Goal: Task Accomplishment & Management: Manage account settings

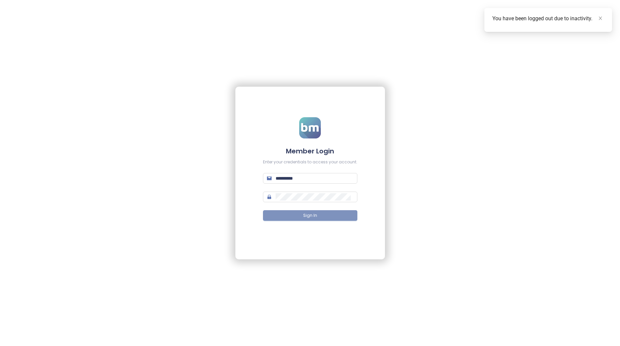
click at [293, 219] on button "Sign In" at bounding box center [310, 215] width 94 height 11
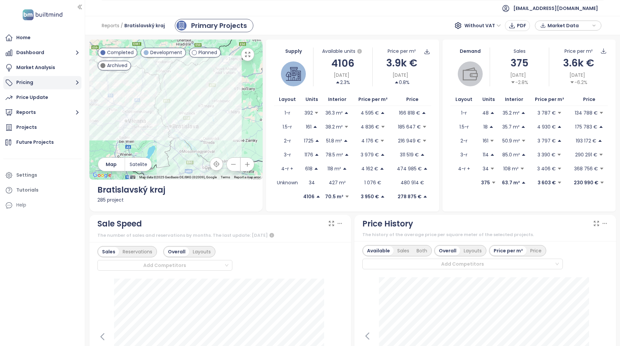
click at [44, 79] on button "Pricing" at bounding box center [42, 82] width 78 height 13
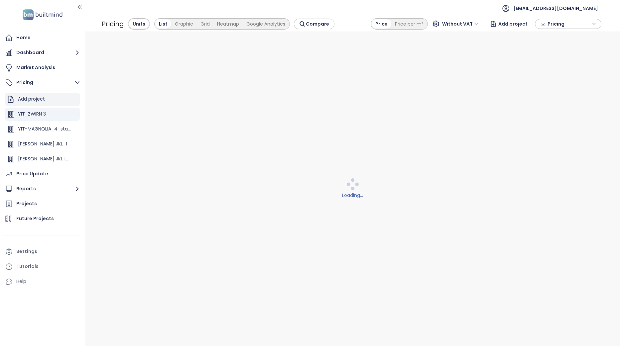
click at [43, 98] on div "Add project" at bounding box center [31, 99] width 27 height 8
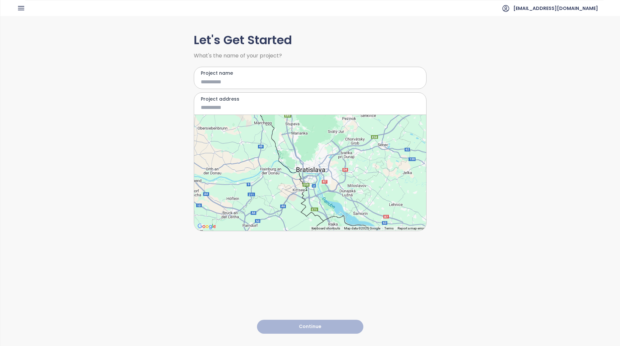
click at [242, 80] on input "Project name" at bounding box center [305, 82] width 209 height 8
type input "**********"
click at [249, 104] on input "Project address" at bounding box center [305, 107] width 209 height 8
click at [251, 108] on input "*********" at bounding box center [305, 107] width 209 height 8
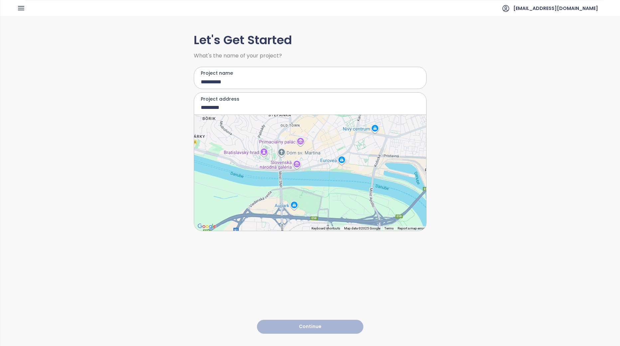
drag, startPoint x: 353, startPoint y: 164, endPoint x: 322, endPoint y: 186, distance: 37.9
click at [323, 185] on div at bounding box center [310, 173] width 232 height 116
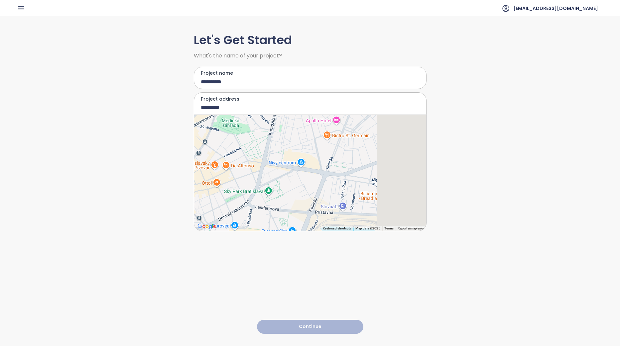
drag, startPoint x: 368, startPoint y: 158, endPoint x: 313, endPoint y: 198, distance: 68.1
click at [313, 198] on div at bounding box center [310, 173] width 232 height 116
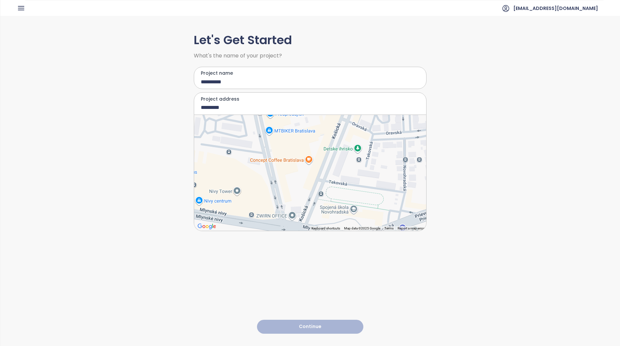
click at [304, 188] on div at bounding box center [310, 173] width 232 height 116
click at [304, 183] on div at bounding box center [310, 173] width 232 height 116
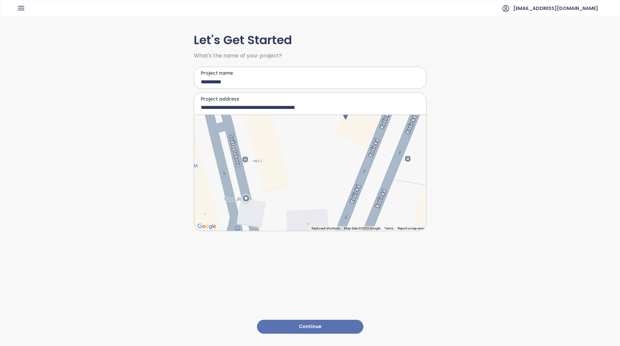
drag, startPoint x: 343, startPoint y: 177, endPoint x: 304, endPoint y: 213, distance: 52.7
click at [304, 213] on div at bounding box center [310, 173] width 232 height 116
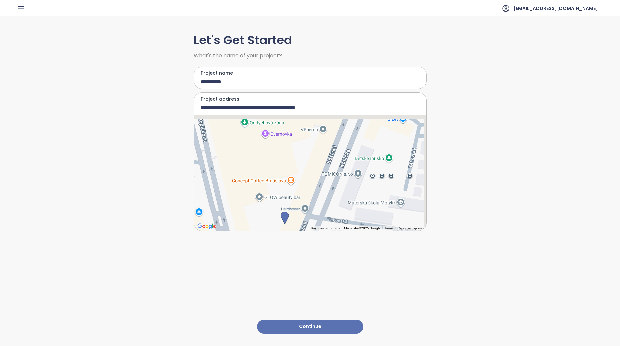
drag, startPoint x: 321, startPoint y: 157, endPoint x: 271, endPoint y: 246, distance: 102.1
click at [271, 246] on div "**********" at bounding box center [310, 181] width 233 height 330
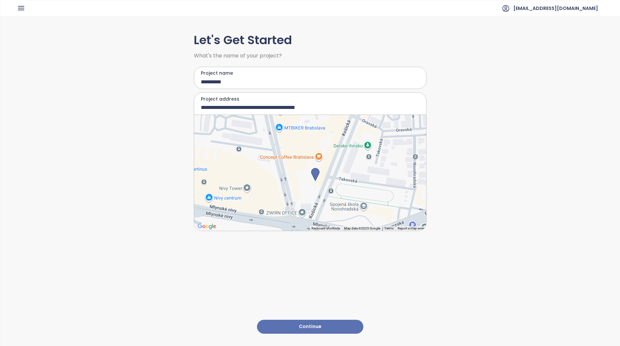
drag, startPoint x: 307, startPoint y: 153, endPoint x: 325, endPoint y: 149, distance: 19.2
click at [325, 149] on div at bounding box center [310, 173] width 232 height 116
click at [224, 108] on input "**********" at bounding box center [305, 107] width 209 height 8
click at [303, 205] on div at bounding box center [310, 173] width 232 height 116
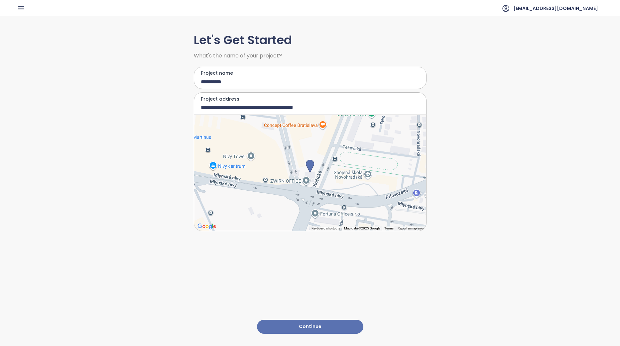
type input "**********"
click at [321, 320] on button "Continue" at bounding box center [310, 327] width 106 height 14
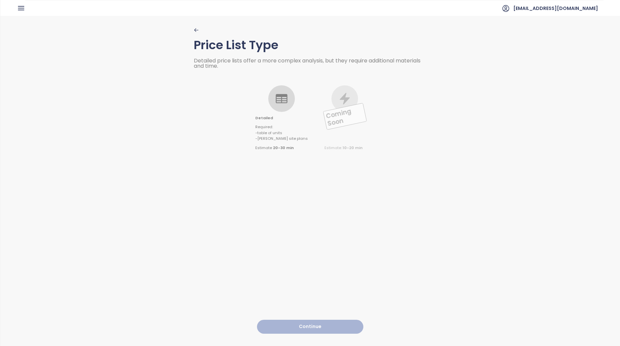
click at [262, 97] on div "Detailed Required : - table of units - [PERSON_NAME] site plans Estimate 20-30 …" at bounding box center [310, 110] width 233 height 82
click at [276, 101] on icon at bounding box center [281, 98] width 13 height 13
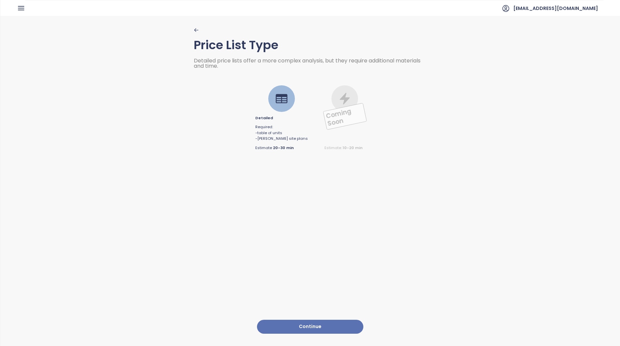
click at [338, 329] on div "Price List Type Detailed price lists offer a more complex analysis, but they re…" at bounding box center [310, 181] width 233 height 330
click at [336, 320] on button "Continue" at bounding box center [310, 327] width 106 height 14
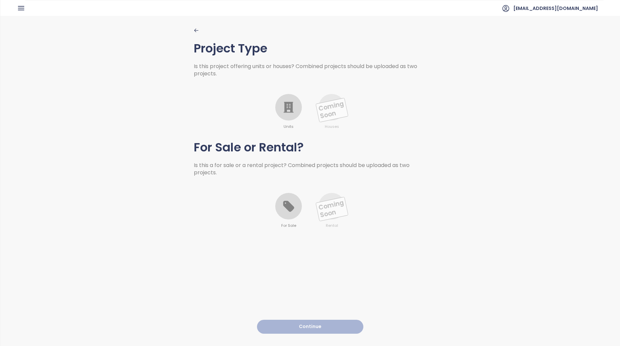
click at [286, 114] on div at bounding box center [288, 107] width 27 height 27
click at [293, 200] on div at bounding box center [288, 206] width 27 height 27
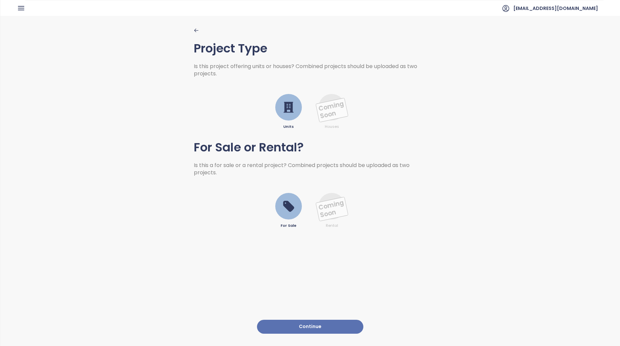
click at [328, 328] on button "Continue" at bounding box center [310, 327] width 106 height 14
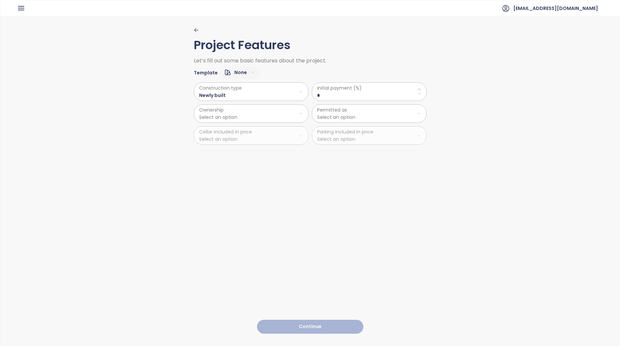
click at [328, 90] on span "Initial payment (%)" at bounding box center [369, 87] width 104 height 7
drag, startPoint x: 330, startPoint y: 93, endPoint x: 298, endPoint y: 90, distance: 32.7
click at [298, 90] on div "Construction type Newly built Ownership Select an option Cellar included in pri…" at bounding box center [310, 112] width 233 height 66
type \(\%\) "**"
click at [282, 109] on html "Home Dashboard Market Analysis Pricing Price Update Reports Projects Future Pro…" at bounding box center [310, 173] width 620 height 346
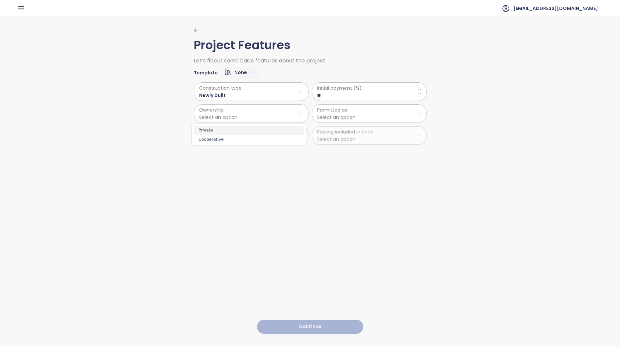
click at [253, 128] on span "Private" at bounding box center [248, 130] width 111 height 9
click at [333, 116] on html "Home Dashboard Market Analysis Pricing Price Update Reports Projects Future Pro…" at bounding box center [310, 173] width 620 height 346
click at [340, 147] on span "Combined" at bounding box center [366, 148] width 111 height 9
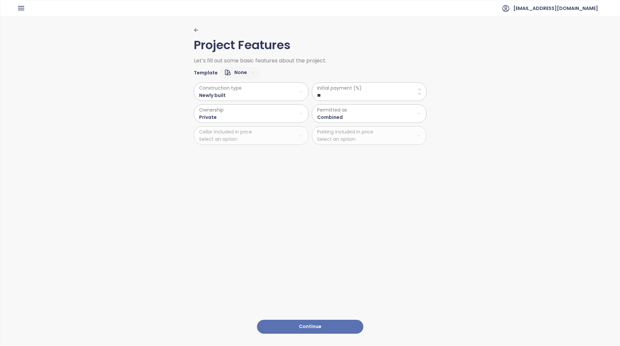
click at [327, 314] on div "Project Features Let’s fill out some basic features about the project. Template…" at bounding box center [310, 181] width 233 height 330
click at [329, 323] on button "Continue" at bounding box center [310, 327] width 106 height 14
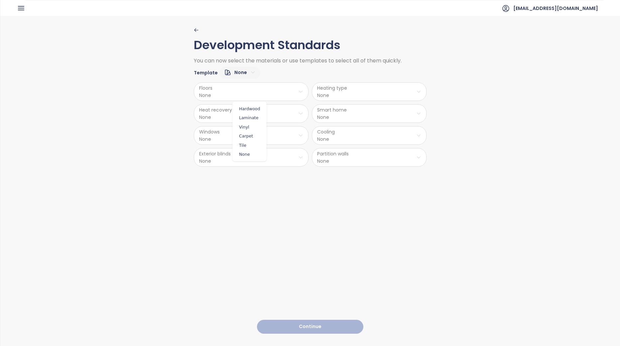
click at [250, 91] on html "Home Dashboard Market Analysis Pricing Price Update Reports Projects Future Pro…" at bounding box center [310, 173] width 620 height 346
click at [257, 122] on span "Laminate" at bounding box center [249, 117] width 31 height 9
click at [350, 92] on html "Home Dashboard Market Analysis Pricing Price Update Reports Projects Future Pro…" at bounding box center [310, 173] width 620 height 346
click at [375, 109] on span "Underfloor Heating" at bounding box center [369, 108] width 50 height 9
click at [290, 119] on html "Home Dashboard Market Analysis Pricing Price Update Reports Projects Future Pro…" at bounding box center [310, 173] width 620 height 346
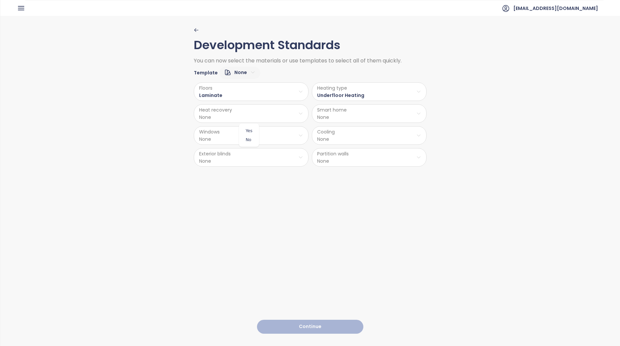
drag, startPoint x: 248, startPoint y: 141, endPoint x: 284, endPoint y: 132, distance: 37.4
click at [248, 141] on span "No" at bounding box center [249, 139] width 17 height 9
click at [353, 107] on html "Home Dashboard Market Analysis Pricing Price Update Reports Projects Future Pro…" at bounding box center [310, 173] width 620 height 346
click at [366, 138] on span "No" at bounding box center [366, 139] width 17 height 9
click at [361, 138] on html "Home Dashboard Market Analysis Pricing Price Update Reports Projects Future Pro…" at bounding box center [310, 173] width 620 height 346
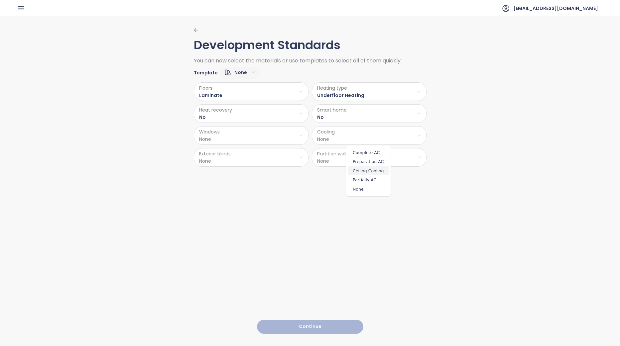
click at [366, 173] on span "Ceiling Cooling" at bounding box center [368, 170] width 41 height 9
click at [283, 134] on html "Home Dashboard Market Analysis Pricing Price Update Reports Projects Future Pro…" at bounding box center [310, 173] width 620 height 346
click at [251, 152] on span "Aluminum" at bounding box center [250, 152] width 44 height 9
click at [255, 166] on html "Home Dashboard Market Analysis Pricing Price Update Reports Projects Future Pro…" at bounding box center [310, 173] width 620 height 346
click at [251, 175] on span "Yes" at bounding box center [250, 174] width 34 height 9
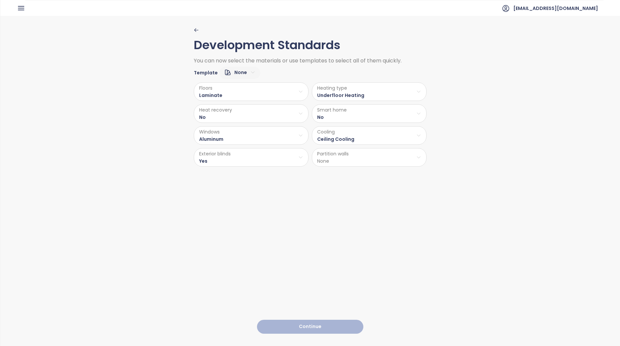
click at [325, 161] on html "Home Dashboard Market Analysis Pricing Price Update Reports Projects Future Pro…" at bounding box center [310, 173] width 620 height 346
click at [371, 173] on span "Brick" at bounding box center [367, 174] width 29 height 9
click at [333, 321] on button "Continue" at bounding box center [310, 327] width 106 height 14
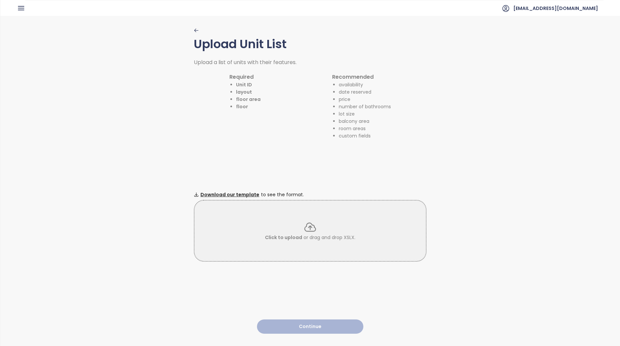
click at [271, 225] on div "Click to upload or drag and drop XSLX." at bounding box center [309, 231] width 231 height 21
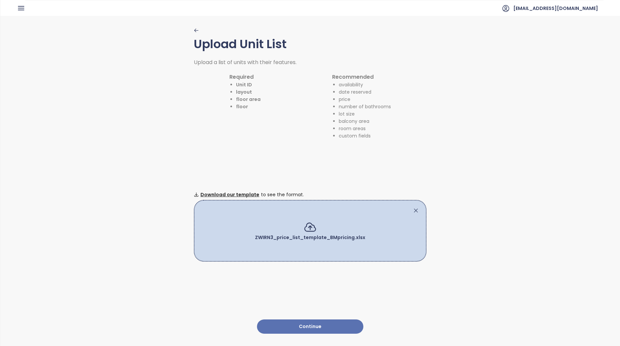
click at [335, 323] on button "Continue" at bounding box center [310, 327] width 106 height 14
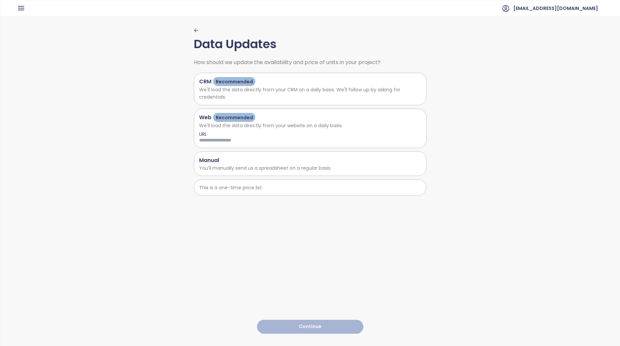
click at [277, 118] on div "Web Recommended" at bounding box center [310, 117] width 222 height 9
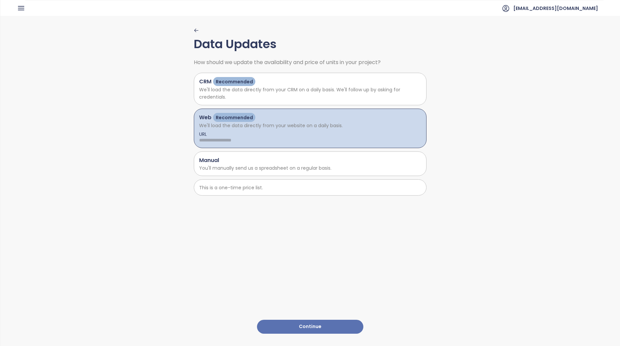
click at [230, 139] on input at bounding box center [265, 140] width 133 height 7
paste input "**********"
type input "**********"
click at [323, 323] on button "Continue" at bounding box center [310, 327] width 106 height 14
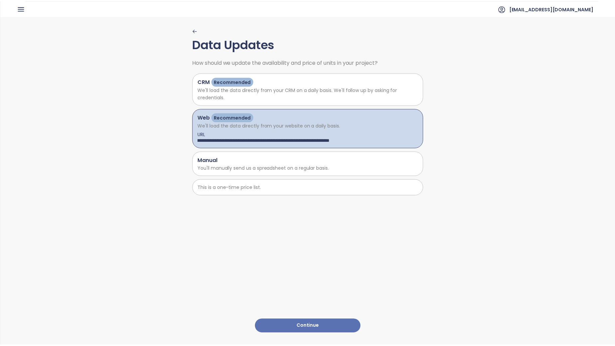
scroll to position [0, 0]
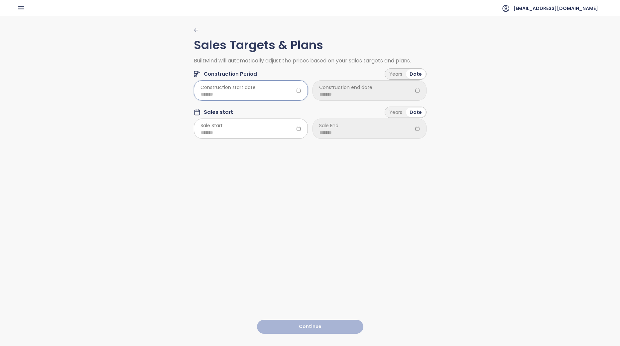
click at [247, 93] on input at bounding box center [251, 94] width 100 height 7
click at [196, 102] on button "button" at bounding box center [197, 108] width 7 height 13
click at [197, 104] on button "button" at bounding box center [197, 108] width 7 height 13
type input "*******"
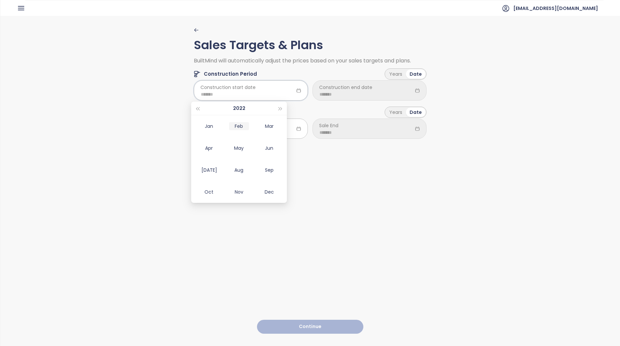
type input "*******"
click at [273, 149] on div "Jun" at bounding box center [269, 148] width 20 height 8
type input "*******"
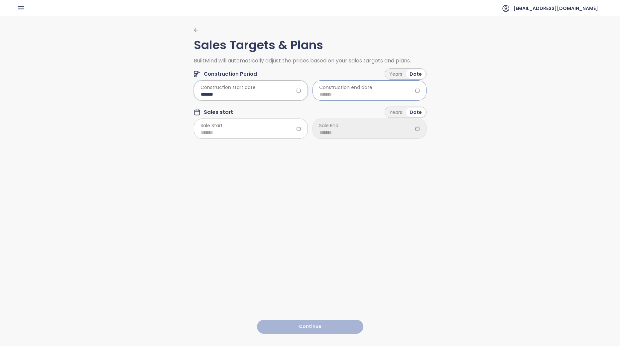
click at [348, 95] on input at bounding box center [369, 94] width 100 height 7
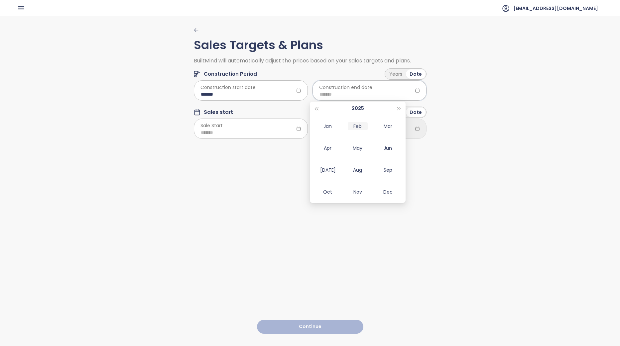
type input "*******"
click at [324, 125] on div "Jan" at bounding box center [327, 126] width 20 height 8
type input "*******"
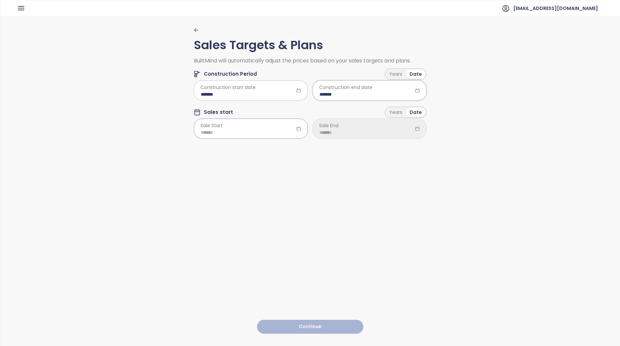
click at [248, 131] on input at bounding box center [251, 132] width 100 height 7
type input "*******"
click at [200, 145] on button "button" at bounding box center [197, 146] width 7 height 13
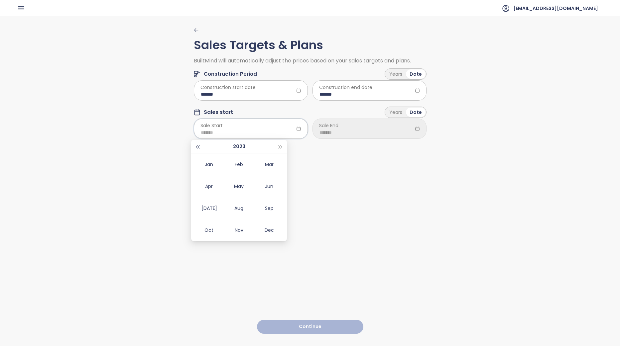
click at [200, 145] on button "button" at bounding box center [197, 146] width 7 height 13
click at [268, 230] on div "Dec" at bounding box center [269, 230] width 20 height 8
type input "*******"
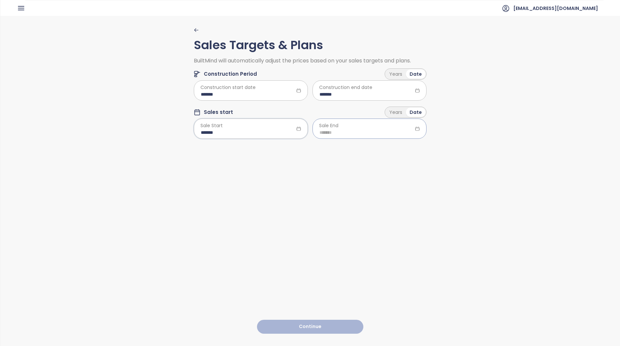
click at [379, 129] on input at bounding box center [369, 132] width 100 height 7
click at [389, 230] on div "Dec" at bounding box center [388, 230] width 20 height 8
type input "*******"
click at [341, 324] on button "Continue" at bounding box center [310, 327] width 106 height 14
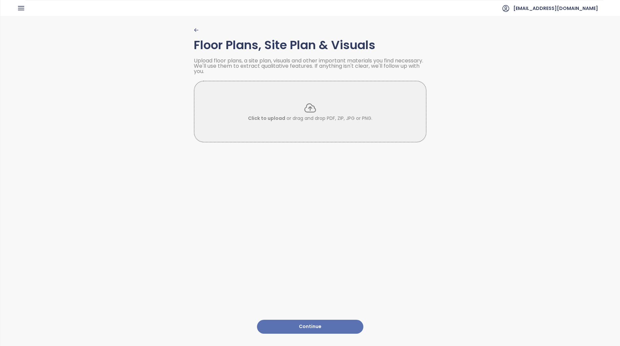
click at [306, 121] on p "Click to upload or drag and drop PDF, ZIP, JPG or PNG." at bounding box center [310, 118] width 124 height 7
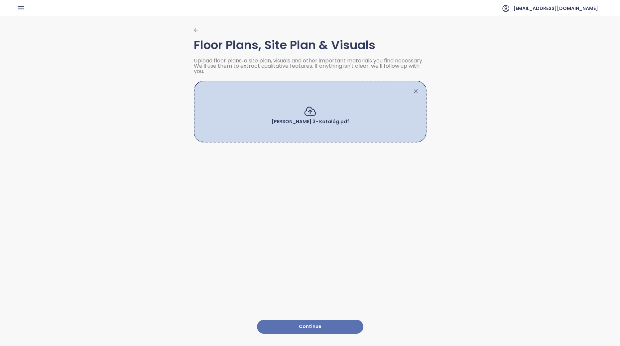
click at [342, 323] on button "Continue" at bounding box center [310, 327] width 106 height 14
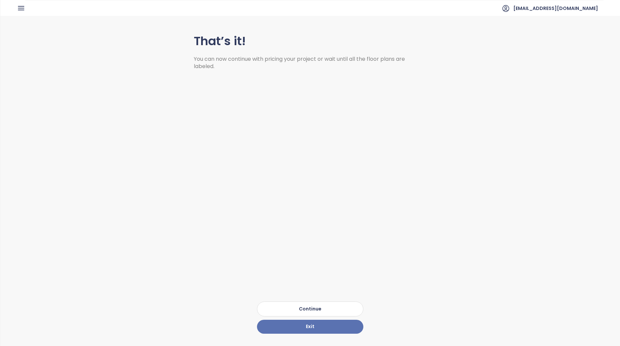
click at [314, 302] on button "Continue" at bounding box center [310, 309] width 106 height 15
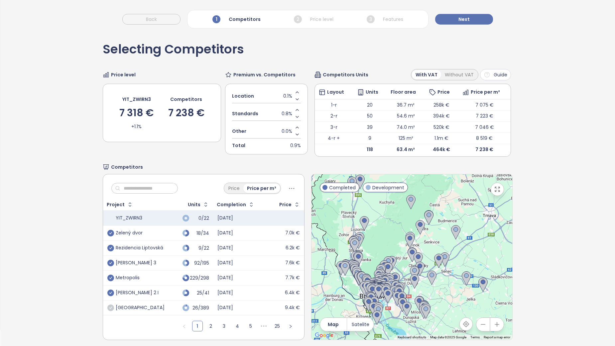
scroll to position [31, 0]
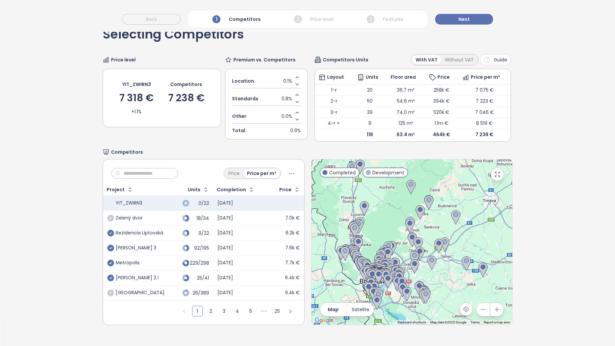
click at [111, 217] on icon "check-circle" at bounding box center [110, 218] width 7 height 7
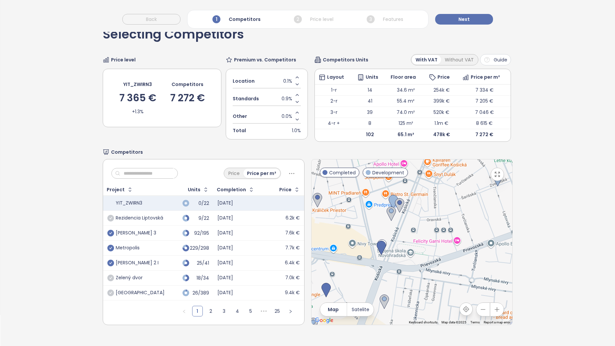
click at [111, 218] on icon "check-circle" at bounding box center [110, 218] width 7 height 7
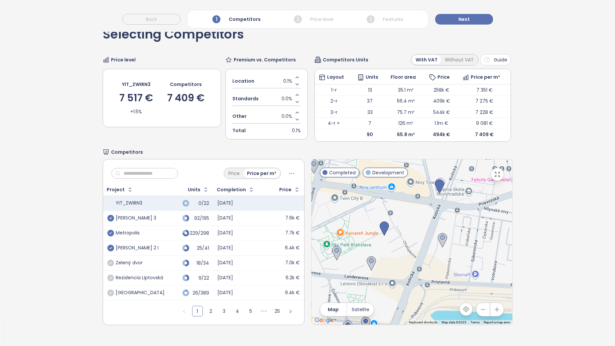
drag, startPoint x: 391, startPoint y: 274, endPoint x: 395, endPoint y: 245, distance: 28.8
click at [395, 245] on div at bounding box center [411, 241] width 201 height 165
click at [441, 239] on img at bounding box center [442, 240] width 9 height 15
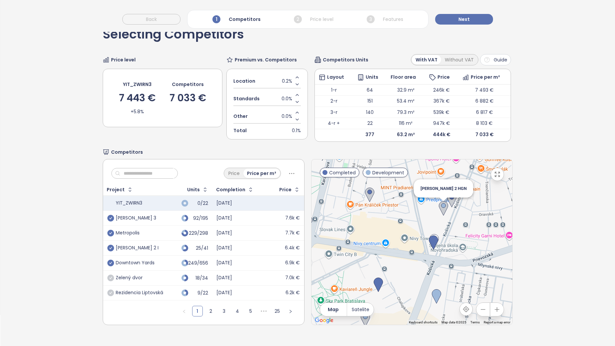
click at [442, 209] on img at bounding box center [443, 208] width 9 height 15
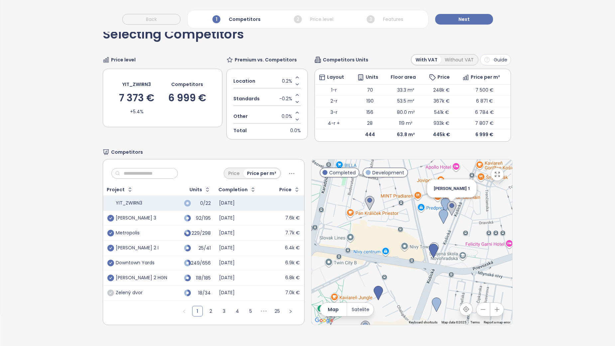
click at [449, 208] on img at bounding box center [451, 208] width 9 height 15
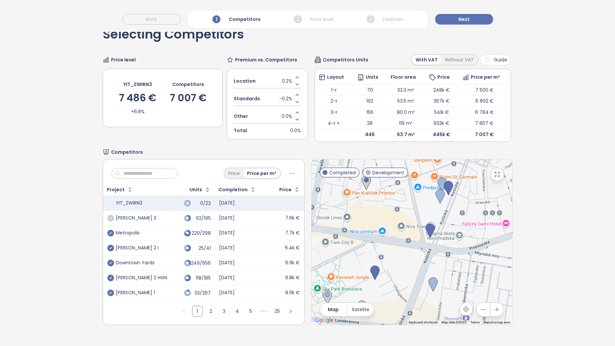
click at [110, 217] on icon "check-circle" at bounding box center [110, 218] width 7 height 7
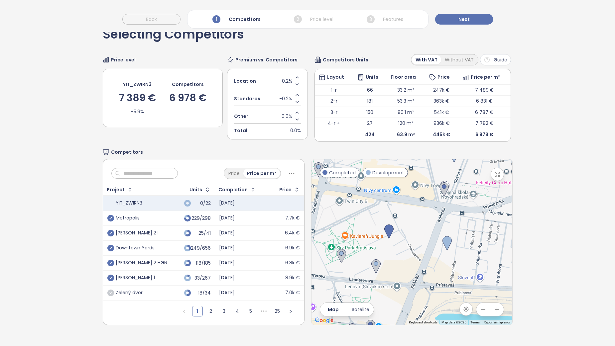
drag, startPoint x: 395, startPoint y: 273, endPoint x: 406, endPoint y: 247, distance: 28.9
click at [406, 247] on div at bounding box center [411, 241] width 201 height 165
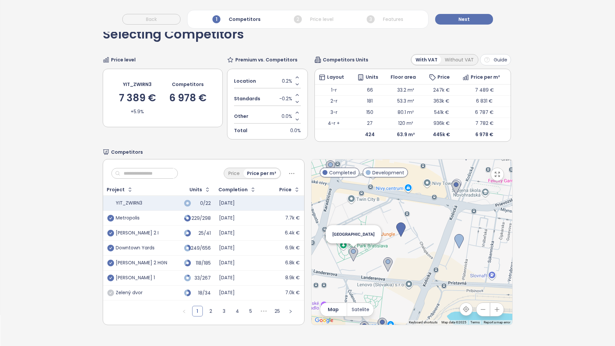
click at [353, 254] on img at bounding box center [352, 254] width 9 height 15
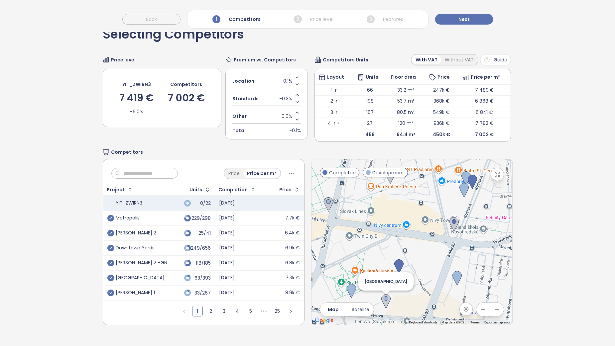
click at [383, 299] on img at bounding box center [385, 301] width 9 height 15
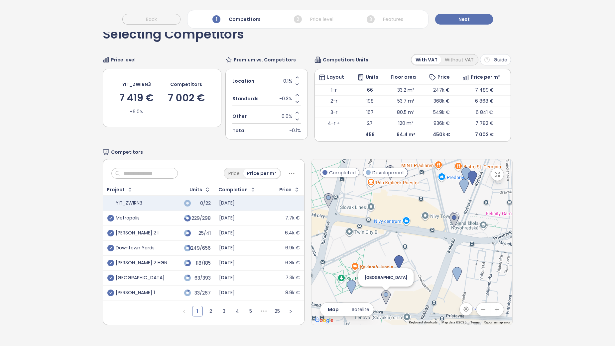
click at [383, 299] on img at bounding box center [385, 297] width 9 height 15
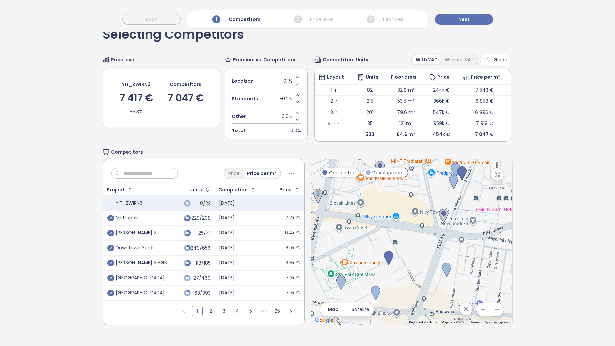
drag, startPoint x: 413, startPoint y: 280, endPoint x: 400, endPoint y: 277, distance: 13.4
click at [400, 277] on div at bounding box center [411, 241] width 201 height 165
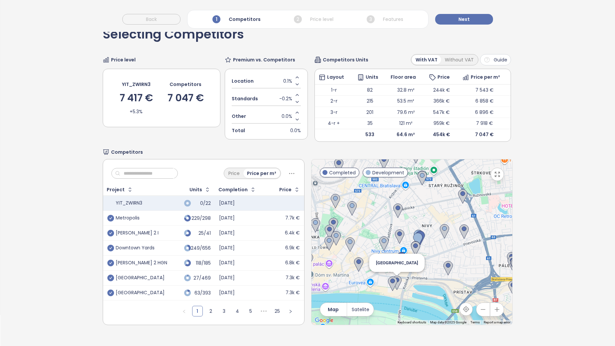
click at [394, 282] on img at bounding box center [396, 283] width 9 height 15
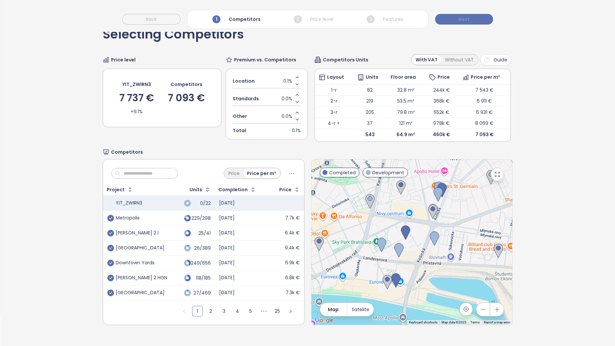
click at [471, 22] on button "Next" at bounding box center [464, 19] width 58 height 11
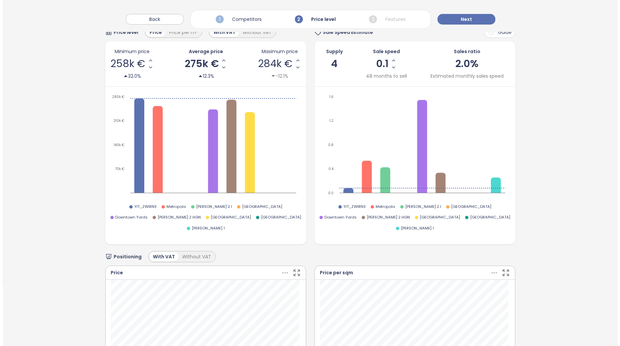
scroll to position [0, 0]
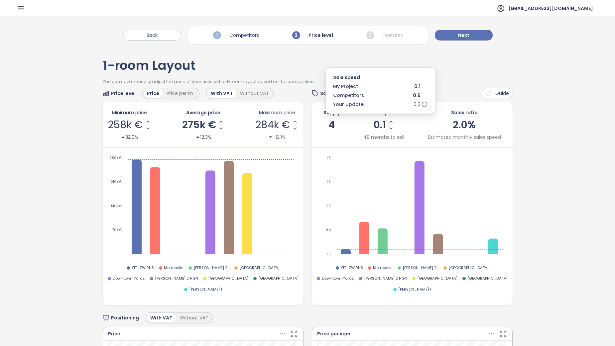
click at [376, 123] on span "0.1" at bounding box center [379, 125] width 13 height 10
click at [381, 126] on span "0.1" at bounding box center [379, 125] width 13 height 10
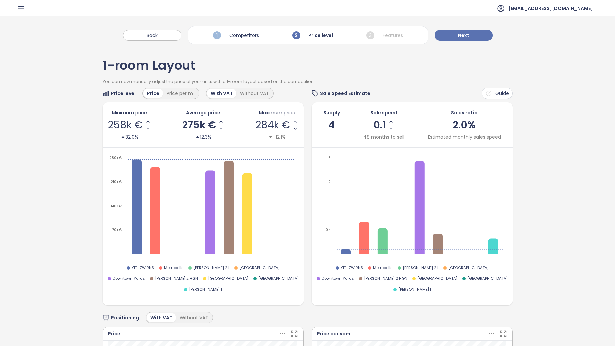
click at [452, 121] on span "2.0%" at bounding box center [463, 125] width 23 height 14
click at [456, 126] on span "2.0%" at bounding box center [463, 125] width 23 height 14
drag, startPoint x: 456, startPoint y: 126, endPoint x: 416, endPoint y: 98, distance: 49.2
click at [420, 98] on div "Sale Speed Estimate Guide" at bounding box center [412, 93] width 201 height 11
click at [174, 37] on button "Back" at bounding box center [152, 35] width 58 height 11
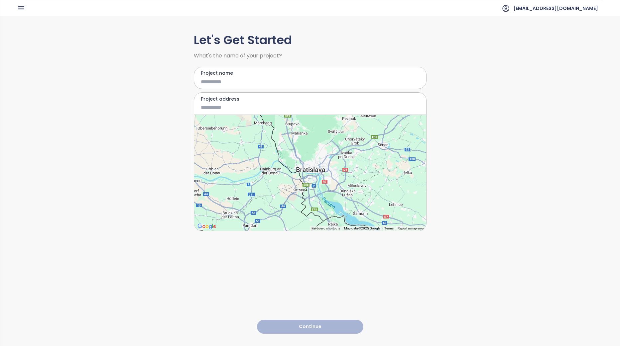
click at [232, 80] on input "Project name" at bounding box center [305, 82] width 209 height 8
type input "******"
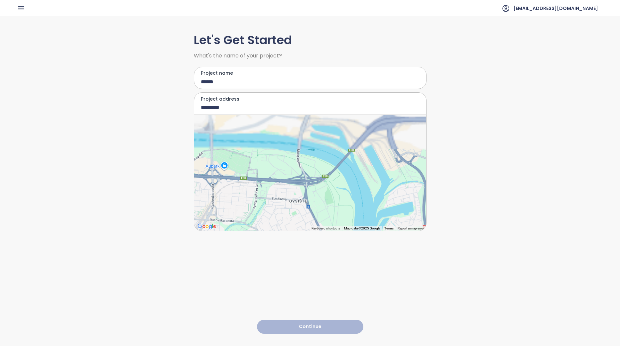
drag, startPoint x: 292, startPoint y: 145, endPoint x: 314, endPoint y: 244, distance: 101.5
click at [314, 244] on div "Let's Get Started What's the name of your project? Project name ****** Project …" at bounding box center [310, 181] width 233 height 330
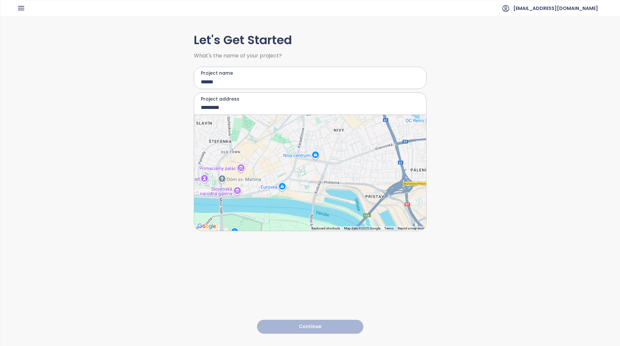
click at [325, 159] on div at bounding box center [310, 173] width 232 height 116
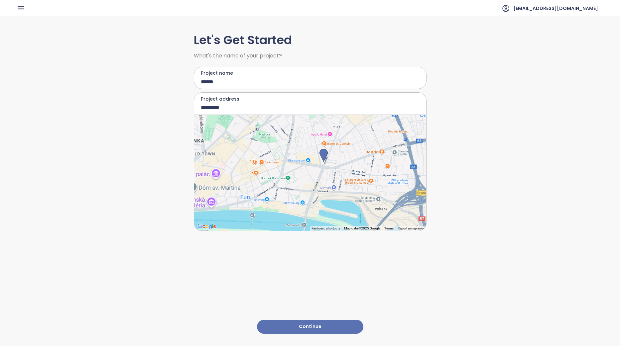
type input "**********"
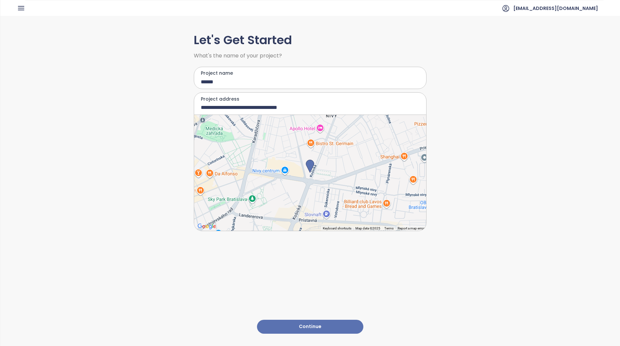
click at [332, 325] on button "Continue" at bounding box center [310, 327] width 106 height 14
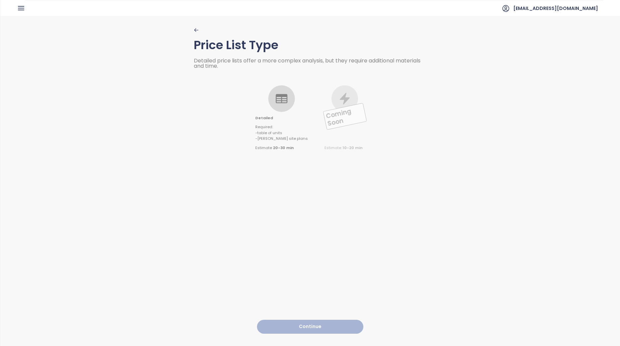
click at [287, 138] on span "- [PERSON_NAME] site plans" at bounding box center [281, 139] width 52 height 6
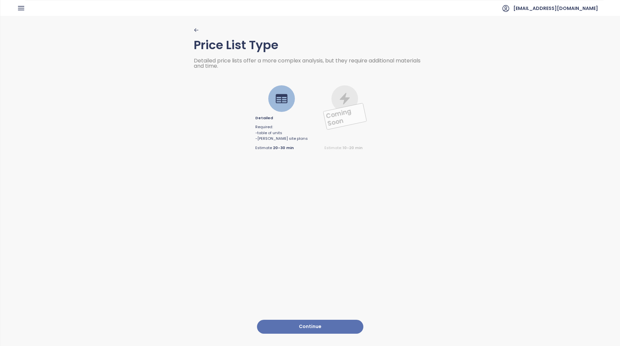
click at [329, 320] on button "Continue" at bounding box center [310, 327] width 106 height 14
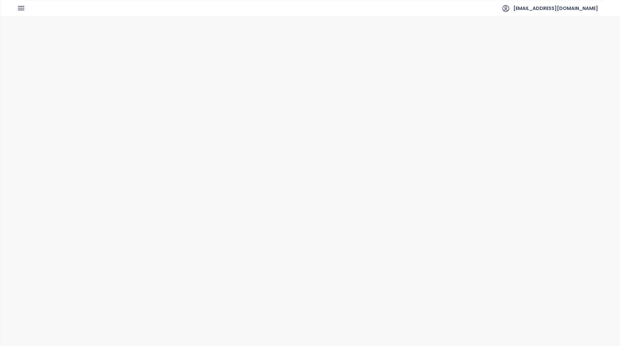
click at [274, 138] on h1 "For Sale or Rental?" at bounding box center [310, 146] width 233 height 32
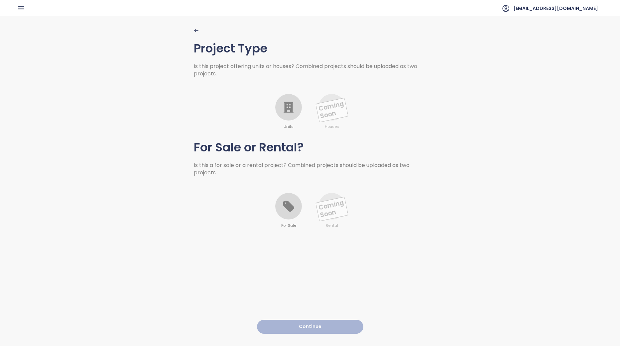
click at [285, 121] on div "Units" at bounding box center [288, 112] width 27 height 36
click at [292, 203] on icon at bounding box center [288, 206] width 13 height 13
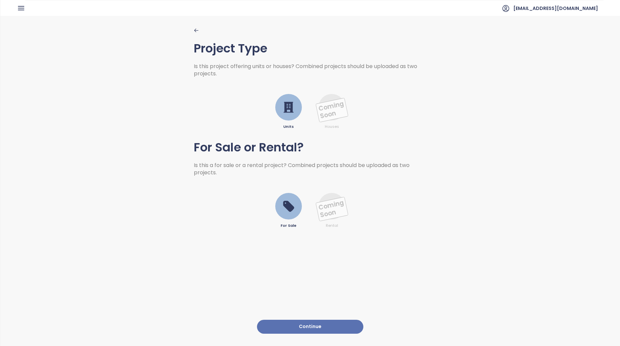
click at [321, 320] on button "Continue" at bounding box center [310, 327] width 106 height 14
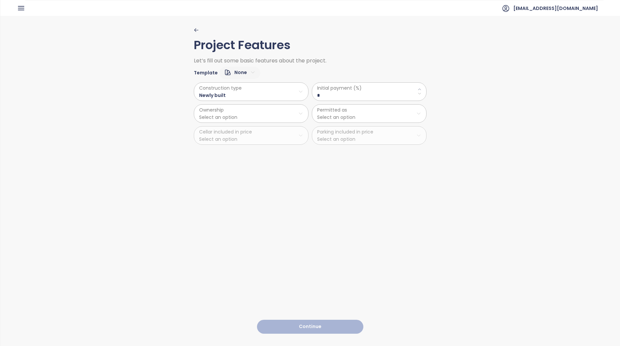
click at [335, 87] on span "Initial payment (%)" at bounding box center [369, 87] width 104 height 7
click at [334, 100] on div "Initial payment (%) *" at bounding box center [369, 91] width 115 height 19
drag, startPoint x: 326, startPoint y: 94, endPoint x: 309, endPoint y: 95, distance: 17.7
click at [309, 95] on div "Construction type Newly built Ownership Select an option Cellar included in pri…" at bounding box center [310, 112] width 233 height 66
type \(\%\) "**"
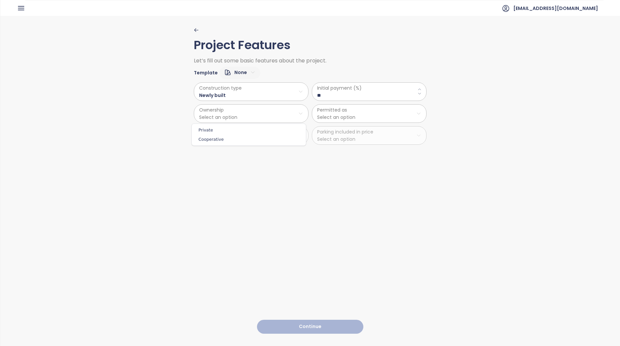
click at [275, 115] on html "Home Dashboard Market Analysis Pricing Price Update Reports Projects Future Pro…" at bounding box center [310, 173] width 620 height 346
click at [247, 131] on span "Private" at bounding box center [248, 130] width 111 height 9
click at [352, 115] on html "Home Dashboard Market Analysis Pricing Price Update Reports Projects Future Pro…" at bounding box center [310, 173] width 620 height 346
click at [345, 147] on span "Combined" at bounding box center [366, 148] width 111 height 9
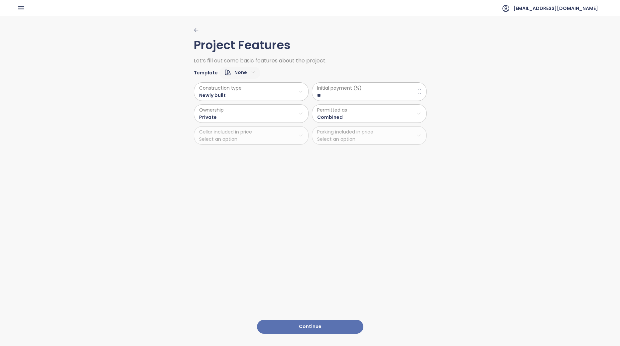
click at [334, 320] on button "Continue" at bounding box center [310, 327] width 106 height 14
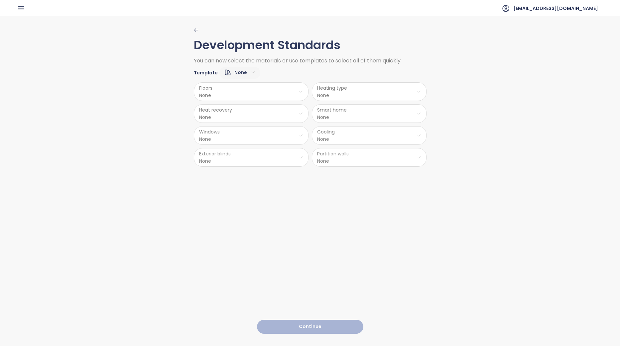
click at [259, 95] on html "Home Dashboard Market Analysis Pricing Price Update Reports Projects Future Pro…" at bounding box center [310, 173] width 620 height 346
click at [252, 115] on span "Laminate" at bounding box center [249, 117] width 31 height 9
click at [355, 96] on html "Home Dashboard Market Analysis Pricing Price Update Reports Projects Future Pro…" at bounding box center [310, 173] width 620 height 346
click at [373, 108] on span "Underfloor Heating" at bounding box center [369, 108] width 50 height 9
click at [281, 121] on html "Home Dashboard Market Analysis Pricing Price Update Reports Projects Future Pro…" at bounding box center [310, 173] width 620 height 346
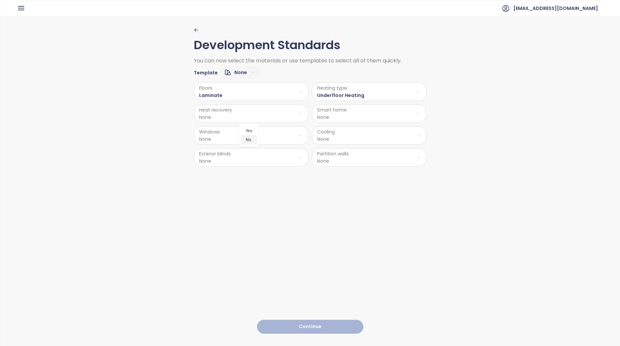
click at [243, 143] on span "No" at bounding box center [249, 139] width 17 height 9
click at [365, 112] on html "Home Dashboard Market Analysis Pricing Price Update Reports Projects Future Pro…" at bounding box center [310, 173] width 620 height 346
click at [363, 143] on span "No" at bounding box center [366, 139] width 17 height 9
click at [351, 136] on html "Home Dashboard Market Analysis Pricing Price Update Reports Projects Future Pro…" at bounding box center [310, 173] width 620 height 346
click at [367, 172] on span "Ceiling Cooling" at bounding box center [368, 170] width 41 height 9
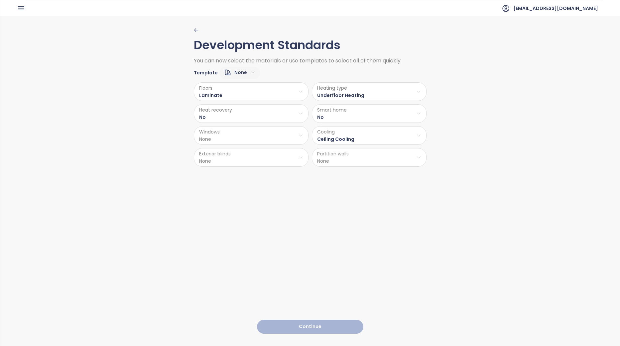
click at [278, 137] on html "Home Dashboard Market Analysis Pricing Price Update Reports Projects Future Pro…" at bounding box center [310, 173] width 620 height 346
click at [251, 153] on span "Aluminum" at bounding box center [250, 152] width 44 height 9
click at [258, 163] on html "Home Dashboard Market Analysis Pricing Price Update Reports Projects Future Pro…" at bounding box center [310, 173] width 620 height 346
click at [251, 176] on span "Yes" at bounding box center [250, 174] width 34 height 9
click at [343, 156] on html "Home Dashboard Market Analysis Pricing Price Update Reports Projects Future Pro…" at bounding box center [310, 173] width 620 height 346
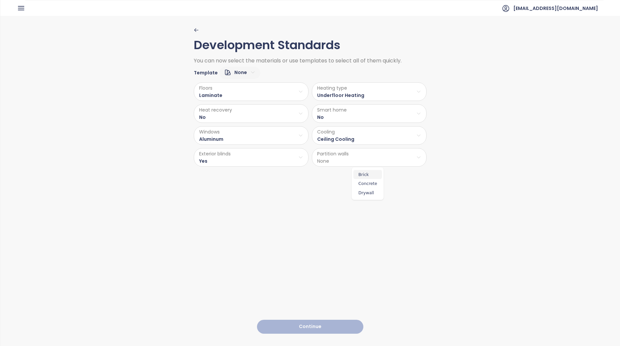
click at [370, 176] on span "Brick" at bounding box center [367, 174] width 29 height 9
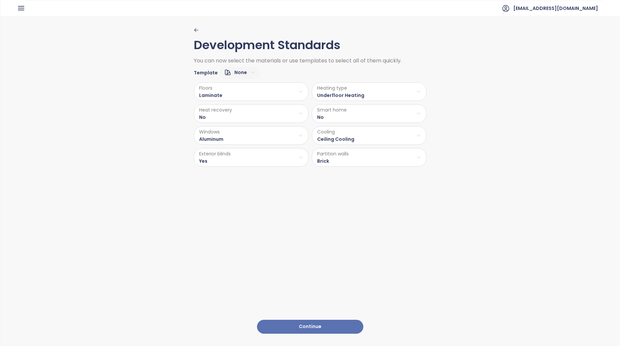
click at [309, 326] on button "Continue" at bounding box center [310, 327] width 106 height 14
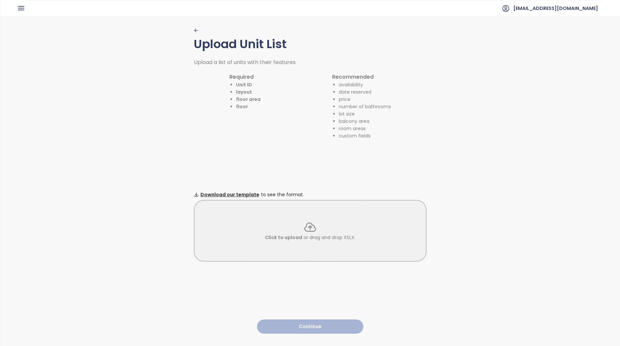
click at [290, 216] on div "Click to upload or drag and drop XSLX." at bounding box center [310, 231] width 233 height 62
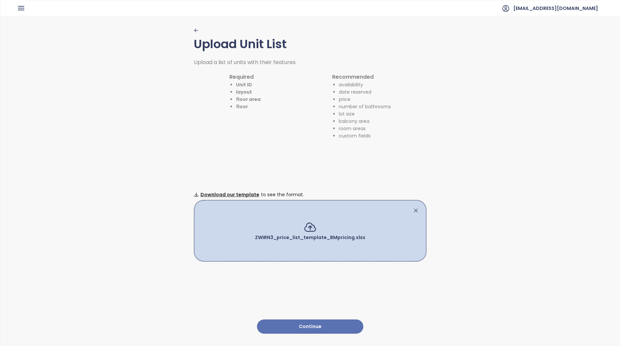
click at [334, 320] on button "Continue" at bounding box center [310, 327] width 106 height 14
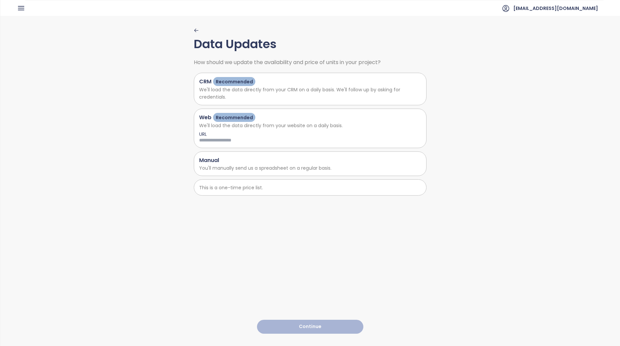
click at [229, 140] on input at bounding box center [265, 140] width 133 height 7
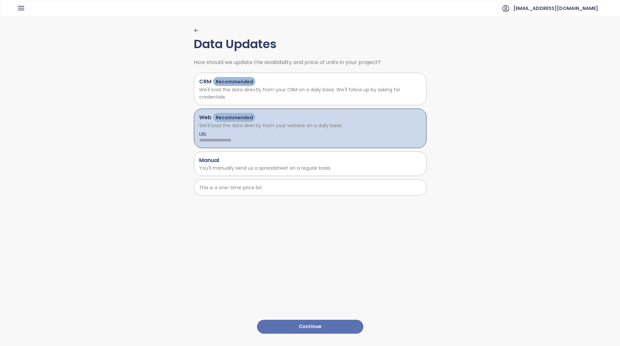
paste input "**********"
type input "**********"
click at [339, 324] on button "Continue" at bounding box center [310, 327] width 106 height 14
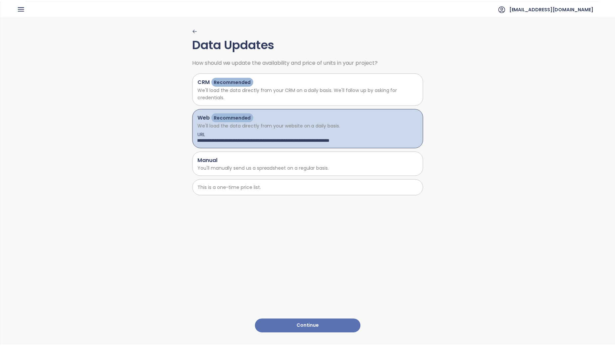
scroll to position [0, 0]
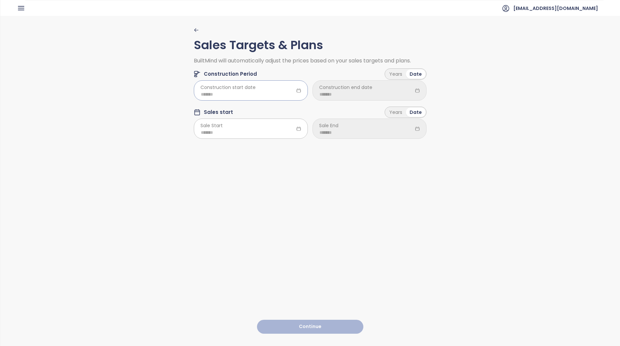
click at [266, 90] on div at bounding box center [251, 90] width 114 height 20
type input "*******"
click at [199, 110] on span "button" at bounding box center [197, 108] width 3 height 3
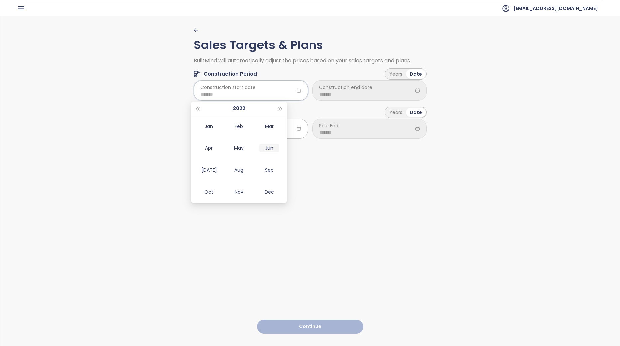
click at [267, 147] on div "Jun" at bounding box center [269, 148] width 20 height 8
type input "*******"
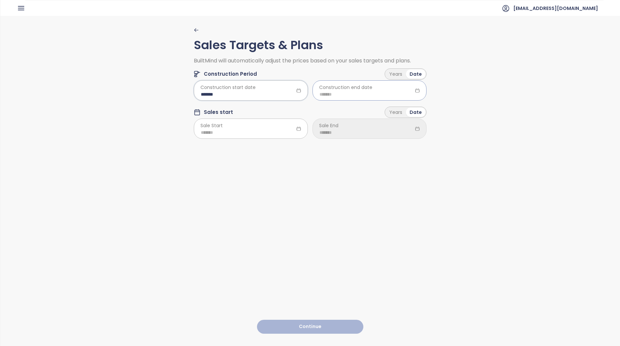
click at [360, 94] on input at bounding box center [369, 94] width 100 height 7
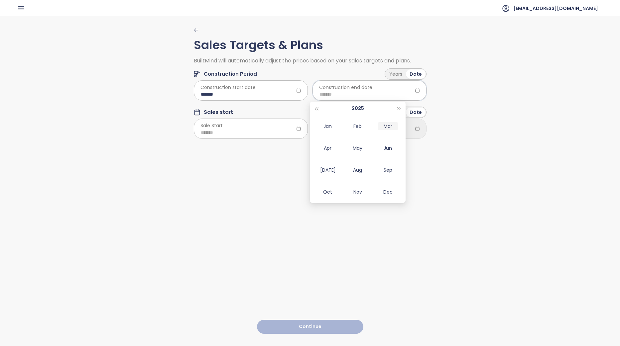
type input "*******"
click at [327, 128] on div "Jan" at bounding box center [327, 126] width 20 height 8
type input "*******"
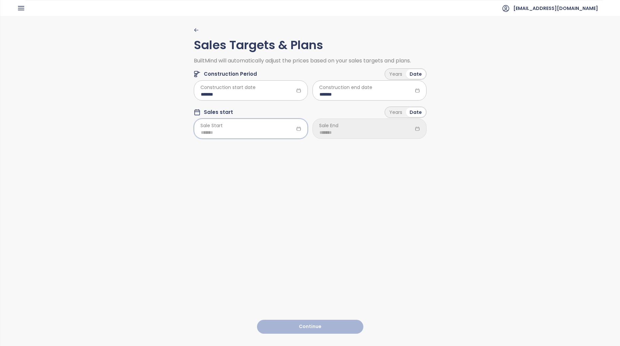
click at [249, 133] on input at bounding box center [251, 132] width 100 height 7
click at [237, 206] on div "Aug" at bounding box center [239, 208] width 20 height 8
type input "*******"
click at [346, 132] on input at bounding box center [369, 132] width 100 height 7
click at [387, 229] on div "Dec" at bounding box center [388, 230] width 20 height 8
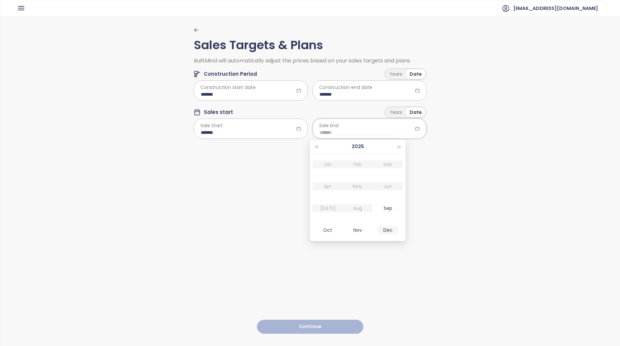
type input "*******"
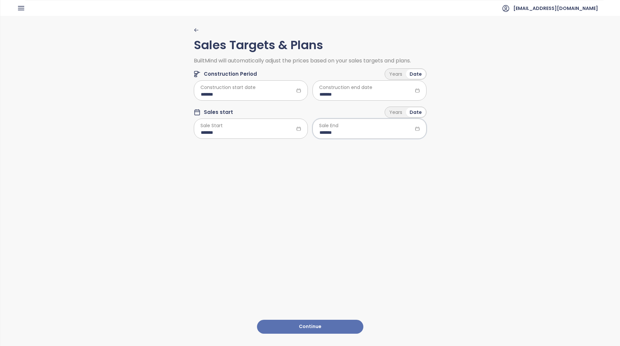
click at [342, 325] on button "Continue" at bounding box center [310, 327] width 106 height 14
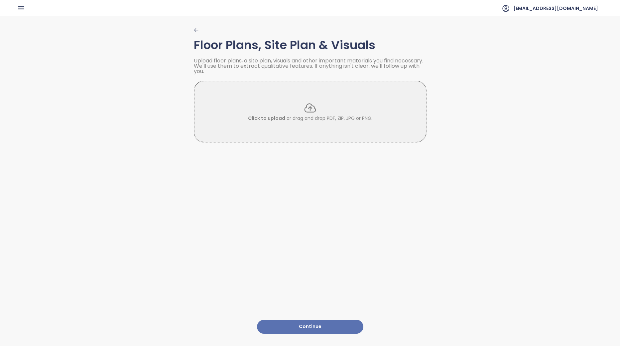
click at [337, 322] on button "Continue" at bounding box center [310, 327] width 106 height 14
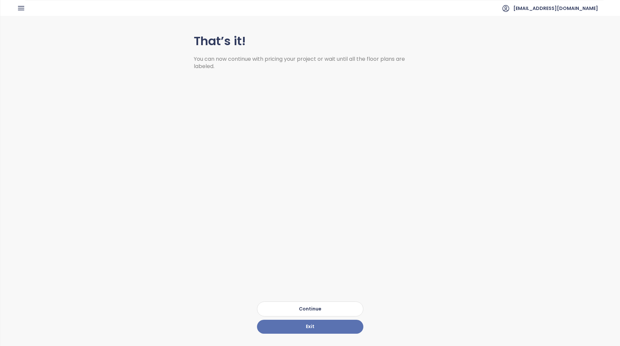
click at [341, 302] on button "Continue" at bounding box center [310, 309] width 106 height 15
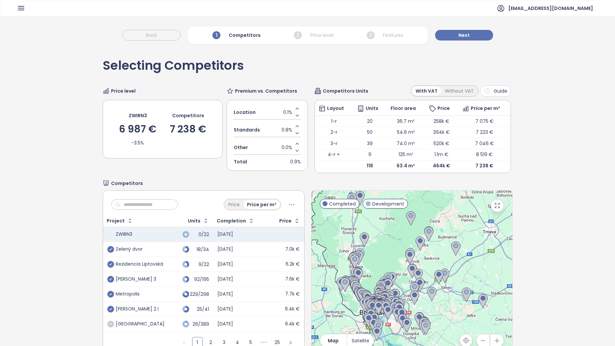
scroll to position [31, 0]
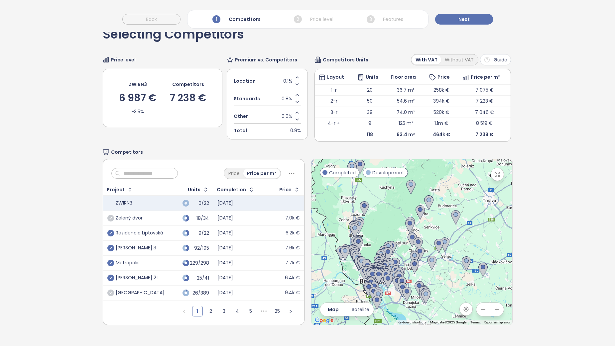
click at [110, 219] on icon "check-circle" at bounding box center [110, 218] width 7 height 7
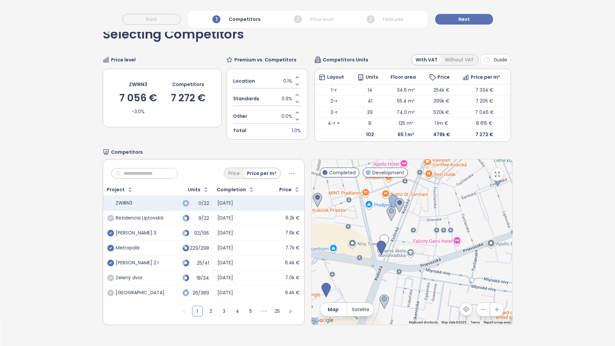
click at [110, 219] on icon "check-circle" at bounding box center [110, 218] width 7 height 7
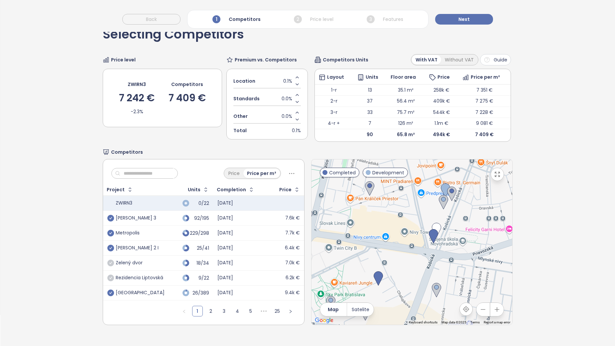
click at [109, 292] on icon "check-circle" at bounding box center [110, 293] width 7 height 7
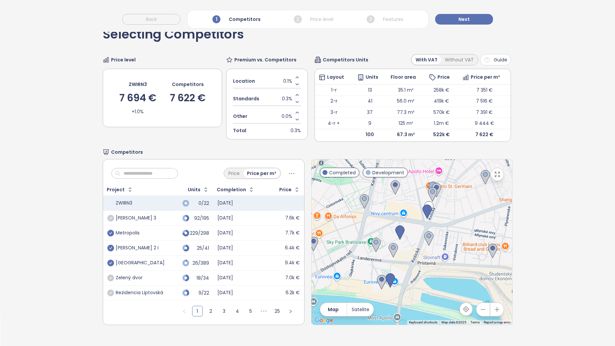
click at [110, 218] on icon "check-circle" at bounding box center [110, 218] width 7 height 7
click at [424, 244] on img at bounding box center [428, 239] width 9 height 15
click at [389, 249] on img at bounding box center [392, 250] width 9 height 15
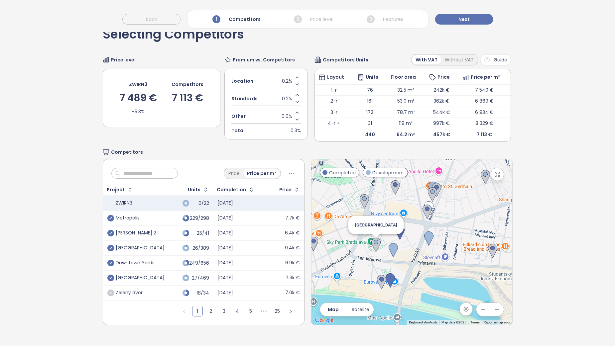
click at [373, 247] on img at bounding box center [375, 245] width 9 height 15
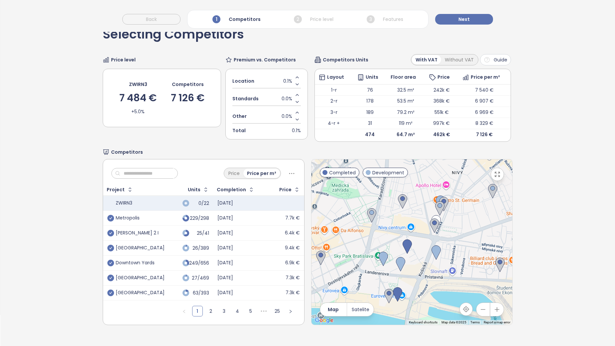
click at [440, 194] on div "To navigate, press the arrow keys." at bounding box center [411, 241] width 201 height 165
click at [441, 203] on img at bounding box center [439, 208] width 9 height 15
click at [441, 242] on div "To navigate, press the arrow keys." at bounding box center [512, 242] width 201 height 0
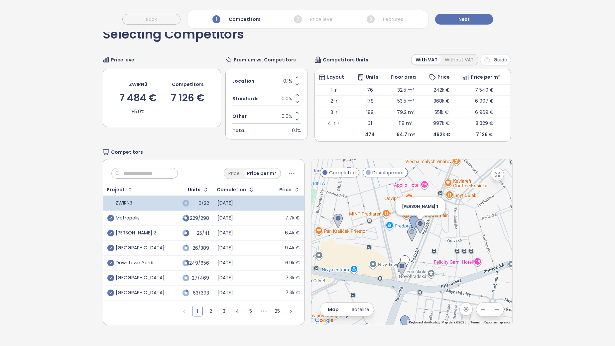
click at [417, 229] on img at bounding box center [419, 226] width 9 height 15
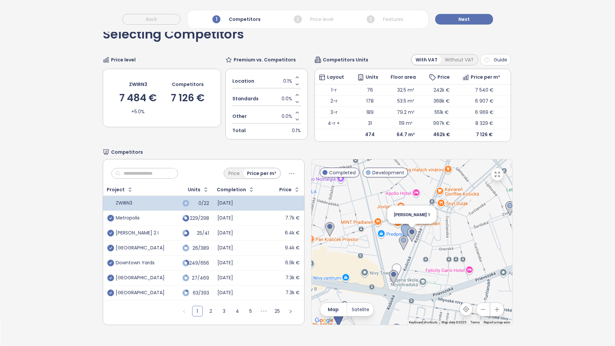
click at [410, 233] on img at bounding box center [411, 235] width 9 height 15
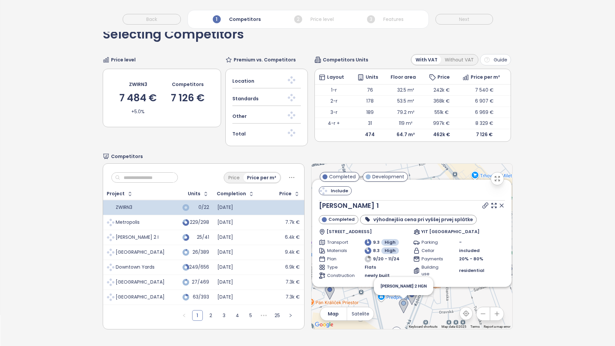
click at [401, 310] on div "Include [PERSON_NAME] 1 Completed výhodnejšia cena pri vyššej prvej splátke [ST…" at bounding box center [411, 246] width 201 height 165
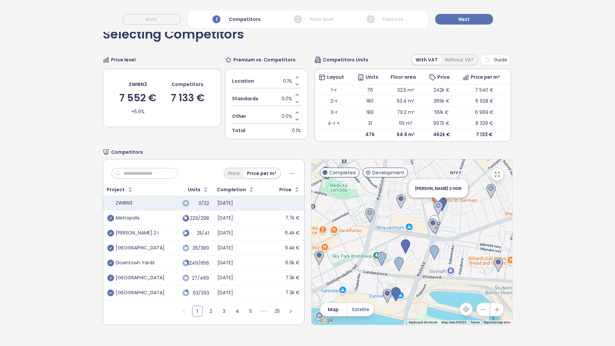
click at [433, 207] on img at bounding box center [437, 208] width 9 height 15
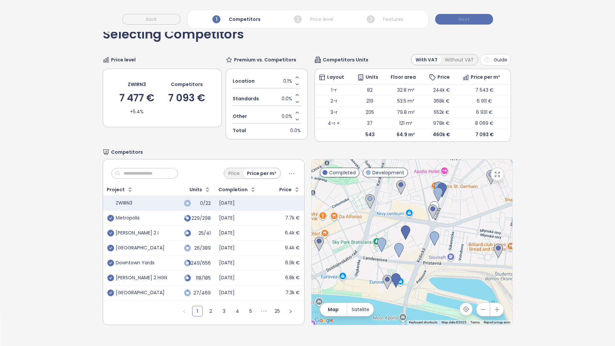
click at [464, 19] on span "Next" at bounding box center [463, 19] width 11 height 7
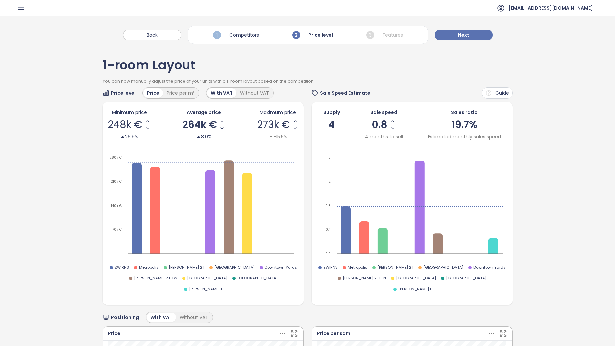
scroll to position [0, 0]
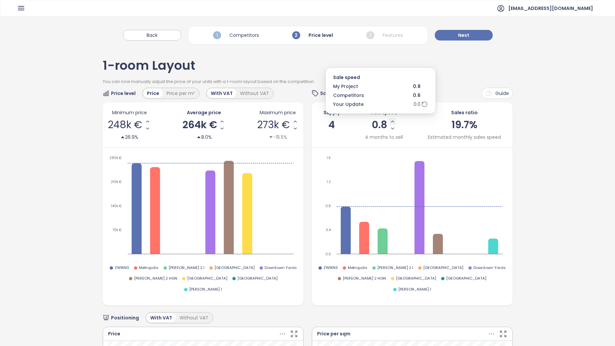
click at [391, 121] on icon "Increase Sale Speed - Monthly" at bounding box center [392, 121] width 5 height 5
click at [389, 120] on icon "Increase Sale Speed - Monthly" at bounding box center [391, 121] width 5 height 5
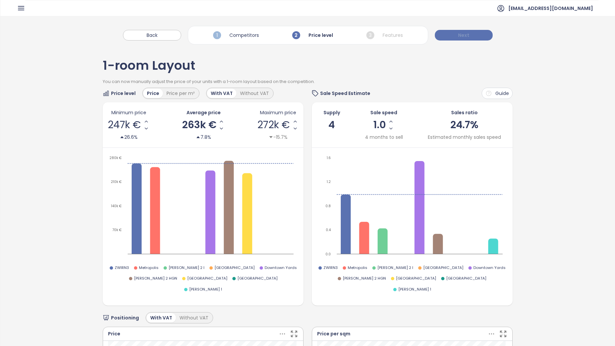
click at [474, 38] on button "Next" at bounding box center [464, 35] width 58 height 11
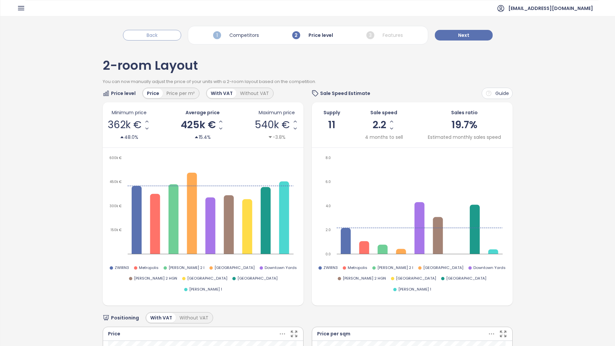
click at [149, 35] on span "Back" at bounding box center [152, 35] width 11 height 7
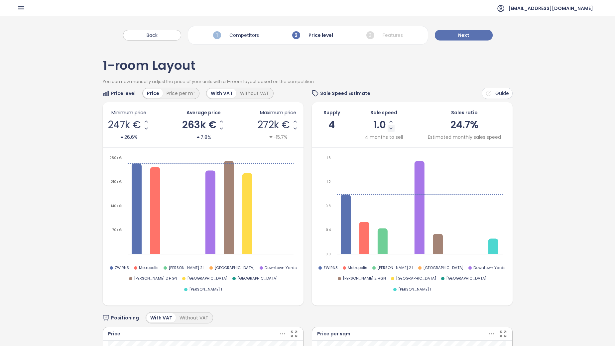
click at [388, 130] on icon "Decrease Sale Speed - Monthly" at bounding box center [390, 128] width 5 height 5
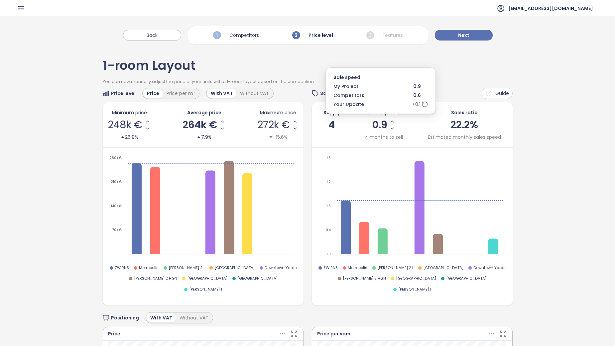
click at [389, 129] on icon "Decrease Sale Speed - Monthly" at bounding box center [391, 128] width 5 height 5
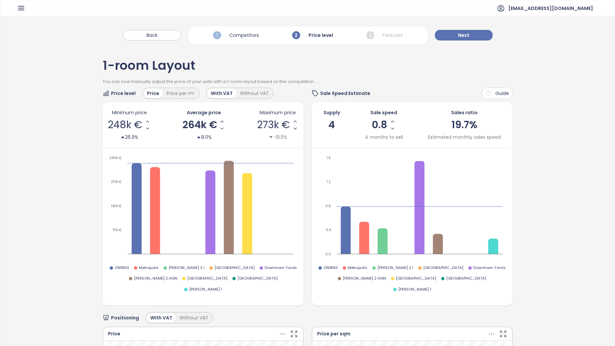
click at [552, 140] on div "1-room Layout You can now manually adjust the price of your units with a 1-room…" at bounding box center [307, 349] width 614 height 602
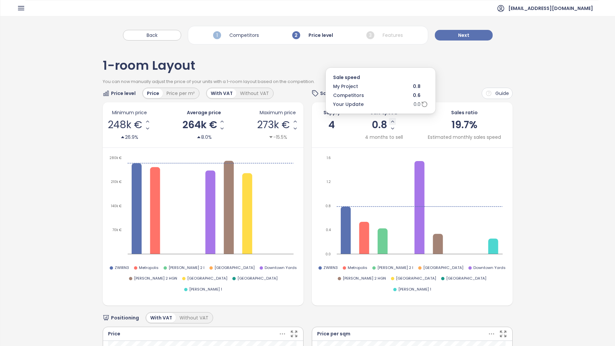
click at [391, 122] on icon "Increase Sale Speed - Monthly" at bounding box center [392, 121] width 3 height 1
click at [389, 125] on button "Decrease Sale Speed - Monthly" at bounding box center [392, 128] width 7 height 7
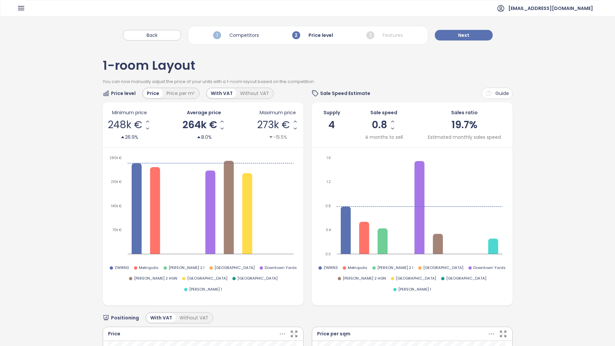
click at [405, 117] on div "Supply 4 Sale speed 0.8 4 months to sell Sales ratio 19.7% Estimated monthly sa…" at bounding box center [412, 125] width 191 height 32
click at [465, 31] on button "Next" at bounding box center [464, 35] width 58 height 11
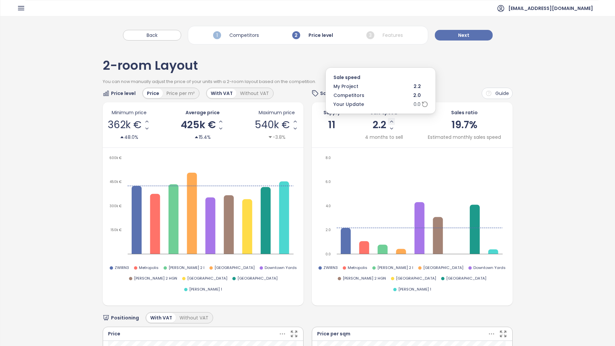
click at [389, 120] on icon "Increase Sale Speed - Monthly" at bounding box center [391, 121] width 5 height 5
click at [390, 120] on icon "Increase Sale Speed - Monthly" at bounding box center [391, 121] width 5 height 5
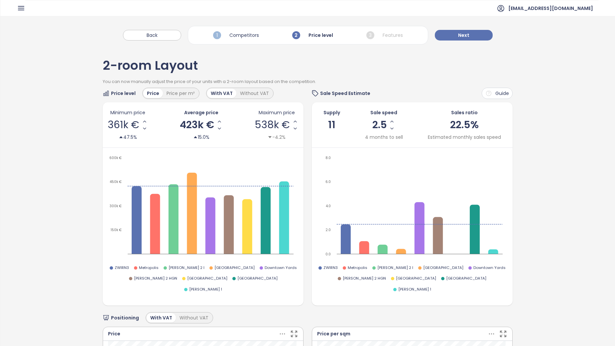
click at [414, 122] on div "Supply 11 Sale speed 2.5 4 months to sell Sales ratio 22.5% Estimated monthly s…" at bounding box center [412, 125] width 191 height 32
click at [468, 37] on span "Next" at bounding box center [463, 35] width 11 height 7
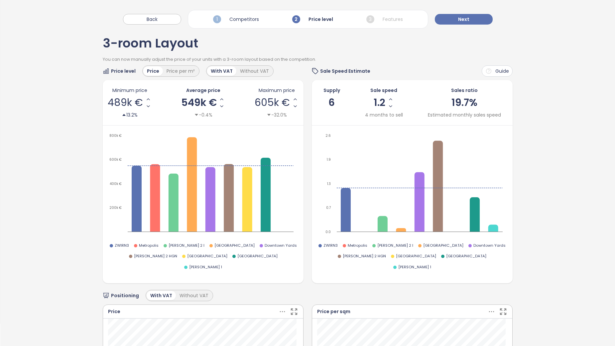
scroll to position [33, 0]
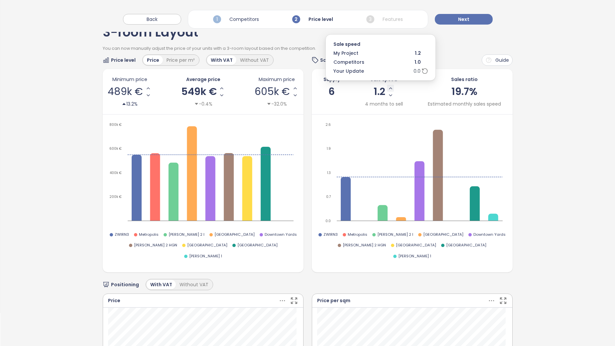
click at [388, 89] on icon "Increase Sale Speed - Monthly" at bounding box center [390, 88] width 5 height 5
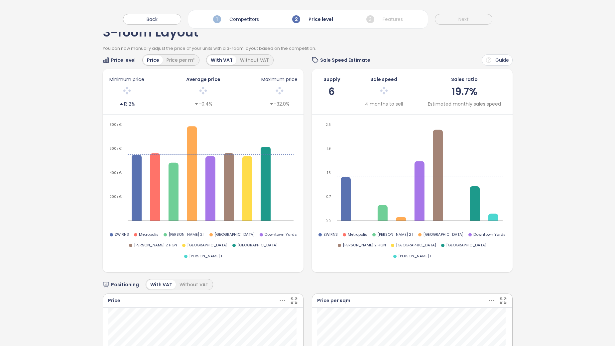
click at [388, 89] on div at bounding box center [383, 92] width 38 height 14
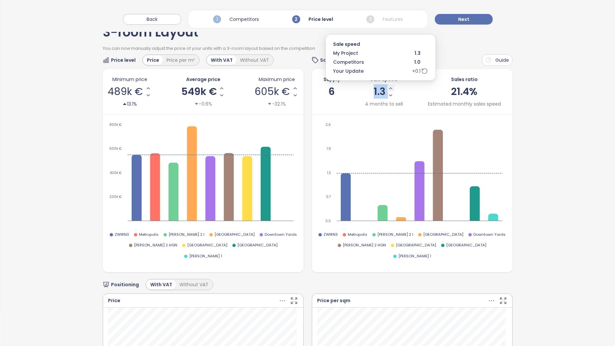
click at [388, 89] on icon "Increase Sale Speed - Monthly" at bounding box center [390, 88] width 5 height 5
click at [389, 88] on icon "Increase Sale Speed - Monthly" at bounding box center [390, 88] width 3 height 1
click at [388, 86] on icon "Increase Sale Speed - Monthly" at bounding box center [390, 88] width 5 height 5
click at [390, 89] on icon "Increase Sale Speed - Monthly" at bounding box center [390, 88] width 5 height 5
click at [387, 89] on icon "Increase Sale Speed - Monthly" at bounding box center [389, 88] width 5 height 5
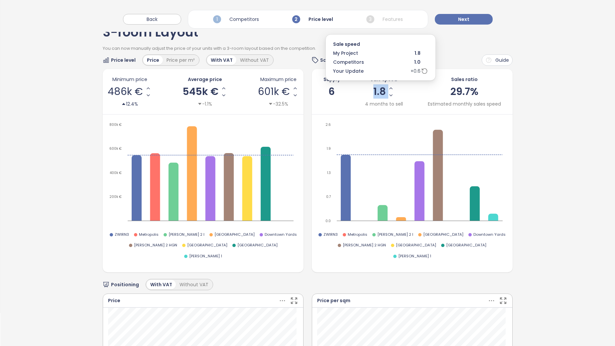
click at [388, 89] on icon "Increase Sale Speed - Monthly" at bounding box center [390, 88] width 5 height 5
click at [389, 88] on icon "Increase Sale Speed - Monthly" at bounding box center [390, 88] width 5 height 5
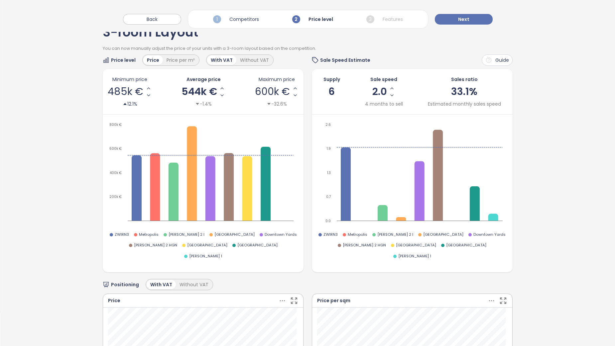
click at [403, 103] on div "Supply 6 Sale speed 2.0 4 months to sell Sales ratio 33.1% Estimated monthly sa…" at bounding box center [412, 92] width 191 height 32
click at [460, 16] on span "Next" at bounding box center [463, 19] width 11 height 7
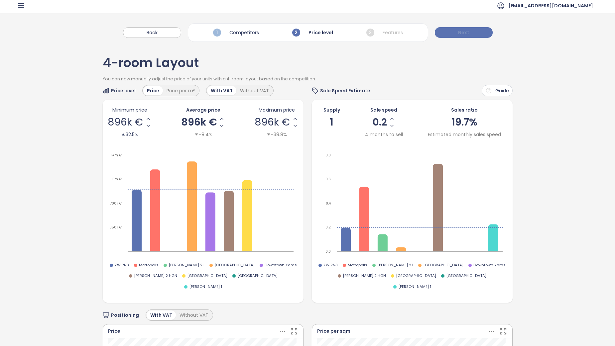
scroll to position [0, 0]
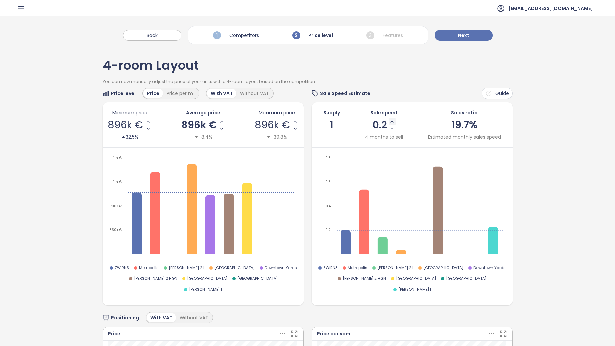
click at [391, 121] on icon "Increase Sale Speed - Monthly" at bounding box center [391, 121] width 5 height 5
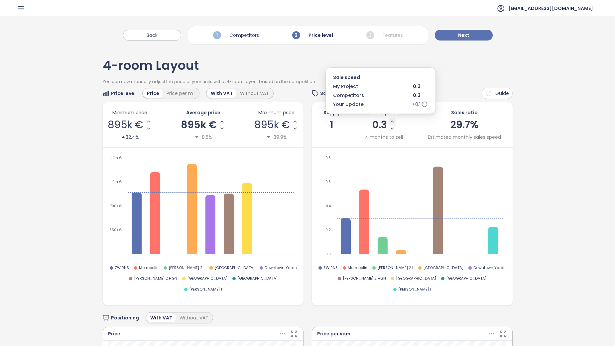
click at [392, 122] on button "Increase Sale Speed - Monthly" at bounding box center [391, 121] width 7 height 7
click at [389, 122] on icon "Increase Sale Speed - Monthly" at bounding box center [391, 121] width 5 height 5
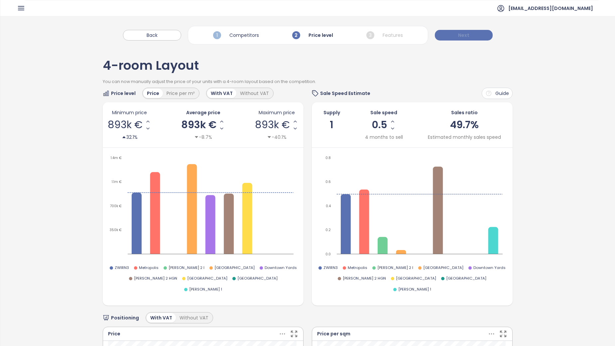
click at [476, 36] on button "Next" at bounding box center [464, 35] width 58 height 11
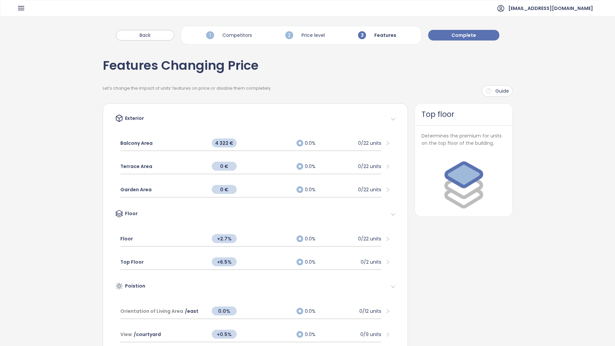
scroll to position [33, 0]
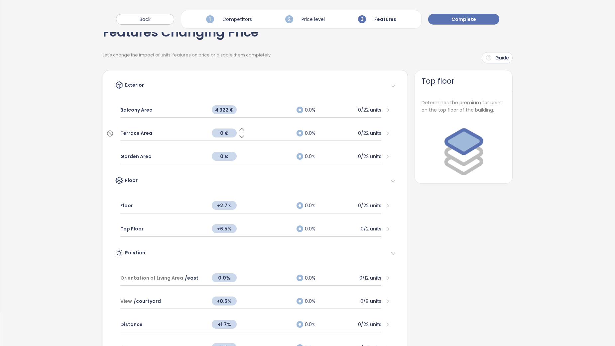
click at [272, 132] on div "0 €" at bounding box center [250, 133] width 85 height 14
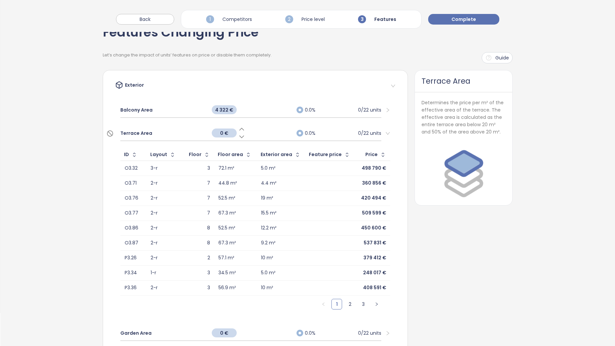
click at [337, 130] on div "0.0% 0/22 units" at bounding box center [338, 133] width 85 height 7
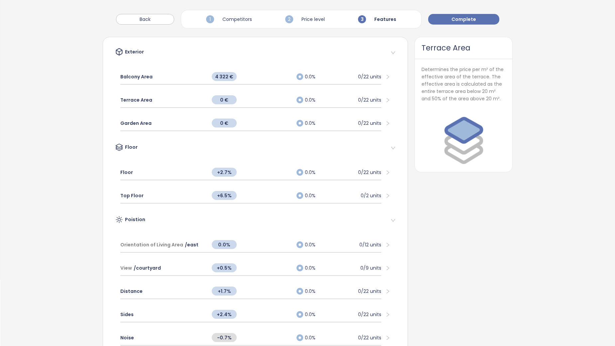
scroll to position [100, 0]
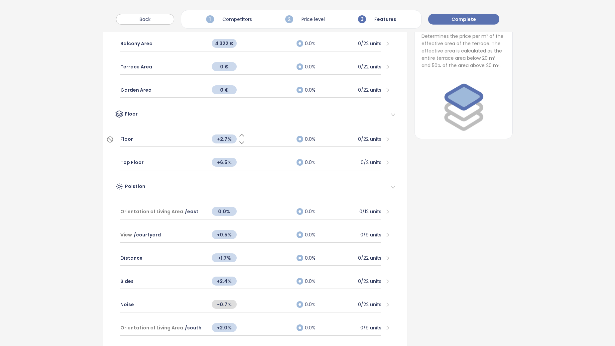
click at [250, 141] on div "+2.7%" at bounding box center [250, 139] width 85 height 14
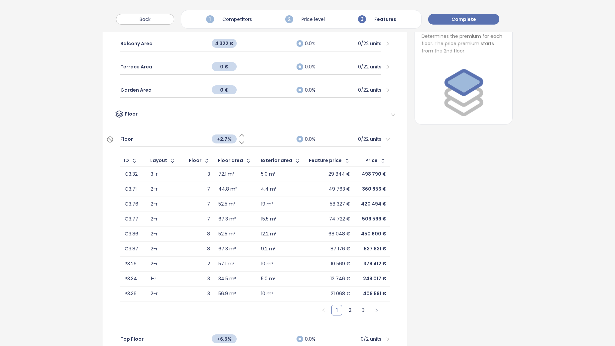
click at [241, 143] on icon at bounding box center [242, 143] width 4 height 2
click at [240, 143] on icon at bounding box center [241, 143] width 7 height 7
click at [226, 140] on span "+0.7%" at bounding box center [224, 139] width 25 height 9
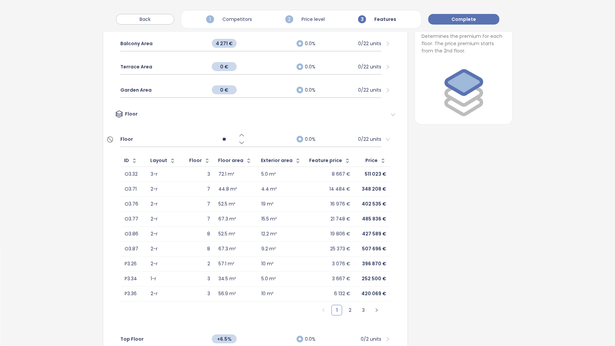
type input "***"
click at [280, 135] on div "+0.3%" at bounding box center [250, 139] width 85 height 14
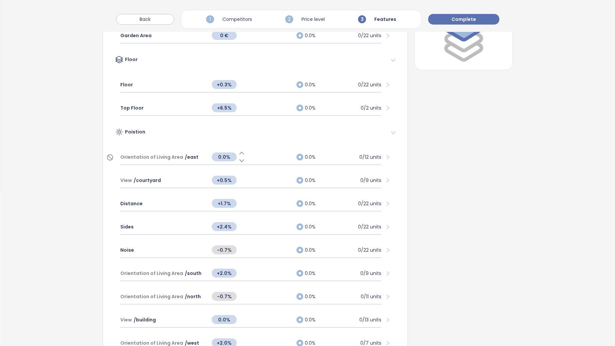
scroll to position [166, 0]
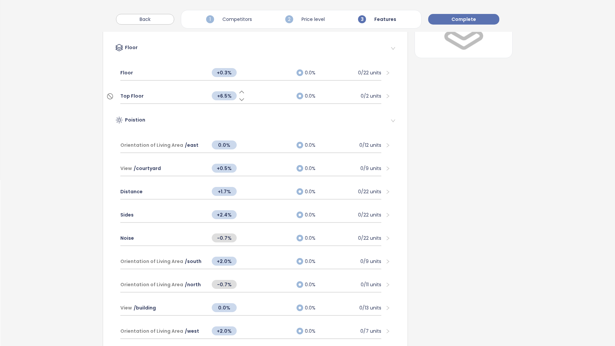
click at [282, 99] on div "+6.5%" at bounding box center [250, 96] width 85 height 14
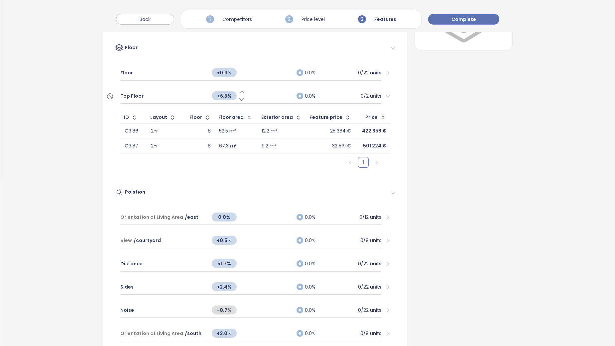
click at [225, 97] on span "+6.5%" at bounding box center [224, 95] width 25 height 9
type input "*"
click at [223, 96] on span "+3.0%" at bounding box center [224, 95] width 25 height 9
type input "*"
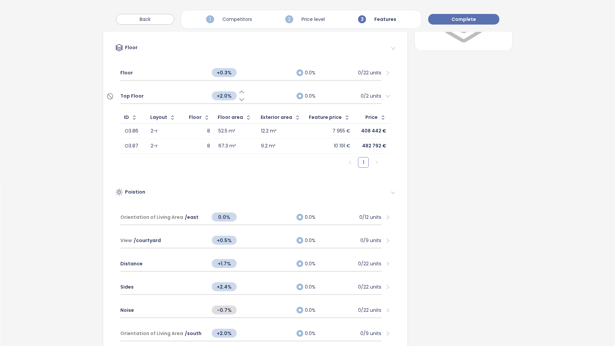
click at [385, 93] on div at bounding box center [385, 96] width 9 height 7
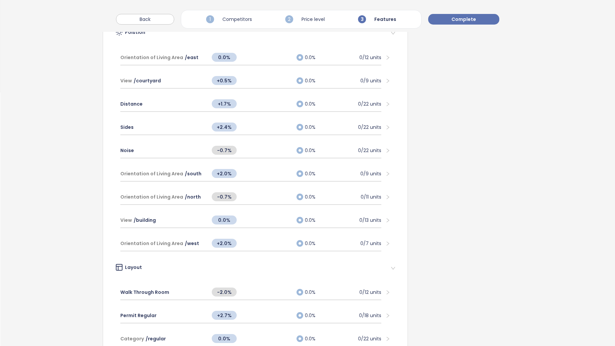
scroll to position [266, 0]
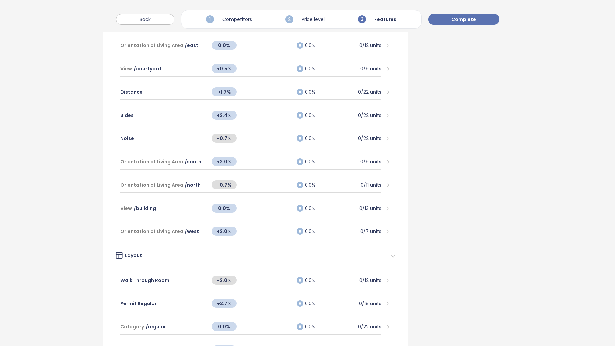
click at [385, 92] on icon "right" at bounding box center [387, 92] width 5 height 5
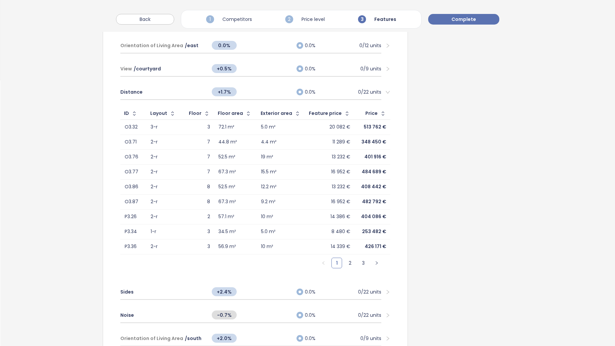
click at [385, 92] on icon "right" at bounding box center [387, 92] width 5 height 5
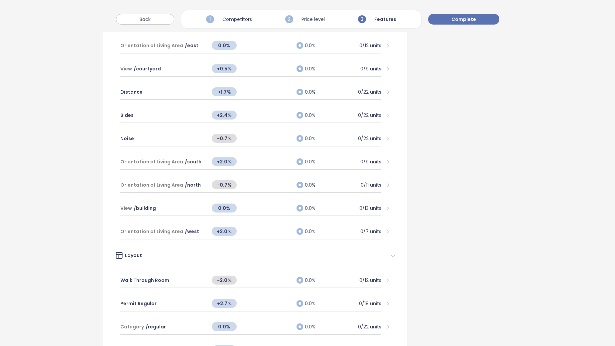
click at [381, 93] on div at bounding box center [385, 92] width 9 height 7
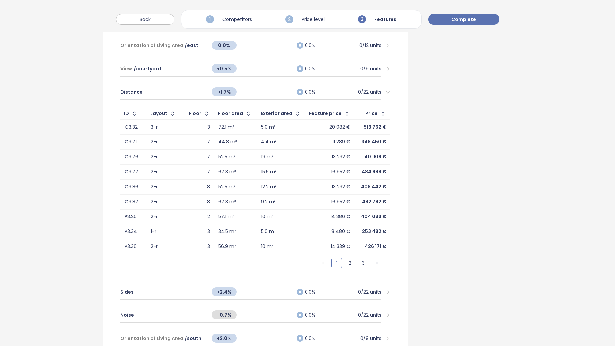
click at [386, 90] on icon "right" at bounding box center [387, 92] width 5 height 5
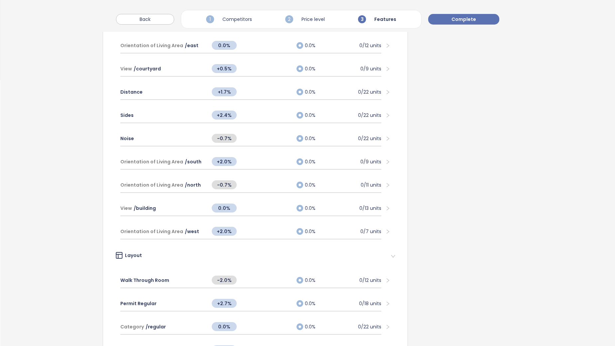
click at [384, 88] on div "Distance +1.7% 0.0% 0/22 units" at bounding box center [255, 92] width 280 height 23
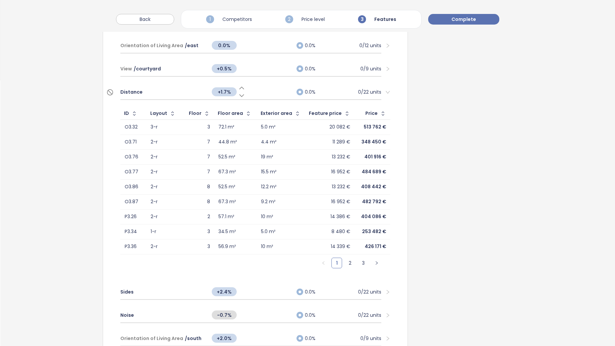
click at [221, 92] on span "+1.7%" at bounding box center [224, 91] width 25 height 9
type input "*"
type input "***"
click at [385, 91] on icon "right" at bounding box center [387, 92] width 5 height 5
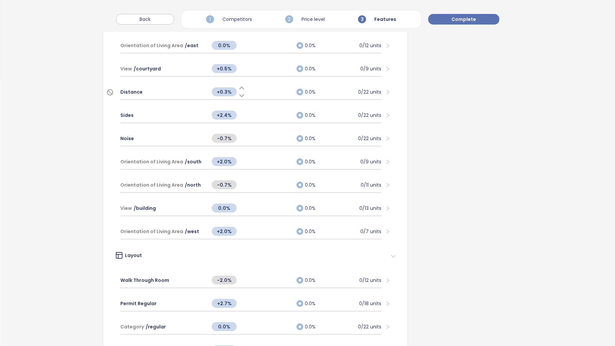
click at [385, 114] on icon "right" at bounding box center [387, 115] width 5 height 5
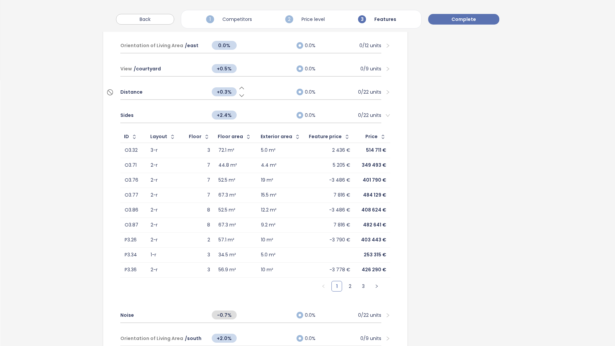
click at [385, 114] on icon "right" at bounding box center [387, 115] width 5 height 5
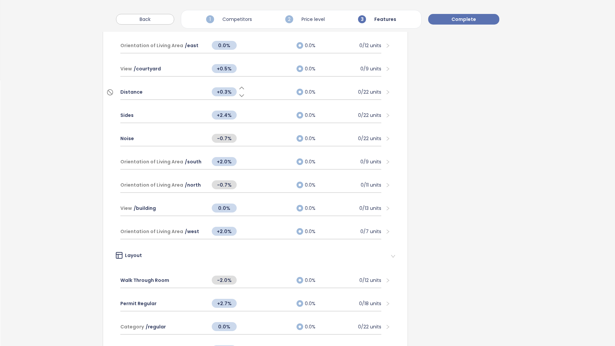
click at [385, 94] on icon "right" at bounding box center [387, 92] width 5 height 5
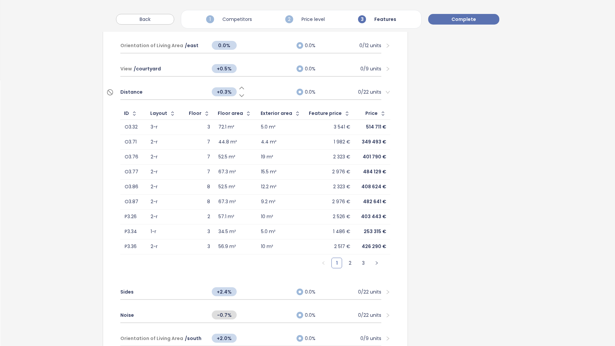
click at [385, 92] on icon "right" at bounding box center [387, 92] width 5 height 5
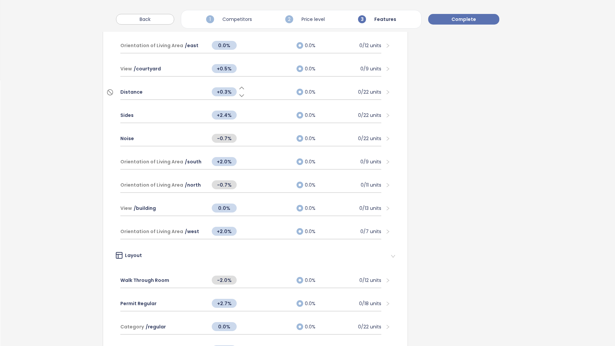
click at [381, 113] on div at bounding box center [385, 115] width 9 height 7
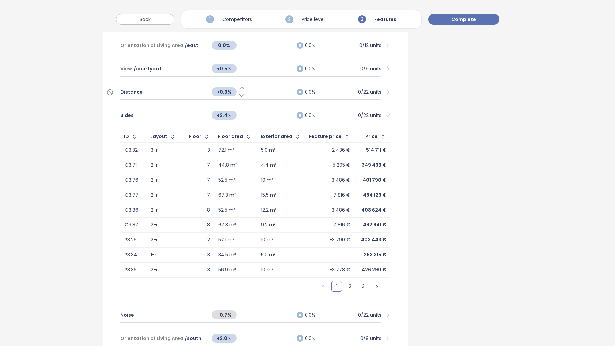
scroll to position [299, 0]
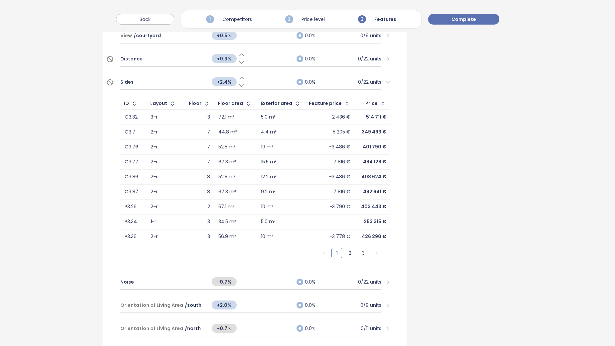
click at [224, 82] on span "+2.4%" at bounding box center [224, 81] width 25 height 9
type input "*"
type input "***"
click at [385, 81] on icon "right" at bounding box center [387, 82] width 5 height 5
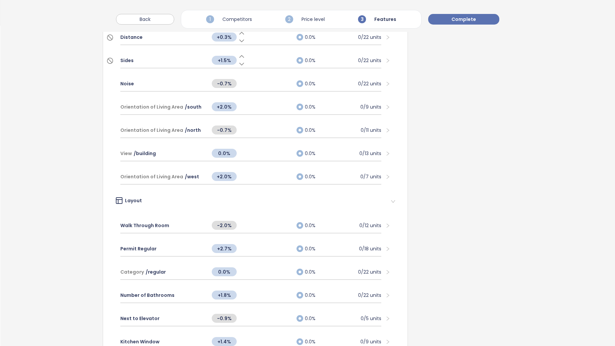
scroll to position [332, 0]
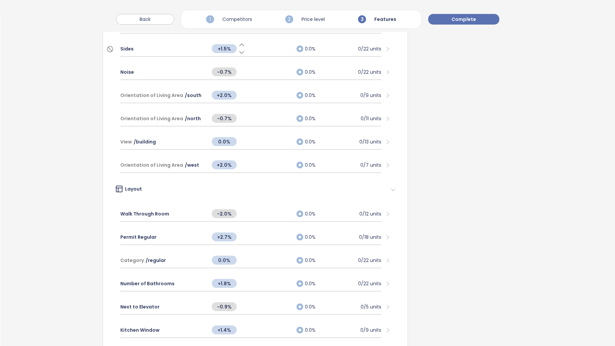
click at [385, 71] on icon "right" at bounding box center [387, 72] width 5 height 5
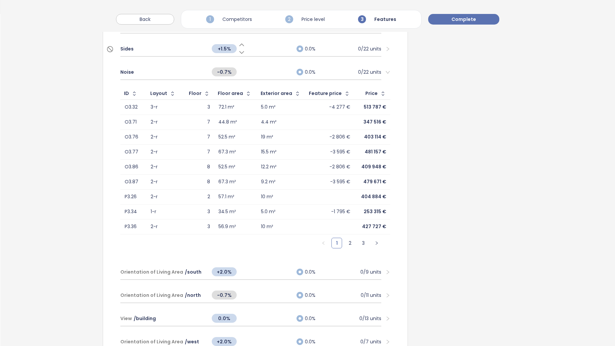
click at [387, 71] on div "Noise -0.7% 0.0% 0/22 units" at bounding box center [255, 72] width 280 height 23
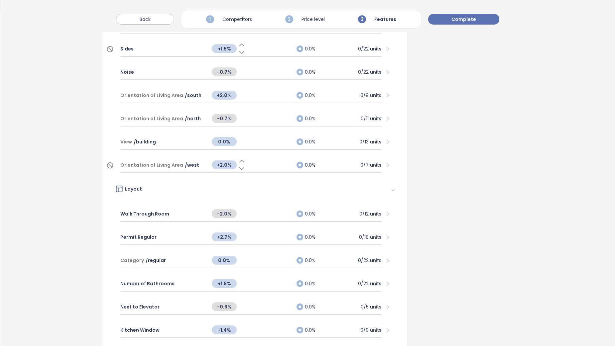
click at [224, 165] on span "+2.0%" at bounding box center [224, 164] width 25 height 9
type input "***"
click at [221, 93] on span "+2.0%" at bounding box center [224, 95] width 25 height 9
type input "*"
click at [225, 117] on span "-0.7%" at bounding box center [224, 118] width 25 height 9
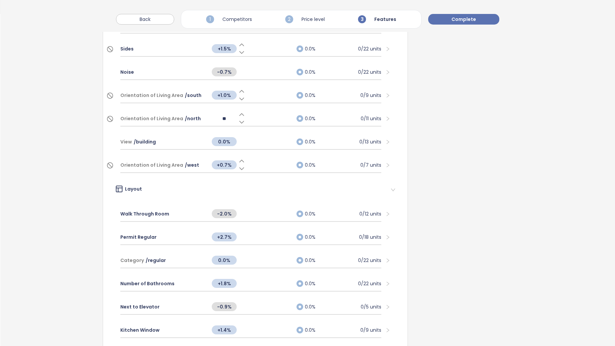
type input "*"
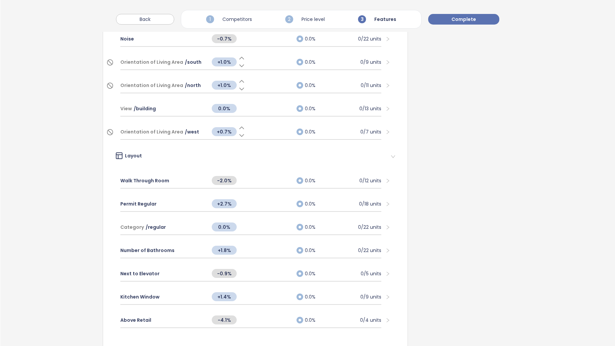
scroll to position [399, 0]
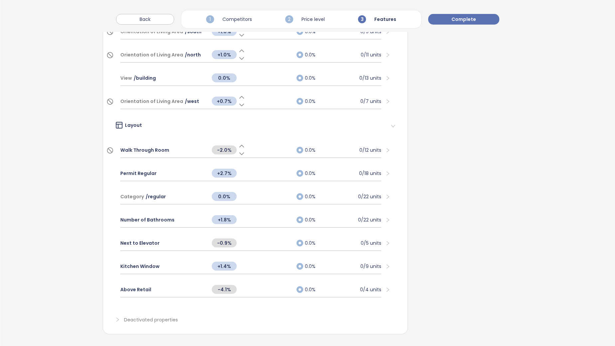
click at [367, 143] on div "Walk Through Room -2.0% 0.0% 0/12 units" at bounding box center [250, 150] width 261 height 15
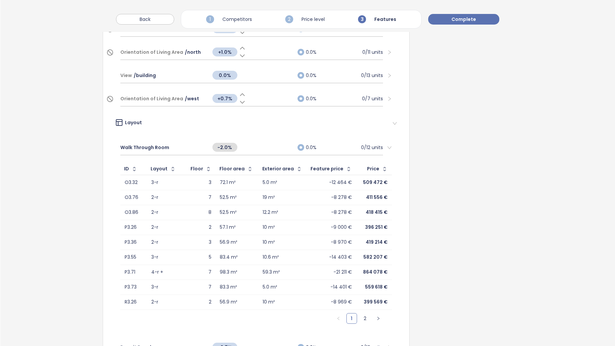
scroll to position [432, 0]
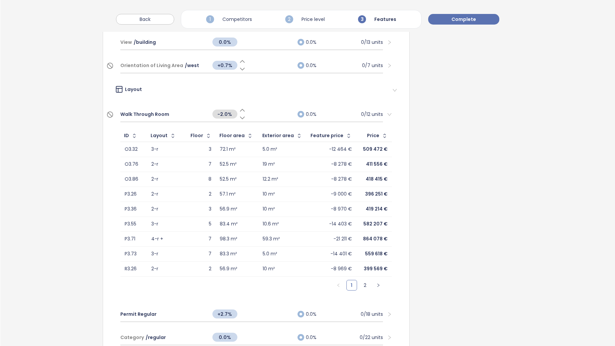
click at [225, 114] on span "-2.0%" at bounding box center [224, 114] width 25 height 9
type input "****"
click at [224, 115] on span "-0.5%" at bounding box center [224, 114] width 25 height 9
type input "****"
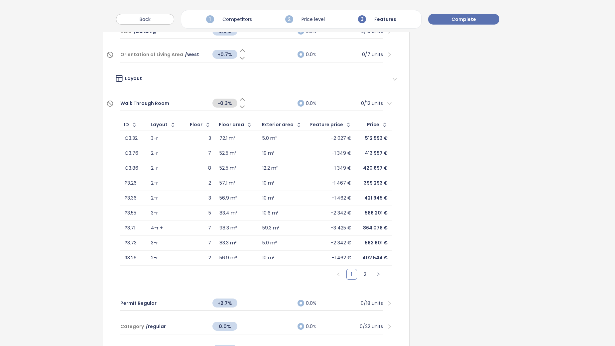
scroll to position [399, 0]
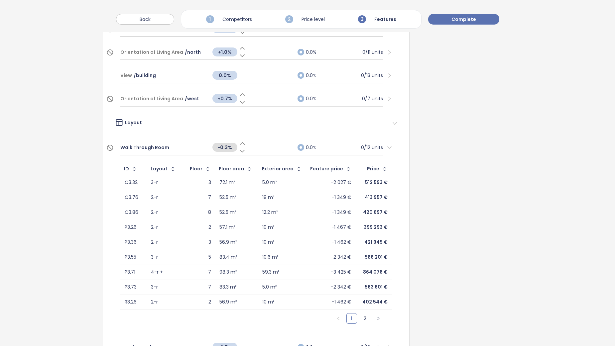
click at [389, 147] on span "right" at bounding box center [389, 147] width 5 height 5
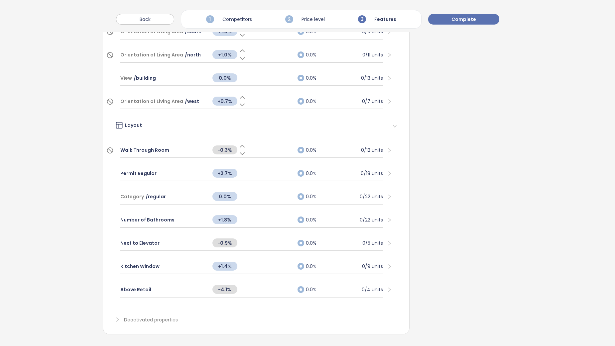
scroll to position [401, 0]
click at [376, 218] on div "0/22 units" at bounding box center [370, 219] width 23 height 7
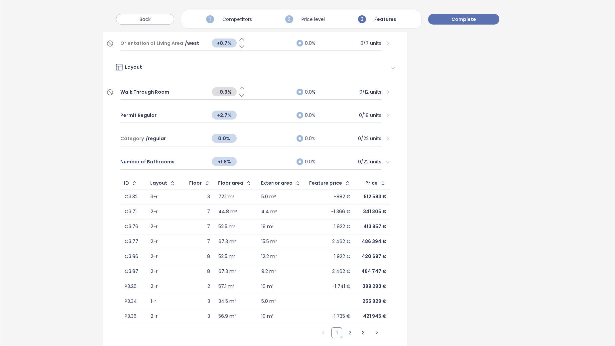
scroll to position [467, 0]
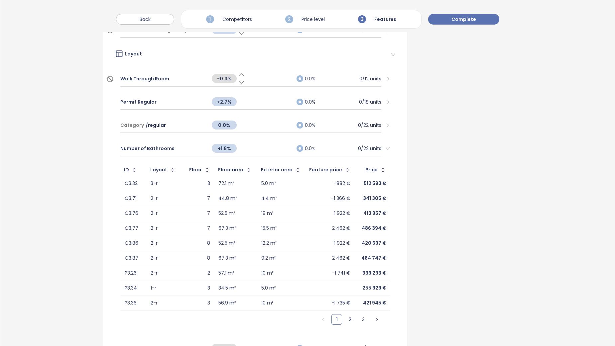
click at [385, 148] on icon "right" at bounding box center [387, 148] width 5 height 5
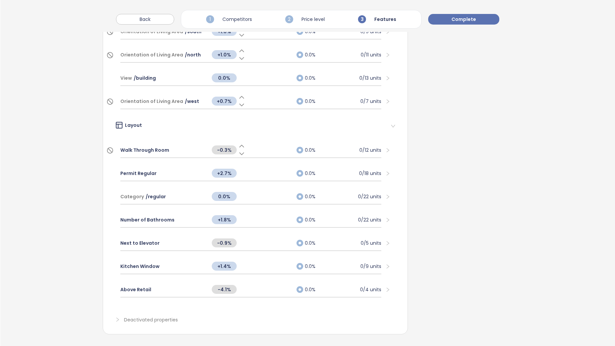
scroll to position [401, 0]
click at [385, 241] on icon "right" at bounding box center [387, 243] width 5 height 5
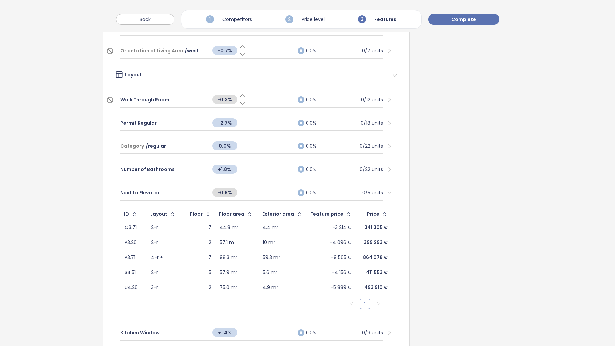
scroll to position [467, 0]
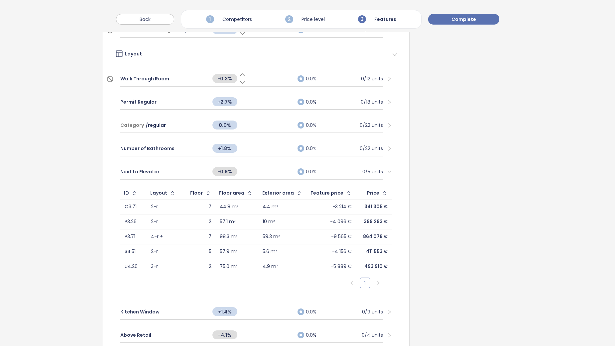
click at [390, 174] on div "Next to Elevator -0.9% 0.0% 0/5 units" at bounding box center [256, 171] width 282 height 23
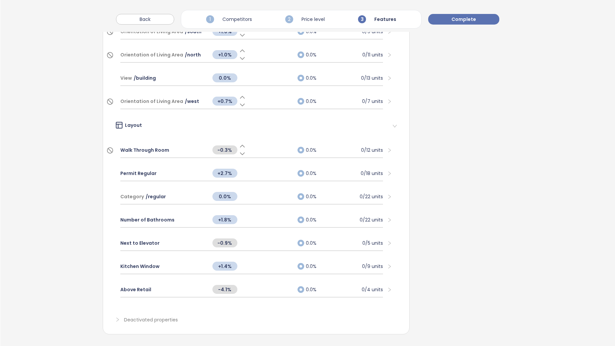
scroll to position [401, 0]
click at [371, 263] on div "0/9 units" at bounding box center [372, 266] width 21 height 7
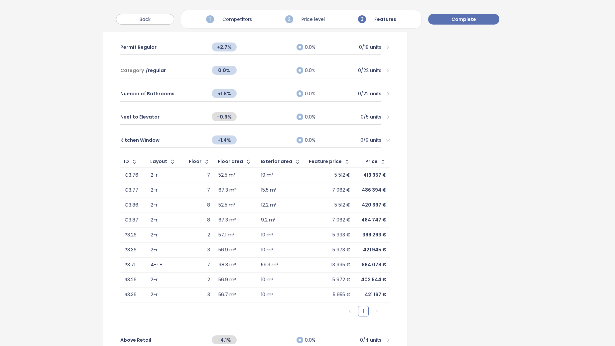
scroll to position [534, 0]
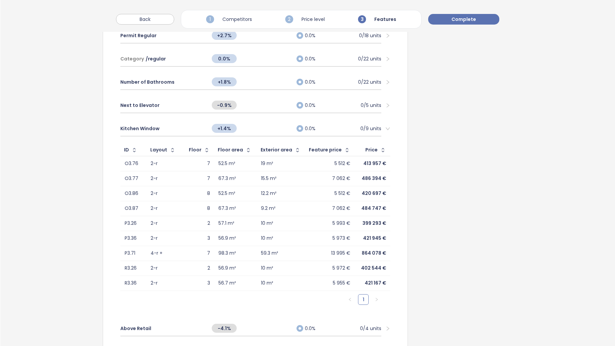
click at [381, 127] on div at bounding box center [385, 128] width 9 height 7
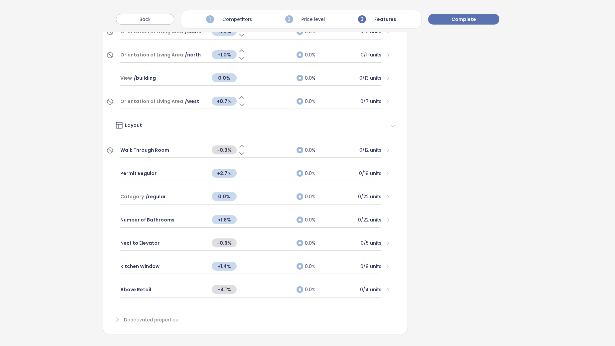
scroll to position [401, 0]
click at [376, 286] on div "0/4 units" at bounding box center [370, 289] width 21 height 7
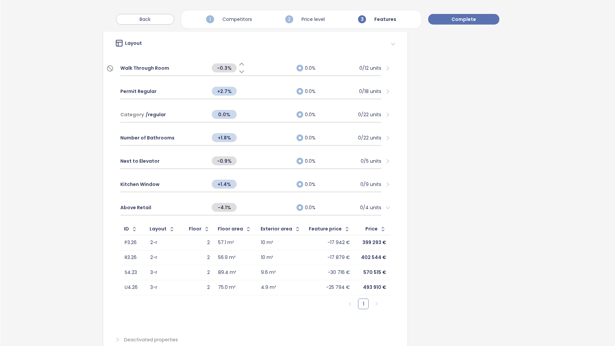
scroll to position [501, 0]
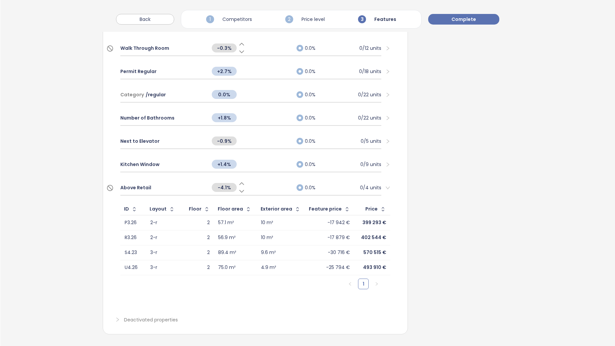
click at [375, 184] on div "0/4 units" at bounding box center [370, 187] width 21 height 7
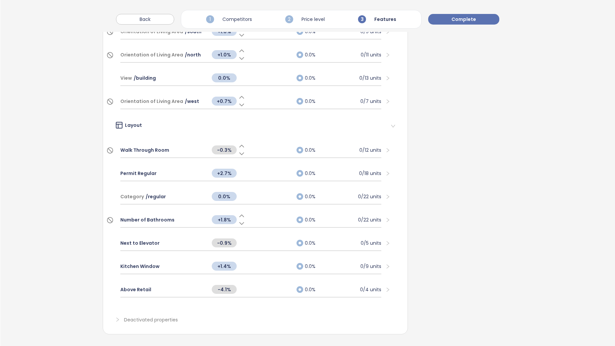
scroll to position [401, 0]
click at [225, 285] on span "-4.1%" at bounding box center [224, 289] width 25 height 9
type input "**"
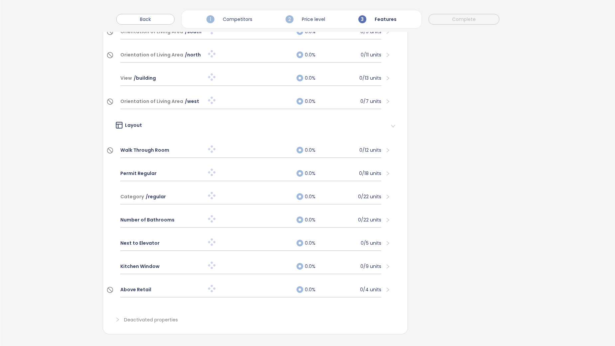
click at [373, 286] on div "0/4 units" at bounding box center [370, 289] width 21 height 7
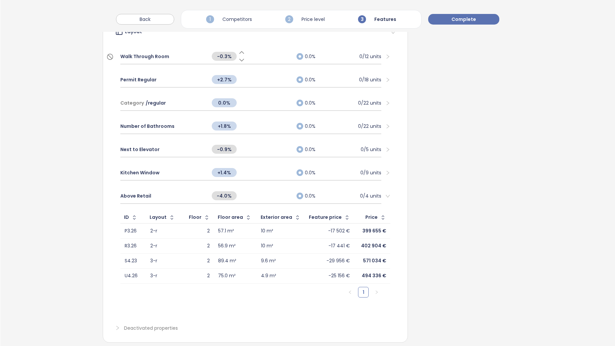
scroll to position [501, 0]
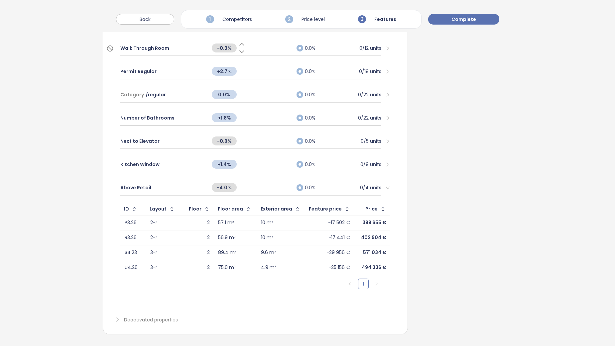
click at [385, 186] on icon "right" at bounding box center [387, 187] width 5 height 5
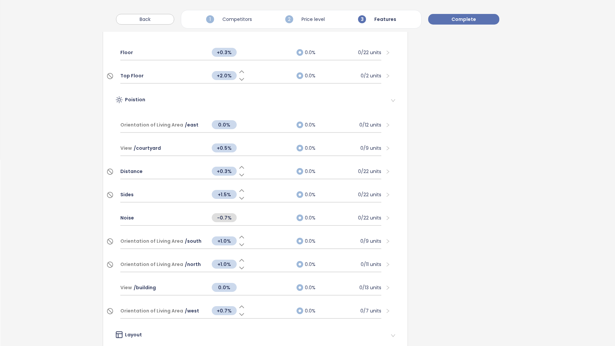
scroll to position [0, 0]
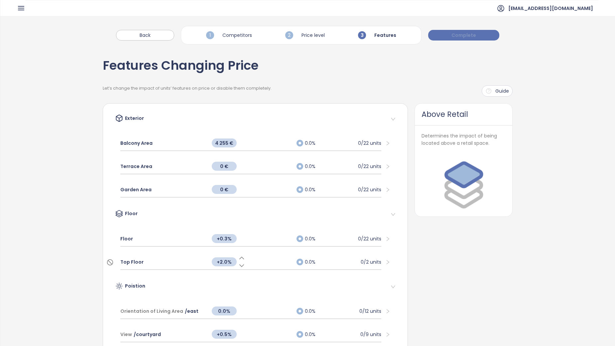
click at [471, 38] on span "Complete" at bounding box center [463, 35] width 25 height 7
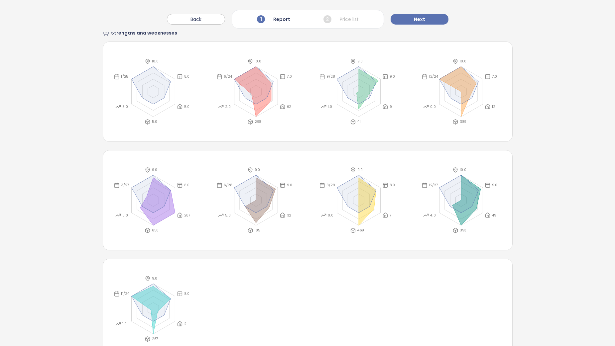
scroll to position [1325, 0]
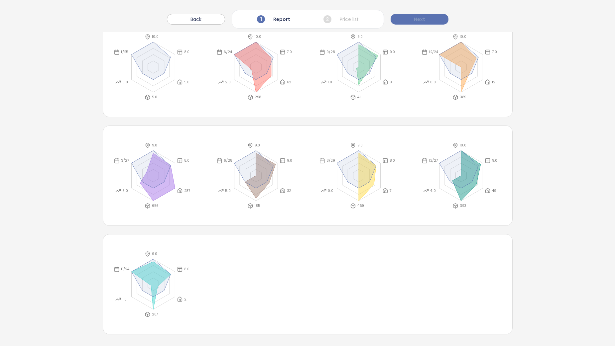
click at [413, 22] on button "Next" at bounding box center [419, 19] width 58 height 11
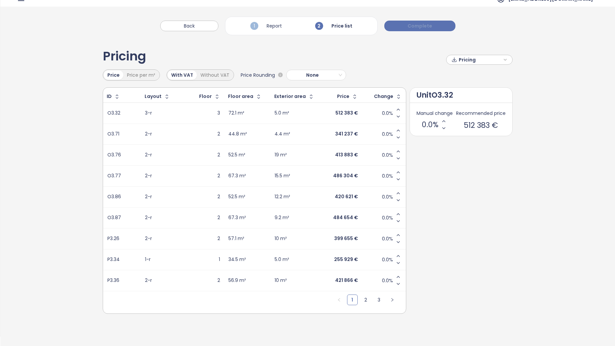
scroll to position [0, 0]
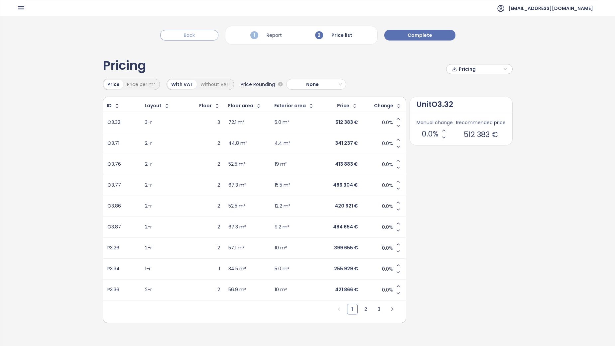
click at [195, 37] on span "Back" at bounding box center [189, 35] width 11 height 7
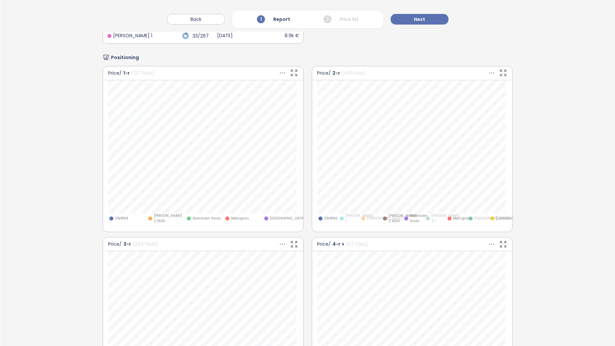
scroll to position [598, 0]
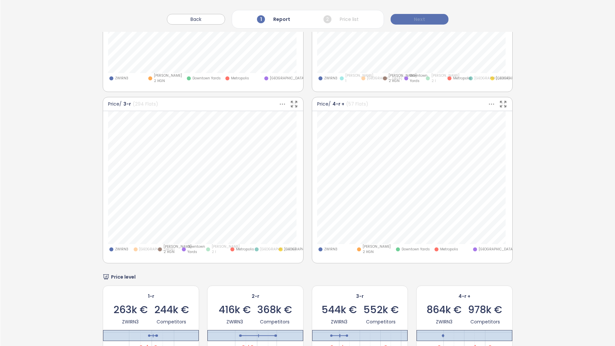
click at [416, 21] on span "Next" at bounding box center [419, 19] width 11 height 7
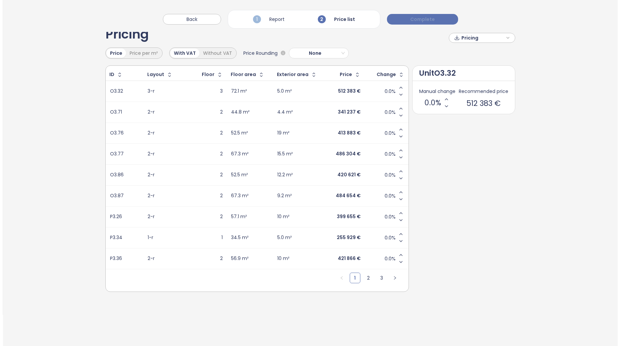
scroll to position [0, 0]
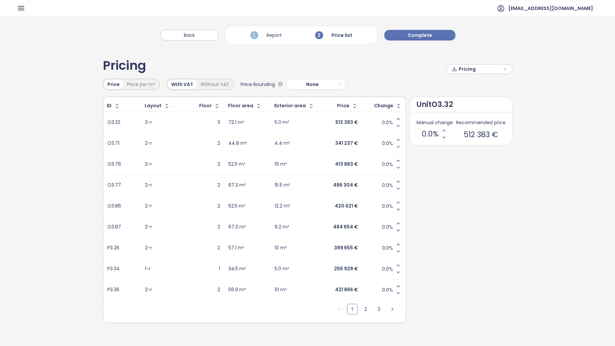
click at [396, 64] on div "Pricing Pricing" at bounding box center [308, 68] width 410 height 19
click at [419, 39] on span "Complete" at bounding box center [419, 35] width 25 height 7
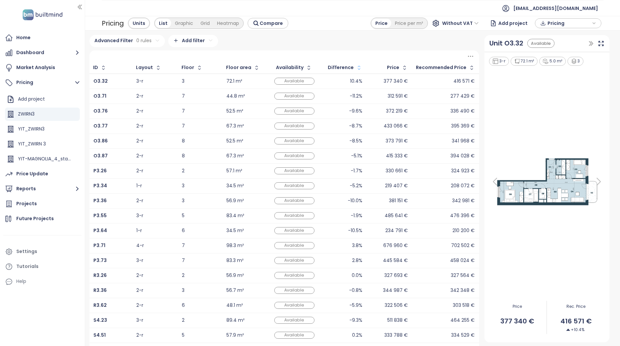
click at [357, 68] on icon "button" at bounding box center [358, 67] width 7 height 7
click at [359, 69] on icon "button" at bounding box center [359, 68] width 5 height 8
click at [74, 53] on icon "button" at bounding box center [77, 53] width 8 height 8
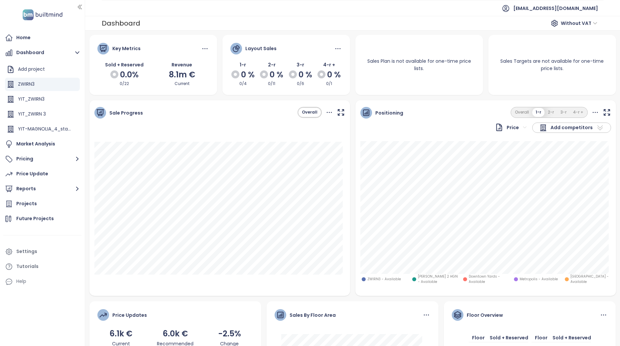
click at [544, 107] on div "Overall 1-r 2-r 3-r 4-r +" at bounding box center [548, 112] width 77 height 11
click at [544, 111] on button "2-r" at bounding box center [550, 112] width 13 height 9
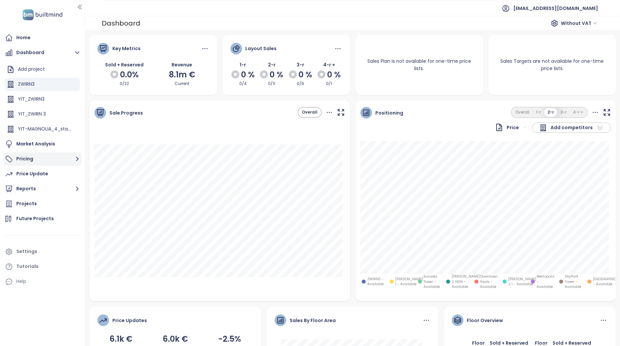
click at [41, 161] on button "Pricing" at bounding box center [42, 158] width 78 height 13
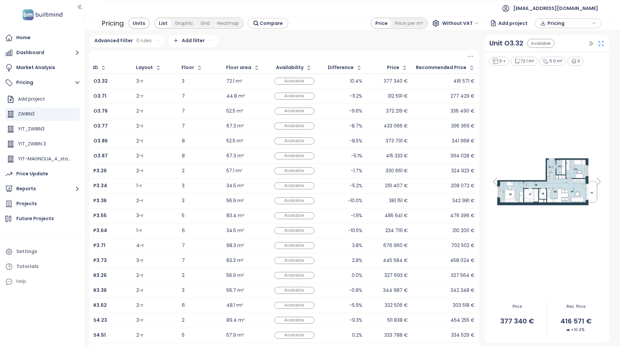
click at [599, 44] on icon at bounding box center [600, 43] width 5 height 5
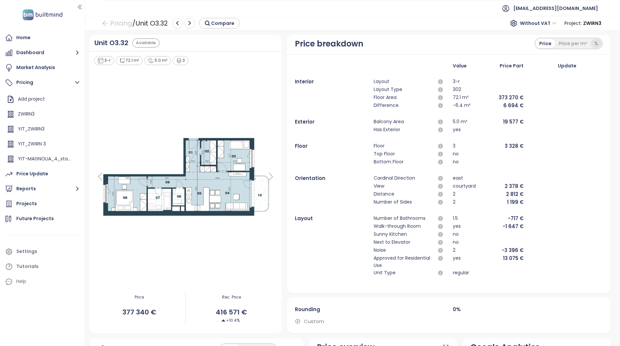
click at [591, 44] on div "%" at bounding box center [595, 43] width 11 height 9
click at [73, 114] on icon "button" at bounding box center [75, 114] width 4 height 1
click at [89, 127] on button "Edit" at bounding box center [93, 125] width 30 height 8
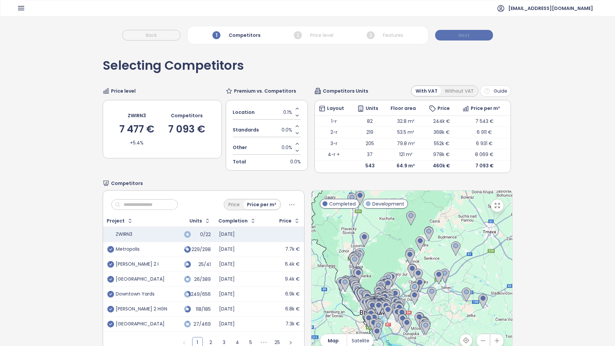
click at [472, 37] on button "Next" at bounding box center [464, 35] width 58 height 11
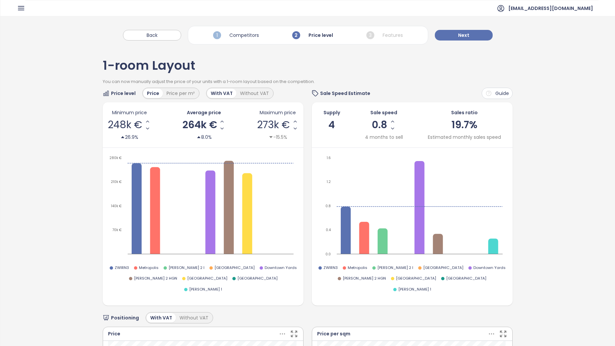
click at [23, 12] on icon "button" at bounding box center [21, 8] width 8 height 8
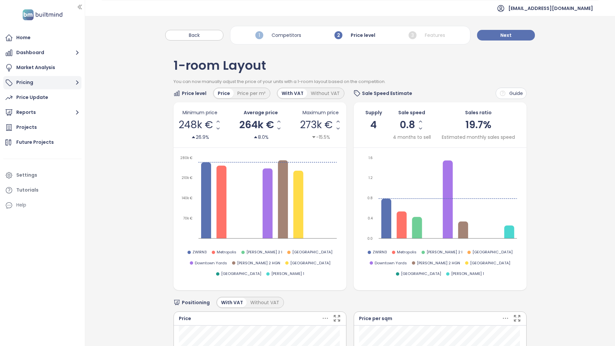
click at [65, 81] on button "Pricing" at bounding box center [42, 82] width 78 height 13
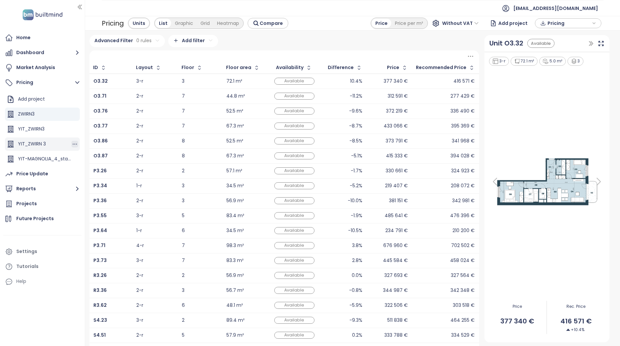
click at [71, 145] on icon "button" at bounding box center [74, 144] width 7 height 7
click at [130, 55] on div at bounding box center [283, 56] width 389 height 12
click at [71, 114] on icon "button" at bounding box center [74, 114] width 7 height 7
click at [93, 124] on button "Edit" at bounding box center [93, 125] width 30 height 8
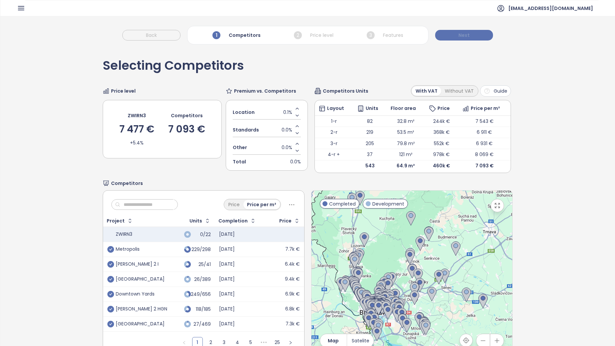
drag, startPoint x: 462, startPoint y: 32, endPoint x: 455, endPoint y: 35, distance: 7.3
click at [462, 32] on span "Next" at bounding box center [463, 35] width 11 height 7
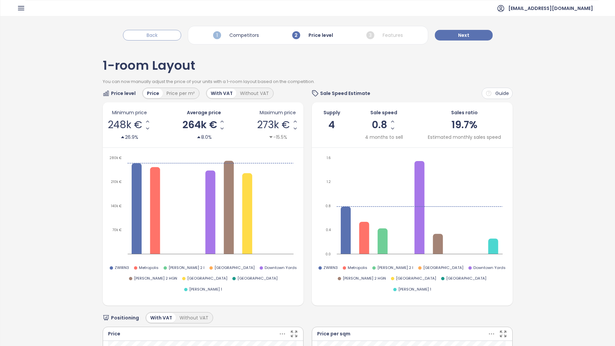
click at [169, 38] on button "Back" at bounding box center [152, 35] width 58 height 11
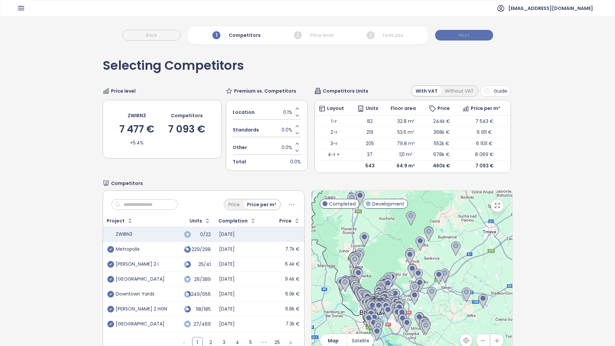
click at [460, 34] on span "Next" at bounding box center [463, 35] width 11 height 7
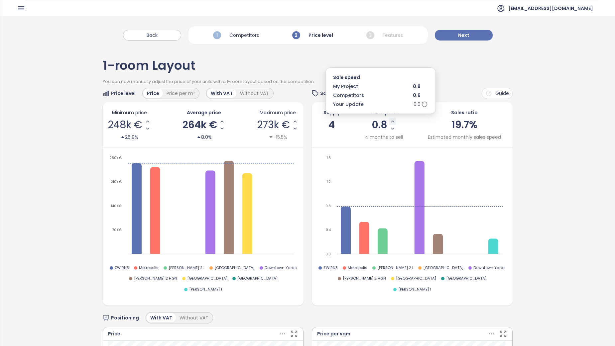
click at [390, 120] on icon "Increase Sale Speed - Monthly" at bounding box center [392, 121] width 5 height 5
click at [392, 122] on button "Increase Sale Speed - Monthly" at bounding box center [392, 121] width 7 height 7
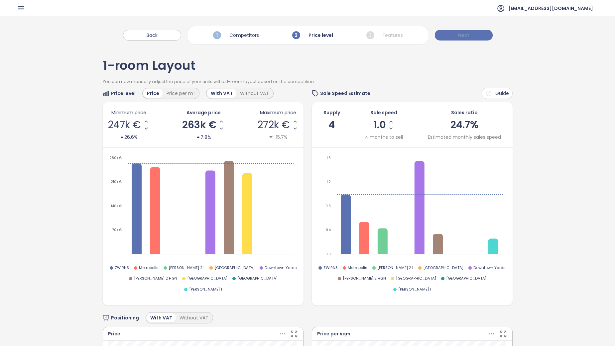
click at [456, 30] on button "Next" at bounding box center [464, 35] width 58 height 11
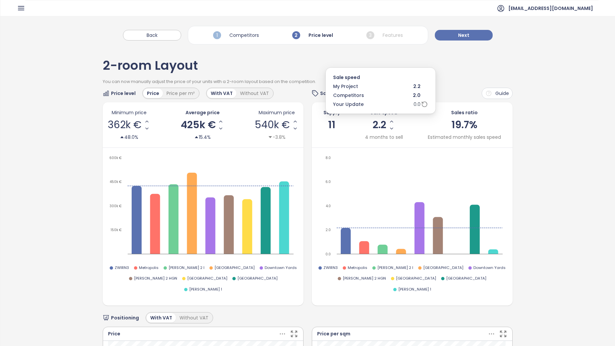
click at [382, 125] on span "2.2" at bounding box center [379, 125] width 14 height 10
click at [389, 120] on icon "Increase Sale Speed - Monthly" at bounding box center [391, 121] width 5 height 5
click at [391, 122] on icon "Increase Sale Speed - Monthly" at bounding box center [391, 121] width 5 height 5
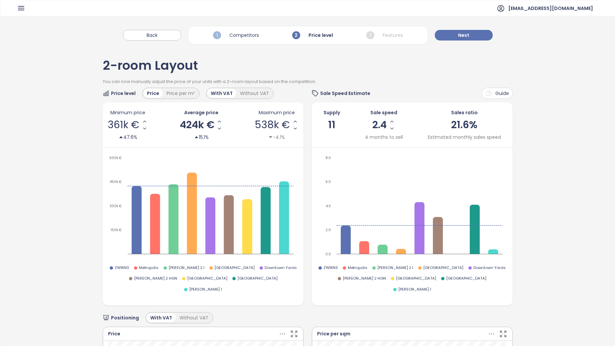
click at [391, 122] on icon "Increase Sale Speed - Monthly" at bounding box center [391, 121] width 5 height 5
click at [469, 35] on button "Next" at bounding box center [464, 35] width 58 height 11
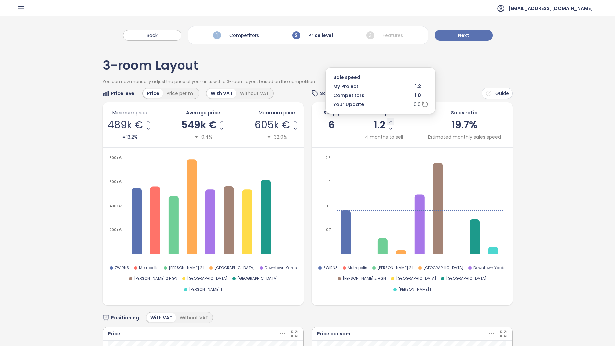
click at [390, 123] on button "Increase Sale Speed - Monthly" at bounding box center [390, 121] width 7 height 7
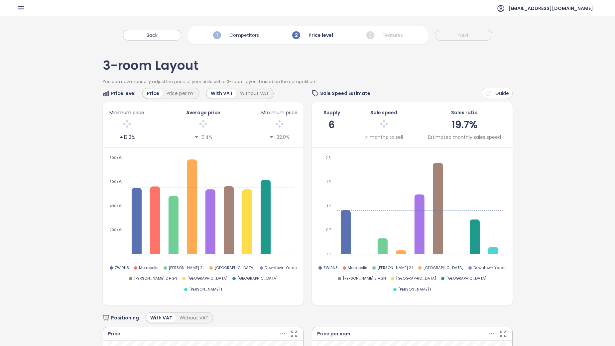
click at [390, 123] on div at bounding box center [383, 125] width 38 height 14
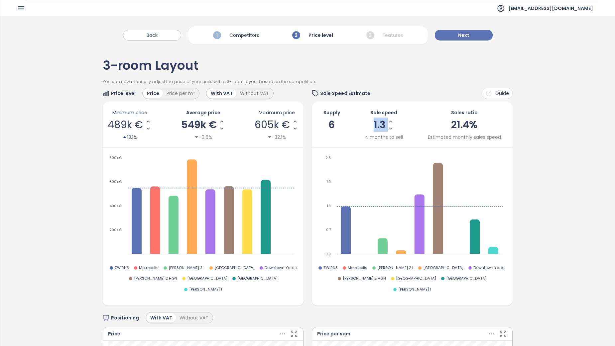
click at [390, 121] on icon "Increase Sale Speed - Monthly" at bounding box center [390, 121] width 5 height 5
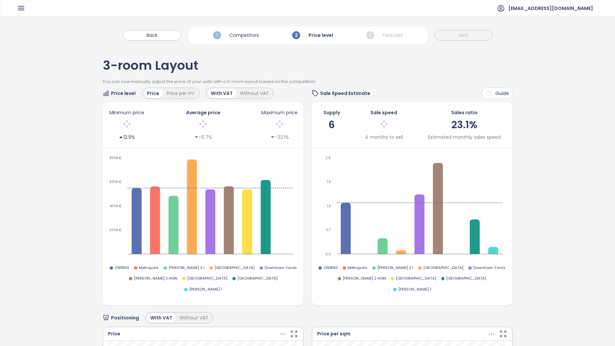
click at [390, 121] on div at bounding box center [383, 125] width 38 height 14
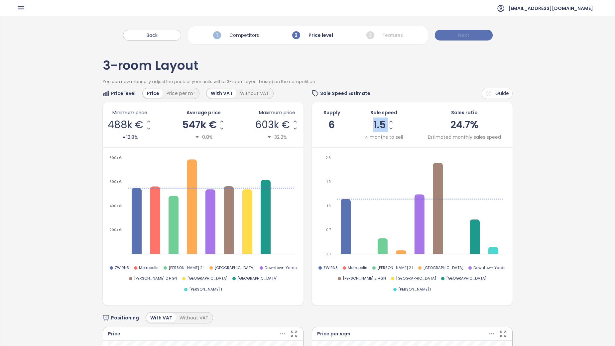
click at [466, 36] on span "Next" at bounding box center [463, 35] width 11 height 7
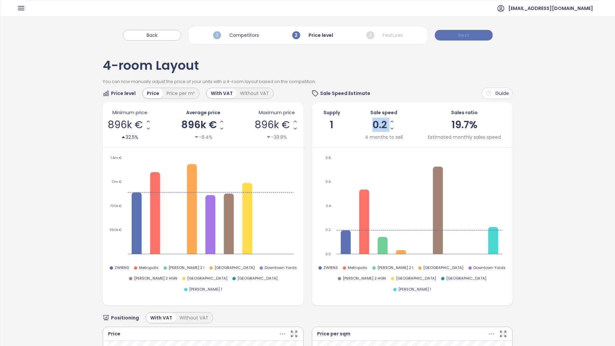
click at [474, 35] on button "Next" at bounding box center [464, 35] width 58 height 11
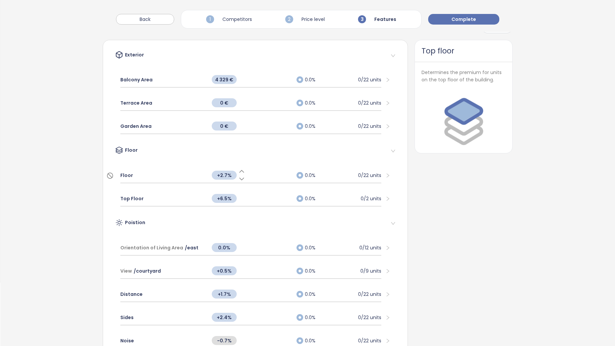
scroll to position [66, 0]
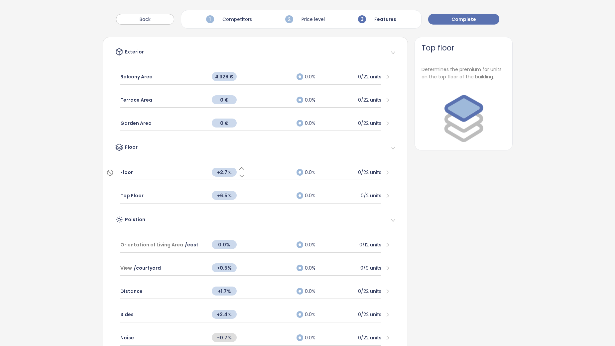
click at [222, 171] on span "+2.7%" at bounding box center [224, 172] width 25 height 9
type input "*"
type input "***"
click at [223, 197] on span "+2.0%" at bounding box center [224, 195] width 25 height 9
click at [243, 214] on div "Poistion" at bounding box center [255, 221] width 291 height 18
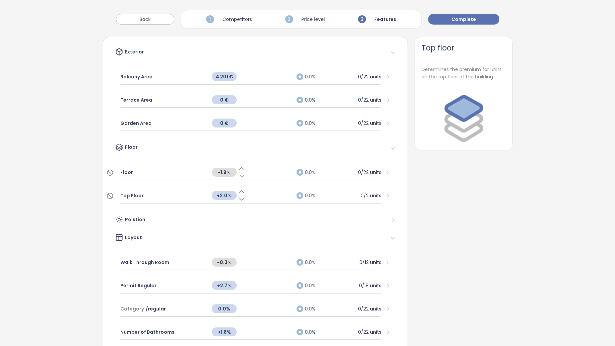
click at [224, 173] on span "-1.9%" at bounding box center [224, 172] width 25 height 9
click at [385, 172] on icon "right" at bounding box center [387, 172] width 5 height 5
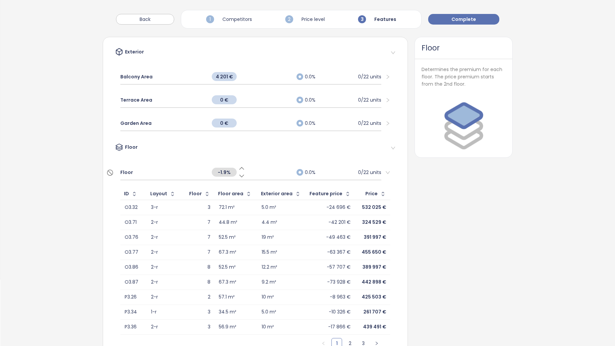
click at [228, 171] on span "-1.9%" at bounding box center [224, 172] width 25 height 9
type input "*"
type input "***"
click at [256, 142] on div "Floor" at bounding box center [255, 148] width 291 height 18
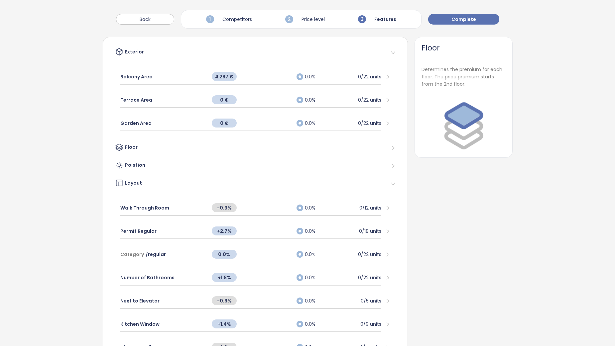
click at [254, 143] on div "Floor" at bounding box center [250, 148] width 271 height 10
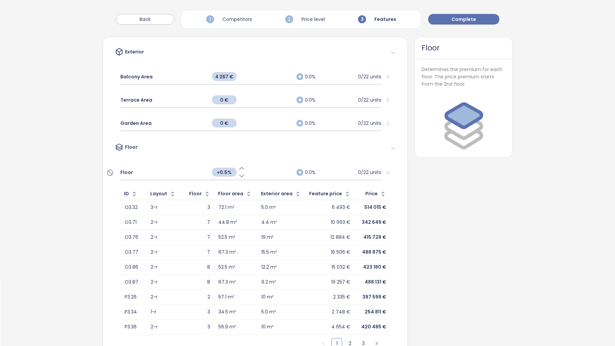
click at [386, 173] on icon "right" at bounding box center [388, 172] width 4 height 3
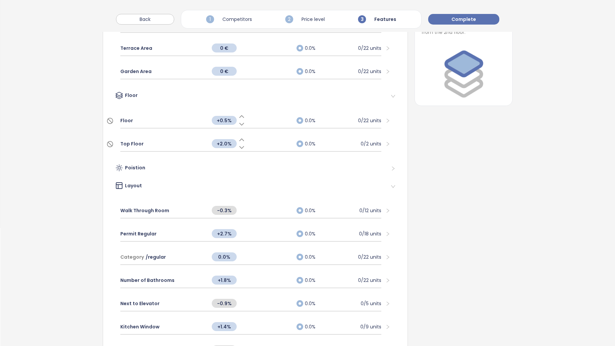
scroll to position [184, 0]
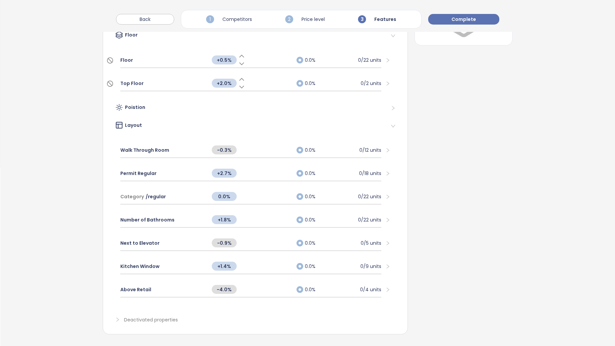
click at [174, 103] on div "Poistion" at bounding box center [250, 108] width 271 height 10
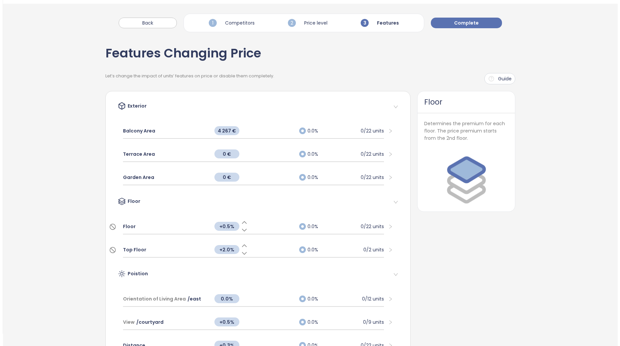
scroll to position [0, 0]
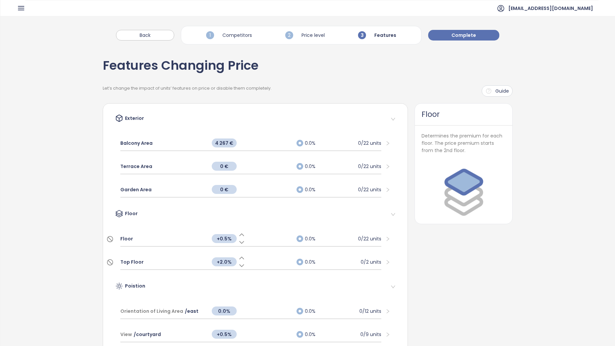
click at [29, 11] on ul "[EMAIL_ADDRESS][DOMAIN_NAME]" at bounding box center [311, 8] width 573 height 16
click at [21, 9] on icon "button" at bounding box center [21, 8] width 8 height 8
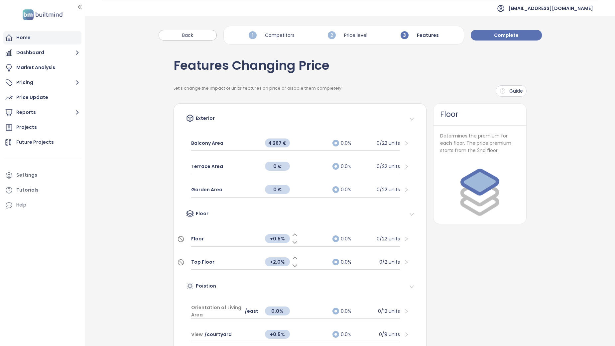
click at [28, 35] on div "Home" at bounding box center [23, 38] width 14 height 8
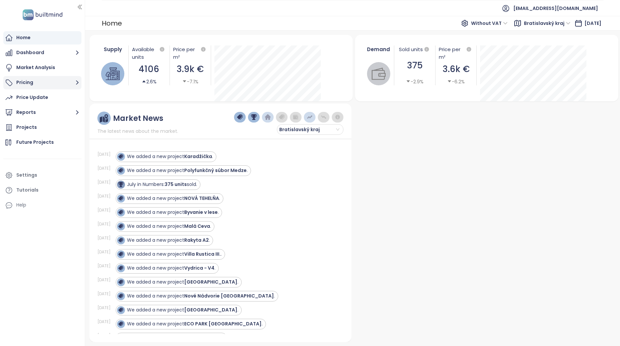
click at [62, 82] on button "Pricing" at bounding box center [42, 82] width 78 height 13
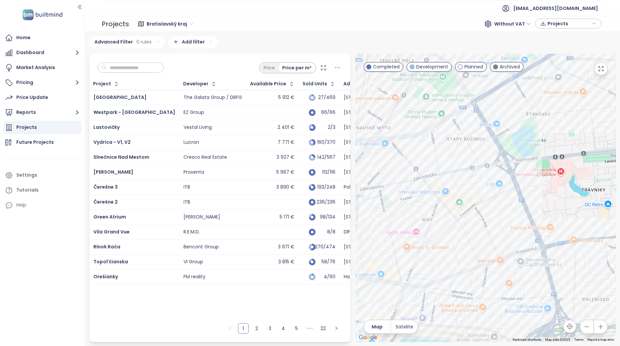
drag, startPoint x: 410, startPoint y: 274, endPoint x: 459, endPoint y: 240, distance: 59.9
click at [459, 242] on div at bounding box center [485, 198] width 260 height 288
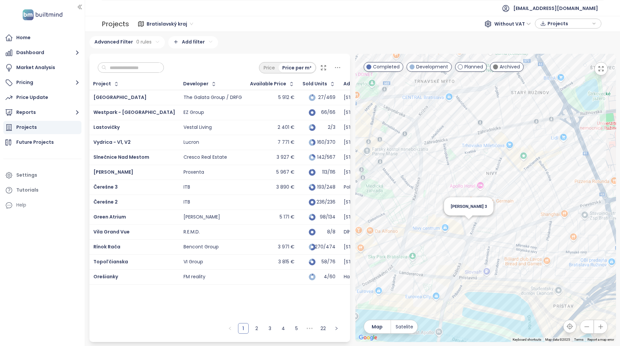
click at [470, 221] on div "[PERSON_NAME] 3" at bounding box center [485, 198] width 260 height 288
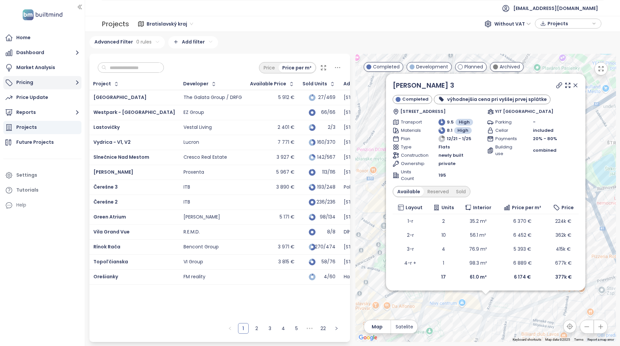
drag, startPoint x: 42, startPoint y: 82, endPoint x: 42, endPoint y: 88, distance: 5.6
click at [42, 82] on button "Pricing" at bounding box center [42, 82] width 78 height 13
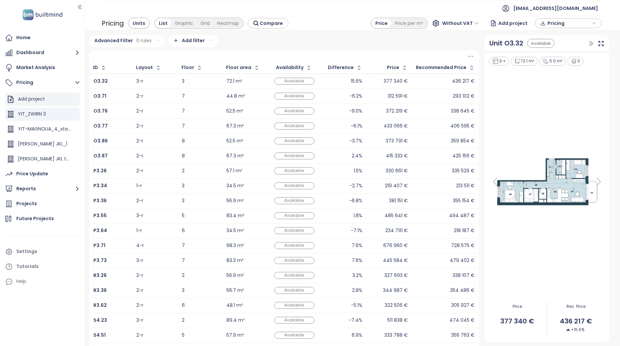
click at [39, 99] on div "Add project" at bounding box center [31, 99] width 27 height 8
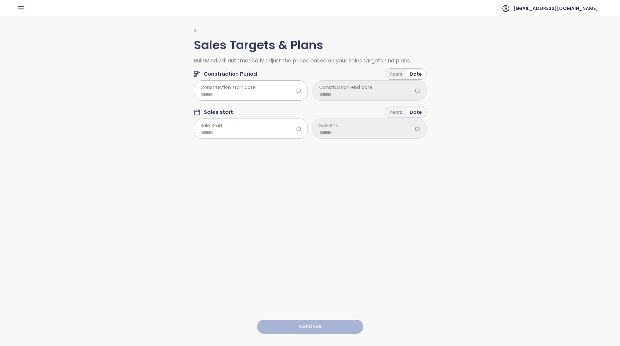
click at [194, 28] on icon "button" at bounding box center [196, 30] width 5 height 5
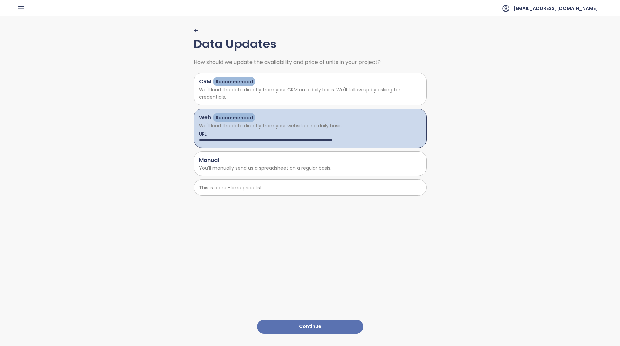
click at [194, 28] on icon "button" at bounding box center [196, 30] width 5 height 5
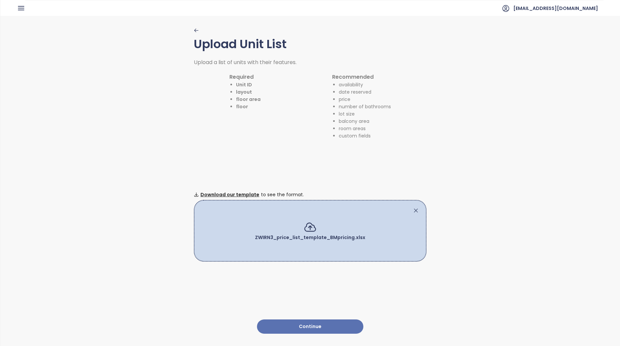
click at [412, 207] on icon at bounding box center [415, 210] width 7 height 7
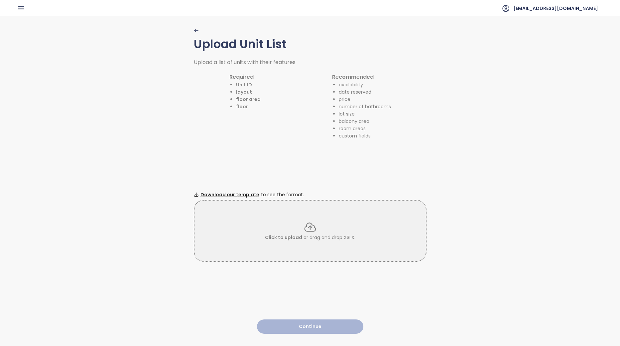
click at [194, 31] on icon "button" at bounding box center [196, 30] width 5 height 5
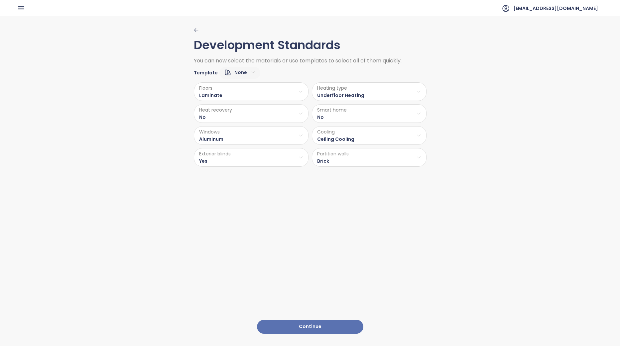
click at [319, 320] on button "Continue" at bounding box center [310, 327] width 106 height 14
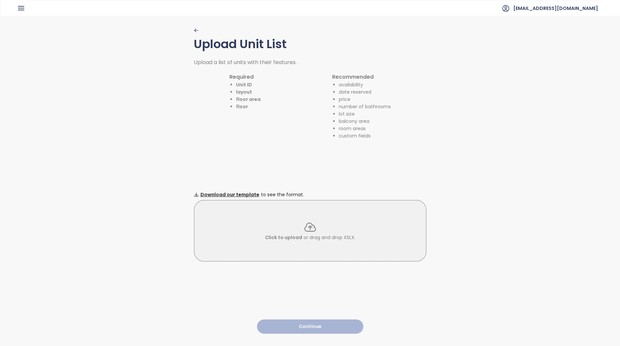
click at [285, 216] on div "Click to upload or drag and drop XSLX." at bounding box center [310, 231] width 233 height 62
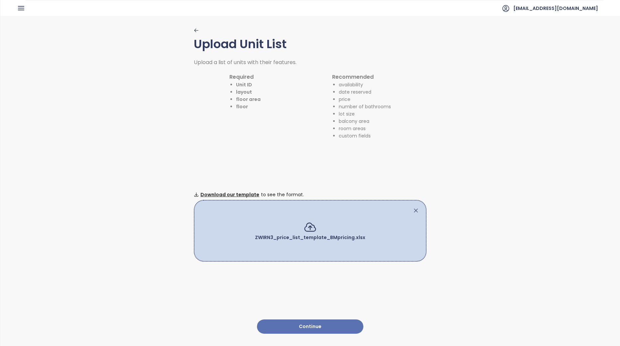
click at [324, 323] on button "Continue" at bounding box center [310, 327] width 106 height 14
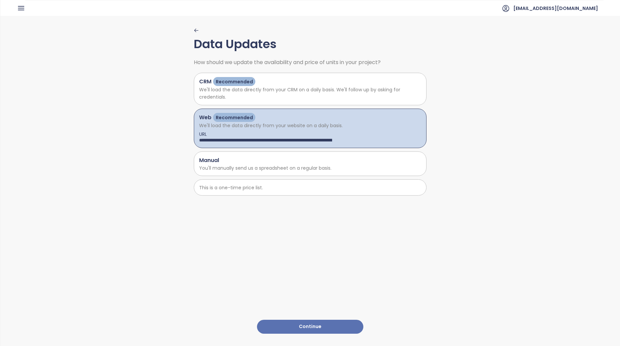
click at [326, 320] on button "Continue" at bounding box center [310, 327] width 106 height 14
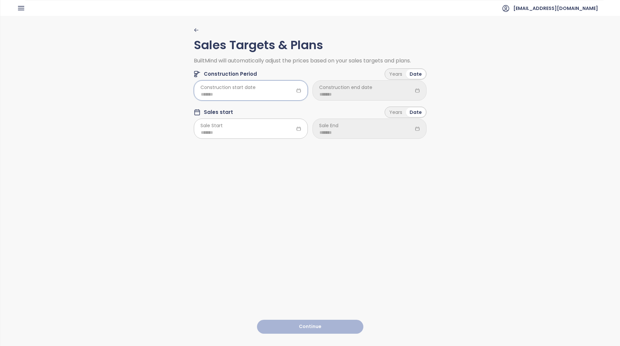
click at [252, 94] on input at bounding box center [251, 94] width 100 height 7
type input "*******"
click at [195, 110] on button "button" at bounding box center [197, 108] width 7 height 13
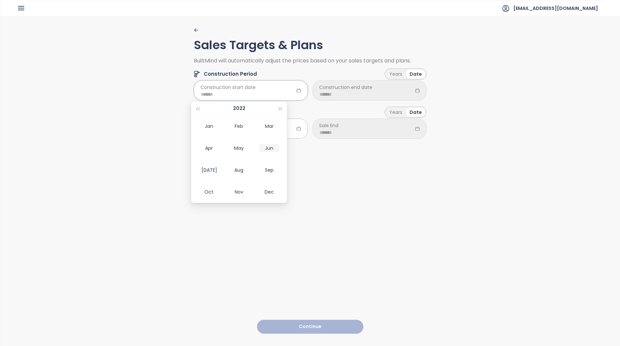
click at [269, 150] on div "Jun" at bounding box center [269, 148] width 20 height 8
type input "*******"
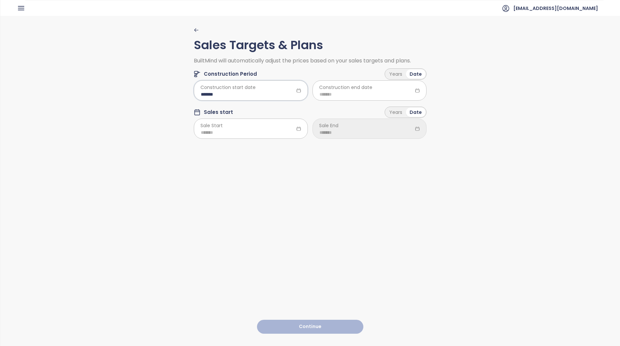
click at [357, 90] on span "Construction end date" at bounding box center [345, 87] width 53 height 7
click at [350, 94] on input at bounding box center [369, 94] width 100 height 7
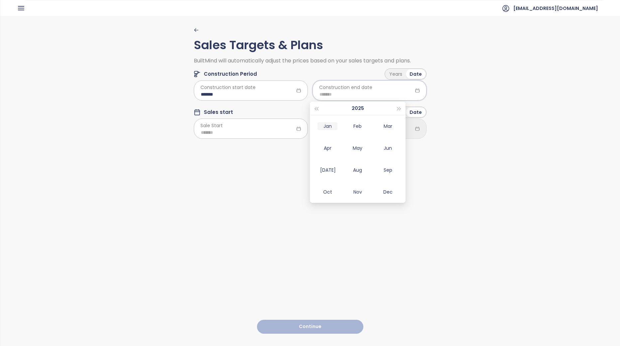
click at [326, 122] on div "Jan" at bounding box center [327, 126] width 20 height 8
type input "*******"
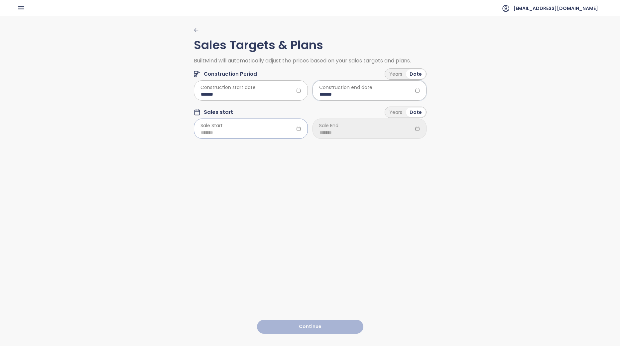
click at [249, 131] on input at bounding box center [251, 132] width 100 height 7
click at [240, 208] on div "Aug" at bounding box center [239, 208] width 20 height 8
type input "*******"
click at [339, 135] on input at bounding box center [369, 132] width 100 height 7
click at [387, 230] on div "Dec" at bounding box center [388, 230] width 20 height 8
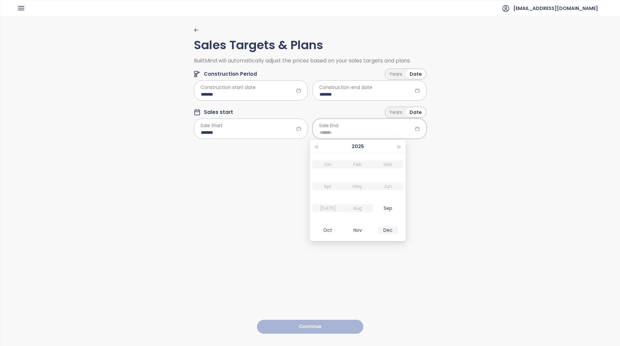
type input "*******"
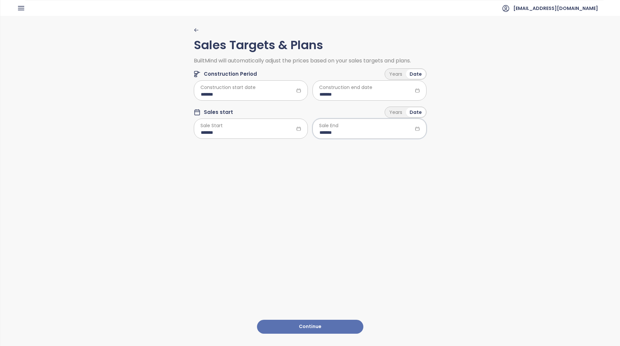
click at [327, 320] on button "Continue" at bounding box center [310, 327] width 106 height 14
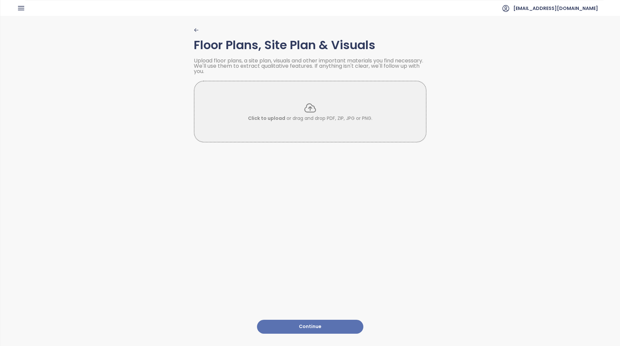
click at [342, 322] on button "Continue" at bounding box center [310, 327] width 106 height 14
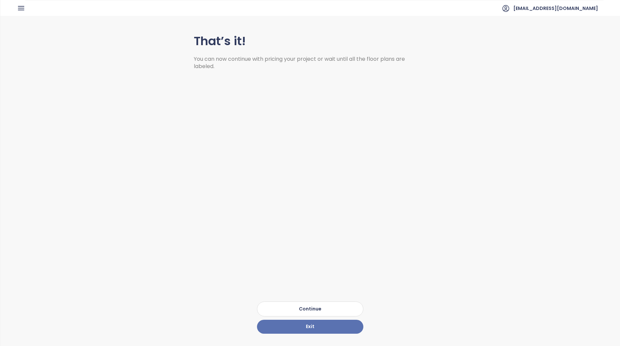
click at [339, 304] on button "Continue" at bounding box center [310, 309] width 106 height 15
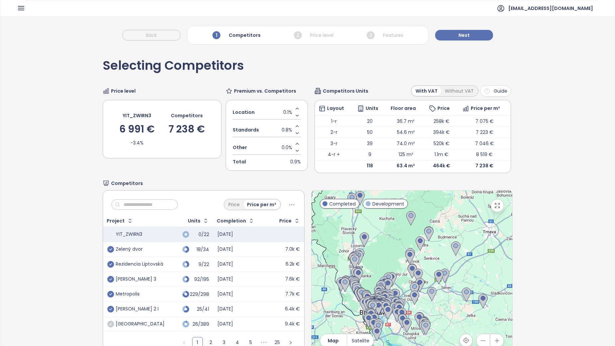
click at [110, 249] on icon "check-circle" at bounding box center [110, 249] width 7 height 7
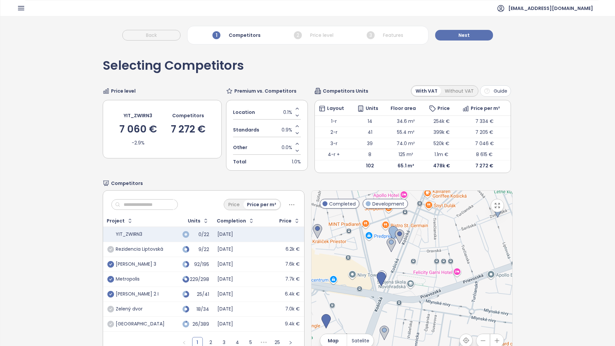
click at [109, 248] on icon "check-circle" at bounding box center [110, 249] width 7 height 7
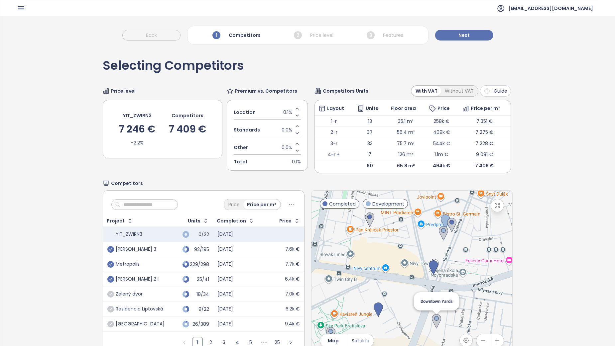
click at [434, 321] on img at bounding box center [436, 321] width 9 height 15
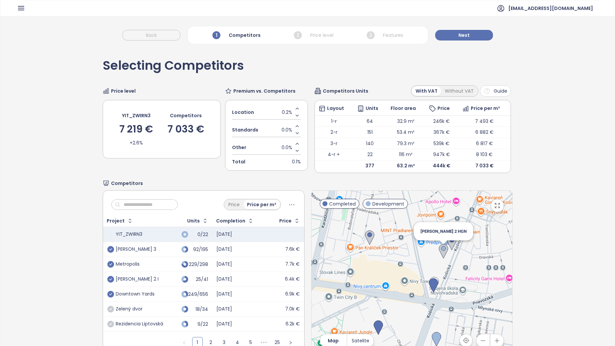
click at [441, 250] on img at bounding box center [443, 251] width 9 height 15
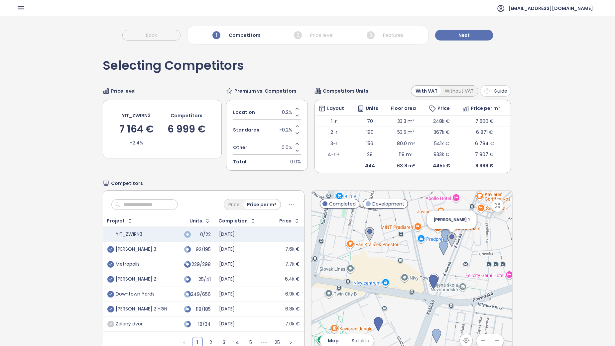
click at [449, 239] on img at bounding box center [451, 240] width 9 height 15
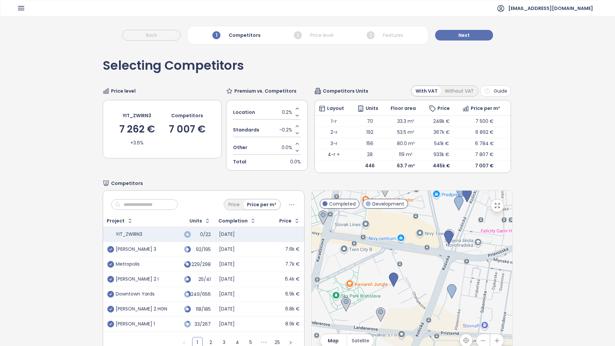
drag, startPoint x: 410, startPoint y: 310, endPoint x: 428, endPoint y: 263, distance: 49.9
click at [428, 263] on div at bounding box center [411, 273] width 201 height 165
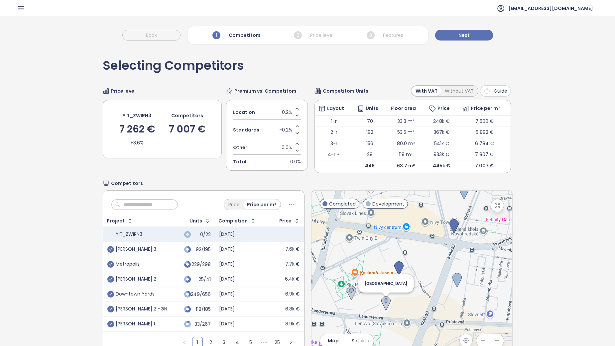
click at [385, 303] on img at bounding box center [385, 303] width 9 height 15
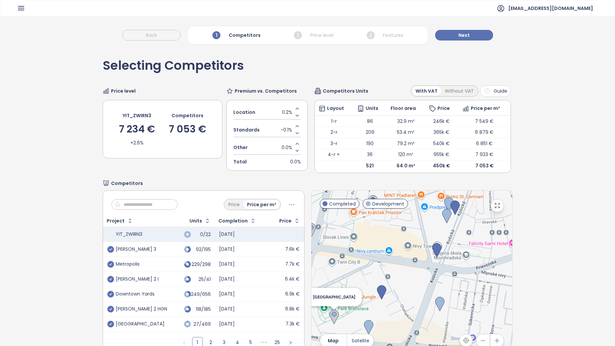
click at [332, 318] on div "To navigate, press the arrow keys. SkyPark Tower" at bounding box center [411, 273] width 201 height 165
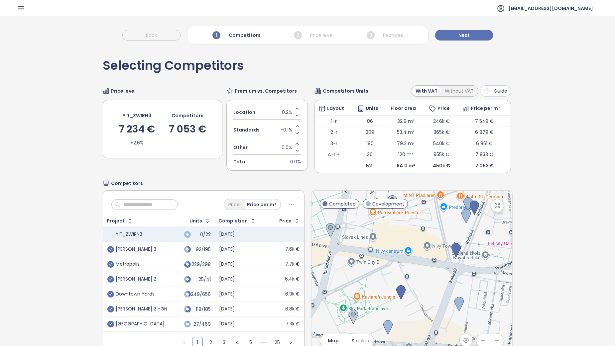
click at [332, 318] on div "To navigate, press the arrow keys." at bounding box center [411, 273] width 201 height 165
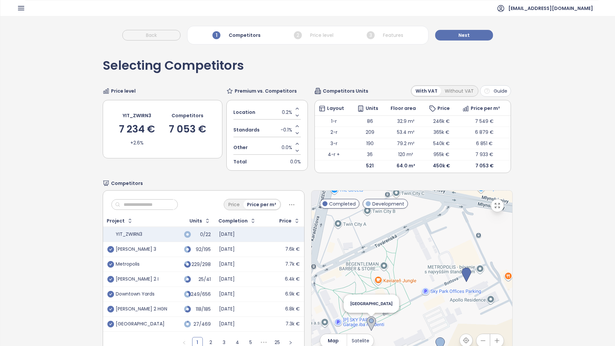
click at [367, 321] on img at bounding box center [370, 324] width 9 height 15
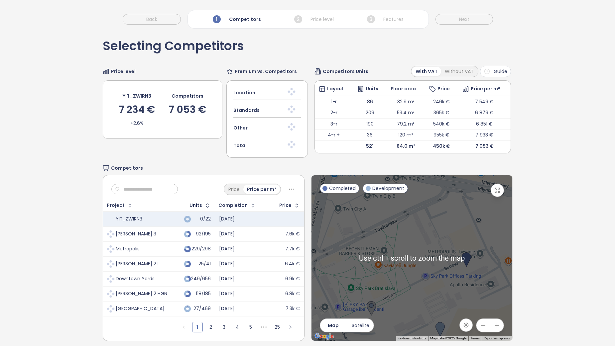
scroll to position [31, 0]
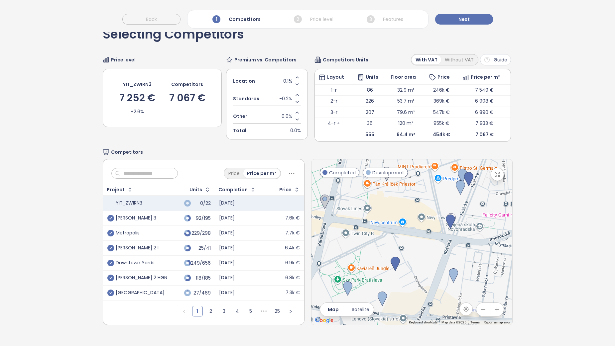
drag, startPoint x: 430, startPoint y: 253, endPoint x: 427, endPoint y: 255, distance: 3.6
click at [427, 255] on div "To navigate, press the arrow keys." at bounding box center [411, 241] width 201 height 165
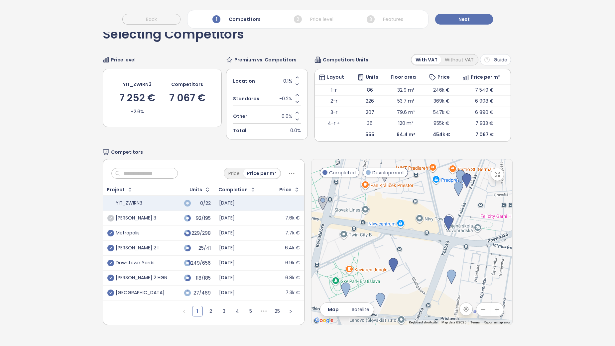
click at [107, 218] on icon "check-circle" at bounding box center [110, 218] width 7 height 7
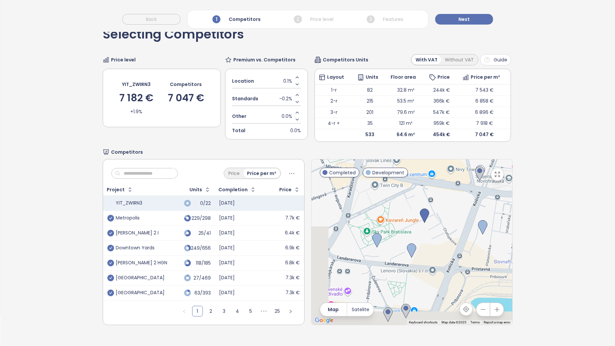
drag, startPoint x: 374, startPoint y: 284, endPoint x: 402, endPoint y: 237, distance: 54.8
click at [402, 237] on div at bounding box center [411, 241] width 201 height 165
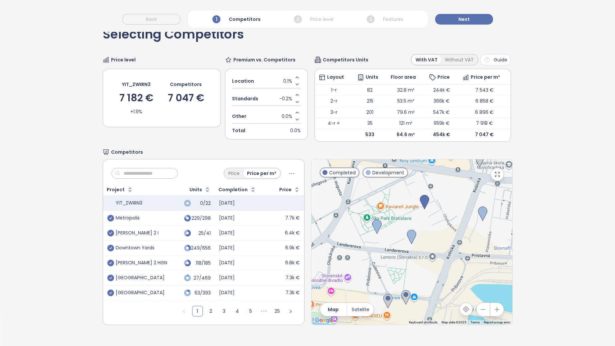
click at [402, 310] on div at bounding box center [411, 241] width 201 height 165
click at [402, 298] on img at bounding box center [405, 297] width 9 height 15
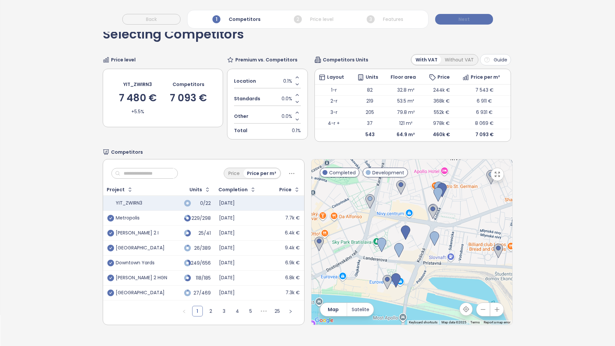
click at [480, 18] on button "Next" at bounding box center [464, 19] width 58 height 11
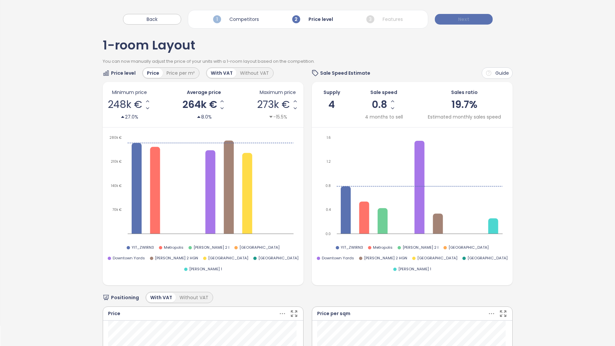
scroll to position [0, 0]
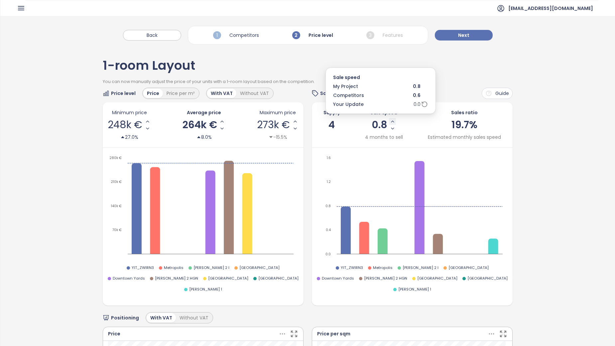
click at [392, 121] on button "Increase Sale Speed - Monthly" at bounding box center [392, 121] width 7 height 7
click at [390, 121] on icon "Increase Sale Speed - Monthly" at bounding box center [391, 121] width 5 height 5
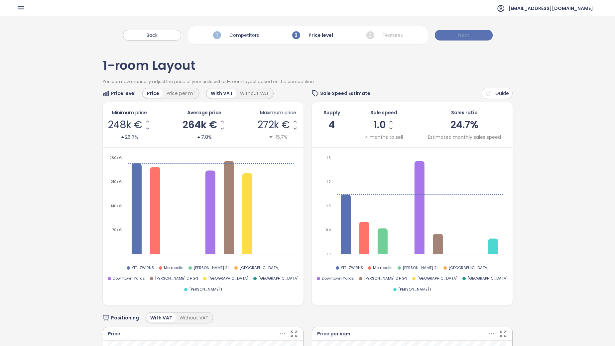
click at [449, 33] on button "Next" at bounding box center [464, 35] width 58 height 11
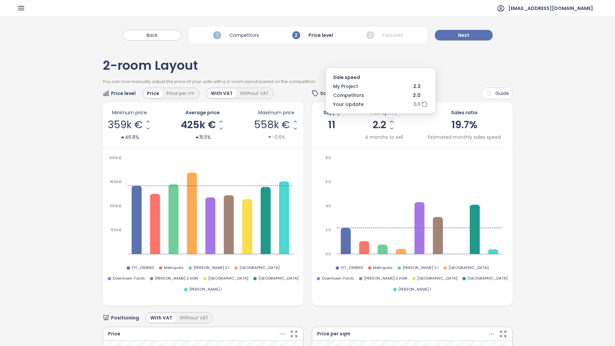
click at [389, 121] on icon "Increase Sale Speed - Monthly" at bounding box center [391, 121] width 5 height 5
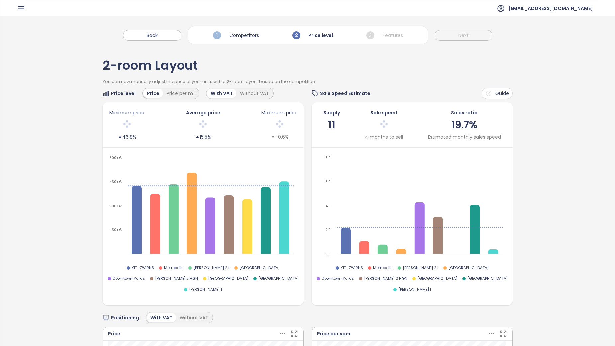
click at [387, 121] on div at bounding box center [383, 125] width 38 height 14
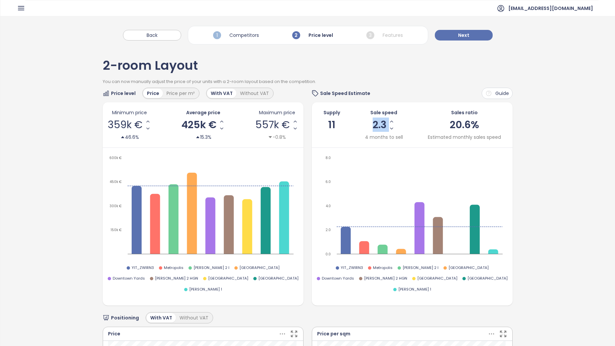
click at [390, 120] on icon "Increase Sale Speed - Monthly" at bounding box center [391, 121] width 5 height 5
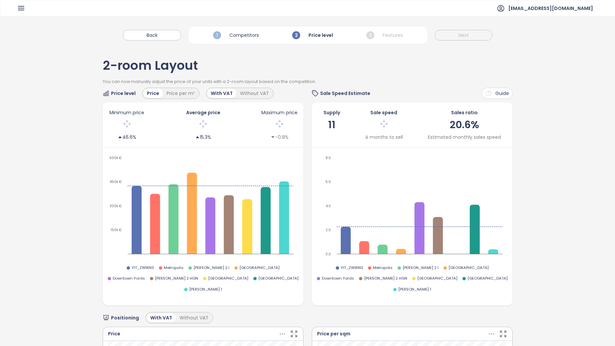
click at [390, 120] on div at bounding box center [383, 125] width 38 height 14
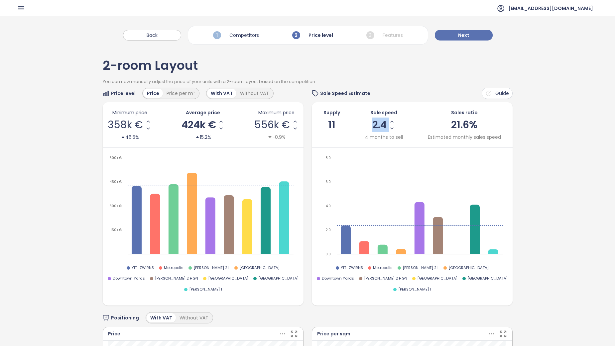
click at [390, 120] on icon "Increase Sale Speed - Monthly" at bounding box center [391, 121] width 5 height 5
click at [464, 33] on span "Next" at bounding box center [463, 35] width 11 height 7
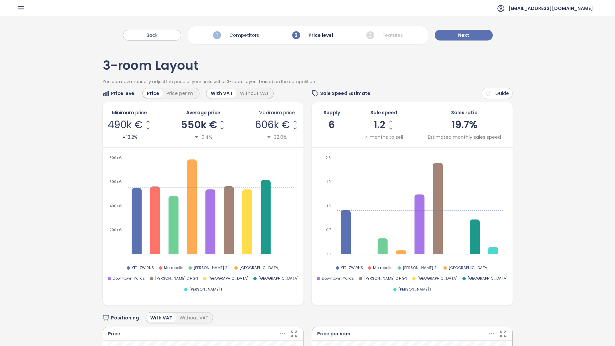
click at [420, 115] on div "Supply 6 Sale speed 1.2 4 months to sell Sales ratio 19.7% Estimated monthly sa…" at bounding box center [412, 125] width 191 height 32
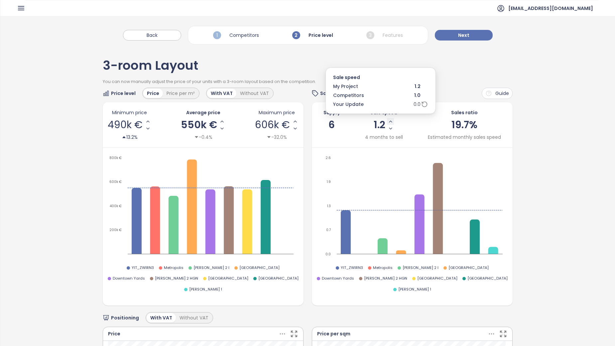
click at [389, 122] on icon "Increase Sale Speed - Monthly" at bounding box center [390, 121] width 5 height 5
click at [388, 120] on icon "Increase Sale Speed - Monthly" at bounding box center [390, 121] width 5 height 5
click at [389, 121] on icon "Increase Sale Speed - Monthly" at bounding box center [390, 121] width 3 height 1
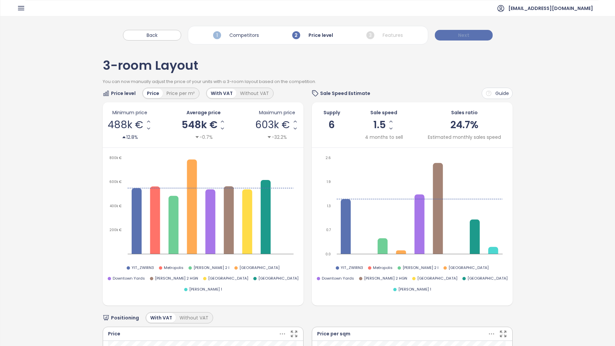
click at [473, 38] on button "Next" at bounding box center [464, 35] width 58 height 11
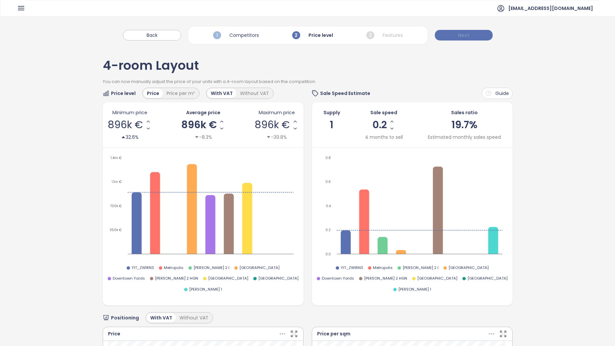
click at [473, 32] on button "Next" at bounding box center [464, 35] width 58 height 11
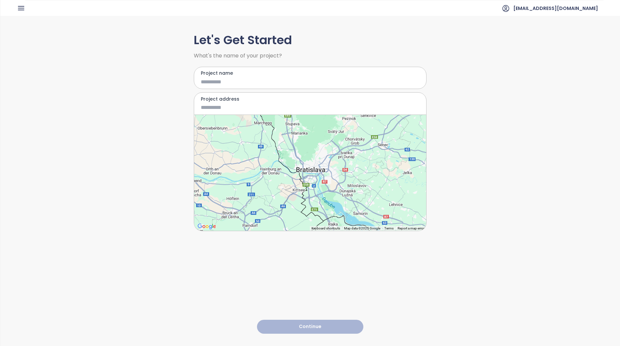
click at [259, 84] on input "Project name" at bounding box center [305, 82] width 209 height 8
type input "*"
type input "**********"
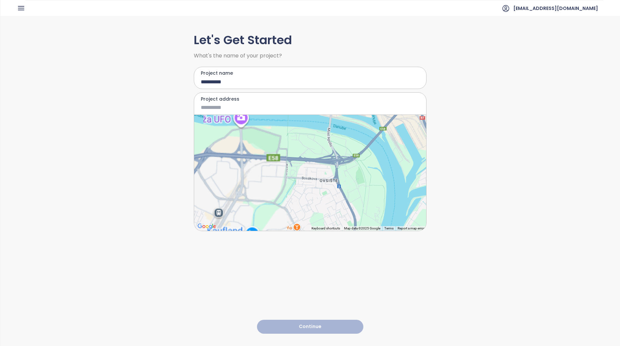
drag, startPoint x: 301, startPoint y: 137, endPoint x: 305, endPoint y: 184, distance: 46.7
click at [305, 184] on div at bounding box center [310, 173] width 232 height 116
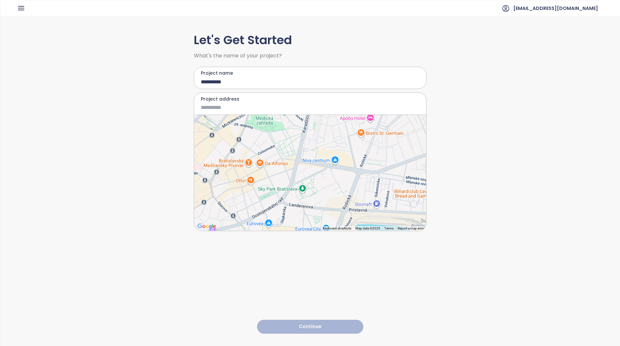
drag, startPoint x: 346, startPoint y: 141, endPoint x: 328, endPoint y: 189, distance: 50.8
click at [325, 191] on div at bounding box center [310, 173] width 232 height 116
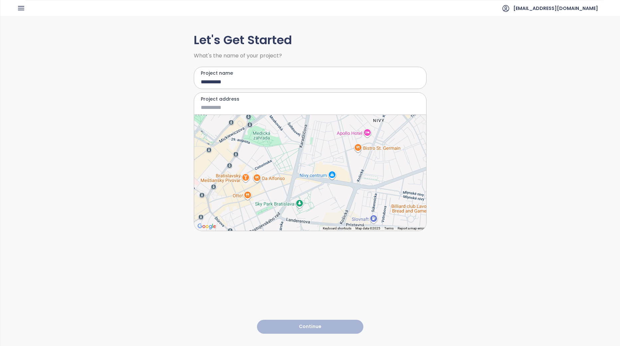
click at [352, 178] on div at bounding box center [310, 173] width 232 height 116
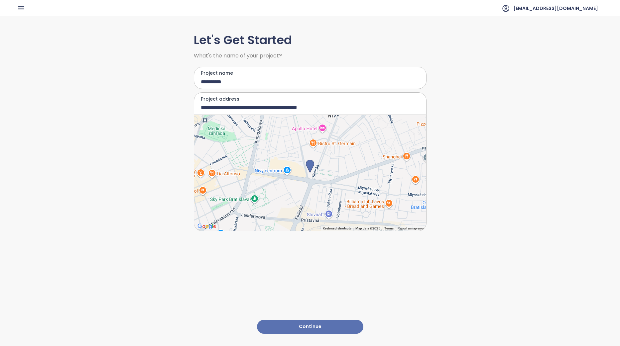
click at [309, 174] on div at bounding box center [310, 173] width 232 height 116
type input "**********"
click at [332, 326] on button "Continue" at bounding box center [310, 327] width 106 height 14
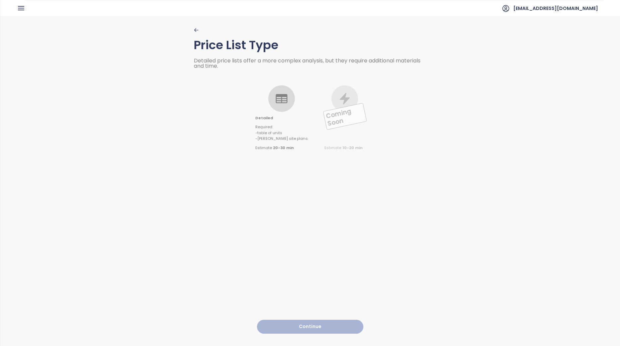
click at [273, 114] on div "Detailed Required : - table of units - gloor site plans Estimate 20-30 min" at bounding box center [281, 118] width 52 height 66
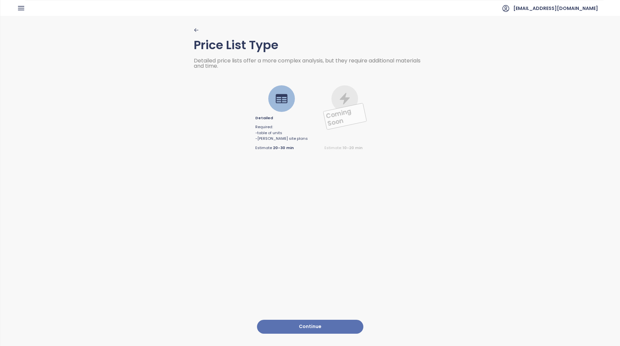
click at [303, 320] on button "Continue" at bounding box center [310, 327] width 106 height 14
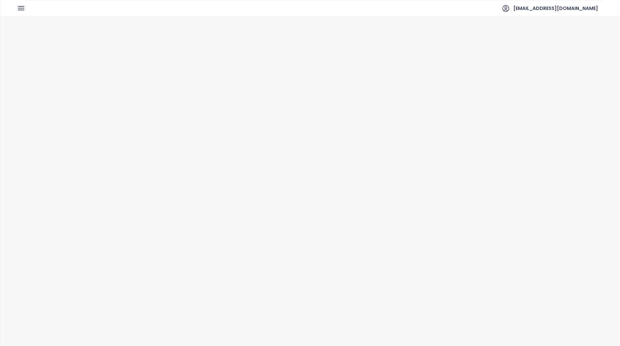
click at [281, 194] on div at bounding box center [288, 206] width 27 height 27
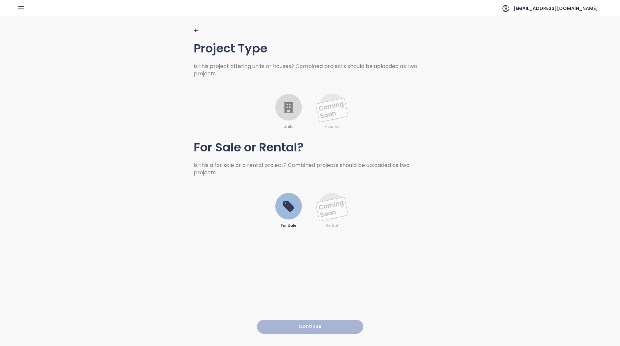
click at [274, 133] on h1 "For Sale or Rental?" at bounding box center [310, 146] width 233 height 32
click at [280, 115] on div at bounding box center [288, 107] width 27 height 27
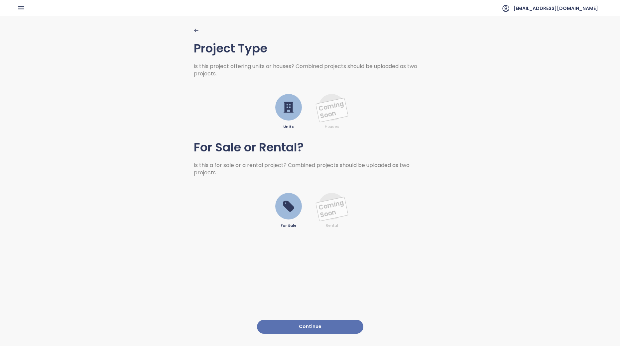
click at [312, 324] on button "Continue" at bounding box center [310, 327] width 106 height 14
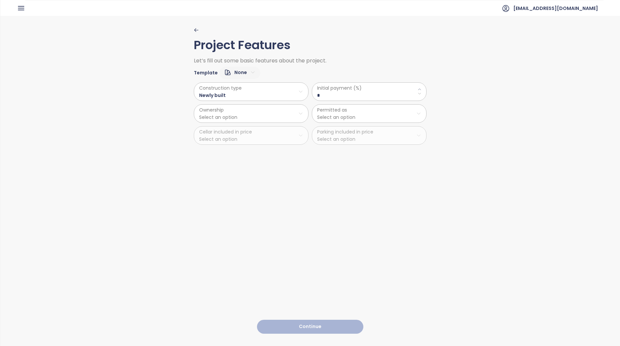
click at [342, 96] on \(\%\) "*" at bounding box center [369, 95] width 104 height 7
drag, startPoint x: 342, startPoint y: 96, endPoint x: 238, endPoint y: 93, distance: 104.7
click at [238, 93] on div "Construction type Newly built Ownership Select an option Cellar included in pri…" at bounding box center [310, 112] width 233 height 66
type \(\%\) "**"
click at [240, 106] on html "Home Dashboard Market Analysis Pricing Price Update Reports Projects Future Pro…" at bounding box center [310, 173] width 620 height 346
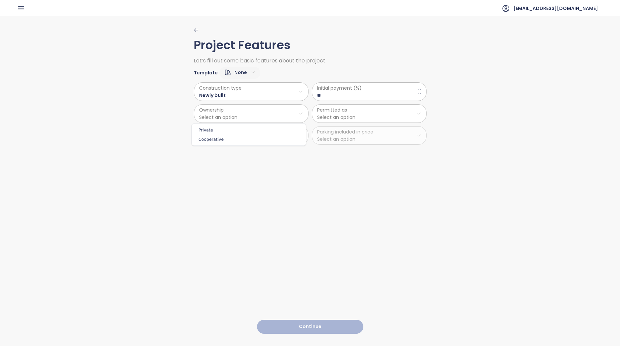
drag, startPoint x: 230, startPoint y: 127, endPoint x: 308, endPoint y: 123, distance: 77.5
click at [230, 127] on span "Private" at bounding box center [248, 130] width 111 height 9
click at [338, 117] on html "Home Dashboard Market Analysis Pricing Price Update Reports Projects Future Pro…" at bounding box center [310, 173] width 620 height 346
click at [336, 147] on span "Combined" at bounding box center [366, 148] width 111 height 9
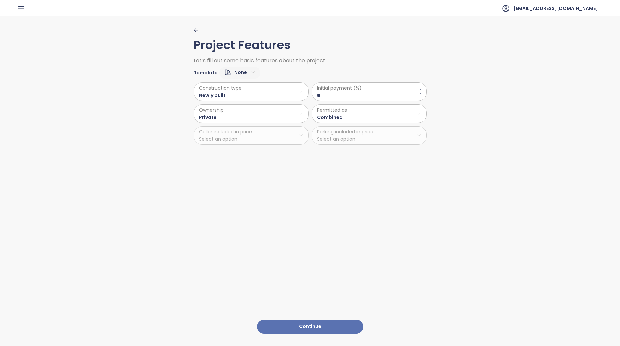
click at [334, 328] on button "Continue" at bounding box center [310, 327] width 106 height 14
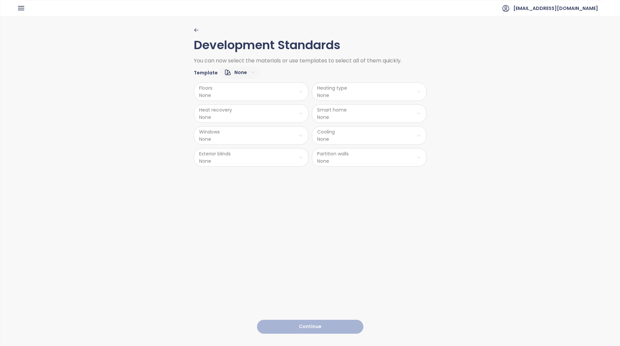
click at [231, 91] on html "Home Dashboard Market Analysis Pricing Price Update Reports Projects Future Pro…" at bounding box center [310, 173] width 620 height 346
click at [250, 116] on span "Laminate" at bounding box center [249, 117] width 31 height 9
click at [342, 94] on html "Home Dashboard Market Analysis Pricing Price Update Reports Projects Future Pro…" at bounding box center [310, 173] width 620 height 346
click at [373, 109] on span "Underfloor Heating" at bounding box center [369, 108] width 50 height 9
click at [351, 114] on html "Home Dashboard Market Analysis Pricing Price Update Reports Projects Future Pro…" at bounding box center [310, 173] width 620 height 346
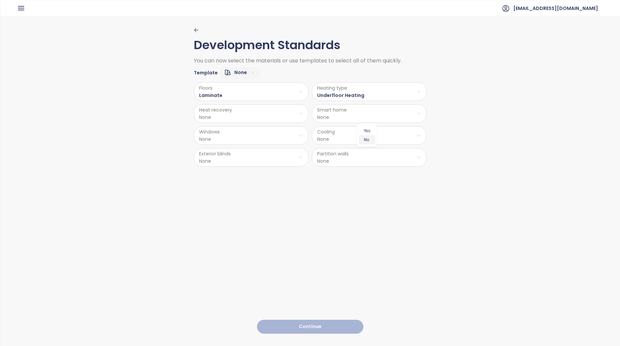
click at [365, 140] on span "No" at bounding box center [366, 139] width 17 height 9
click at [334, 134] on html "Home Dashboard Market Analysis Pricing Price Update Reports Projects Future Pro…" at bounding box center [310, 173] width 620 height 346
click at [371, 172] on span "Ceiling Cooling" at bounding box center [368, 170] width 41 height 9
click at [366, 160] on html "Home Dashboard Market Analysis Pricing Price Update Reports Projects Future Pro…" at bounding box center [310, 173] width 620 height 346
click at [364, 173] on span "Brick" at bounding box center [367, 174] width 29 height 9
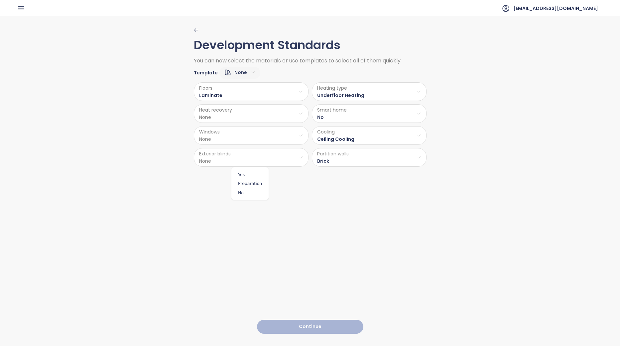
click at [251, 150] on html "Home Dashboard Market Analysis Pricing Price Update Reports Projects Future Pro…" at bounding box center [310, 173] width 620 height 346
click at [252, 173] on span "Yes" at bounding box center [250, 174] width 34 height 9
click at [252, 139] on html "Home Dashboard Market Analysis Pricing Price Update Reports Projects Future Pro…" at bounding box center [310, 173] width 620 height 346
click at [255, 153] on span "Aluminum" at bounding box center [250, 152] width 44 height 9
click at [246, 118] on html "Home Dashboard Market Analysis Pricing Price Update Reports Projects Future Pro…" at bounding box center [310, 173] width 620 height 346
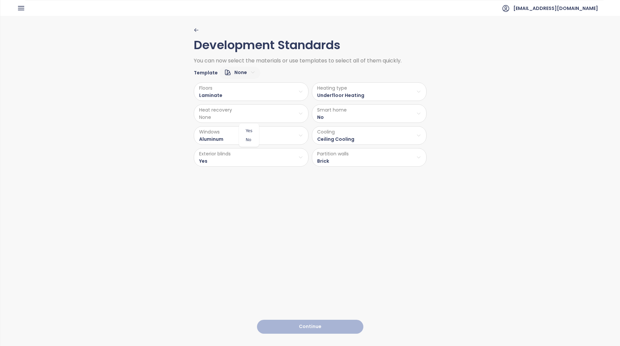
drag, startPoint x: 250, startPoint y: 140, endPoint x: 255, endPoint y: 147, distance: 8.1
click at [251, 141] on span "No" at bounding box center [249, 139] width 17 height 9
click at [329, 330] on div "Development Standards You can now select the materials or use templates to sele…" at bounding box center [310, 181] width 233 height 330
click at [332, 322] on button "Continue" at bounding box center [310, 327] width 106 height 14
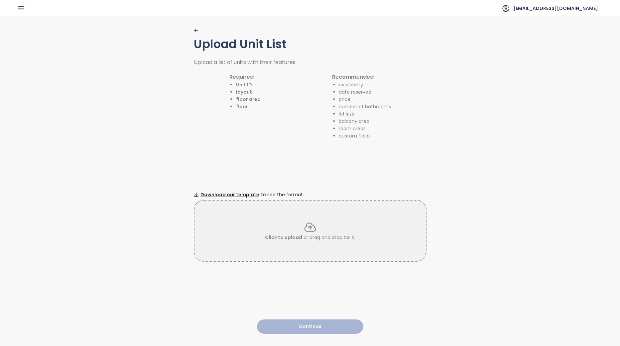
click at [299, 231] on div "Click to upload or drag and drop XSLX." at bounding box center [309, 231] width 231 height 21
click at [398, 248] on div "Click to upload or drag and drop XSLX." at bounding box center [310, 231] width 233 height 62
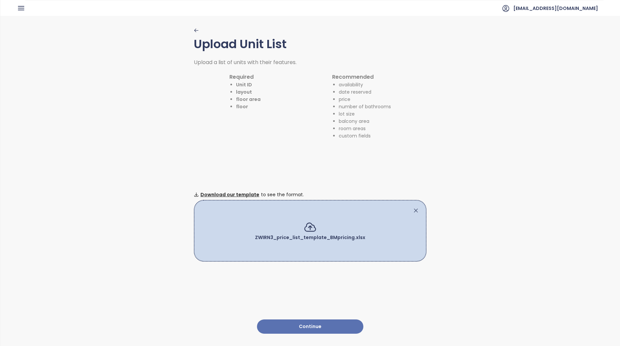
click at [332, 320] on button "Continue" at bounding box center [310, 327] width 106 height 14
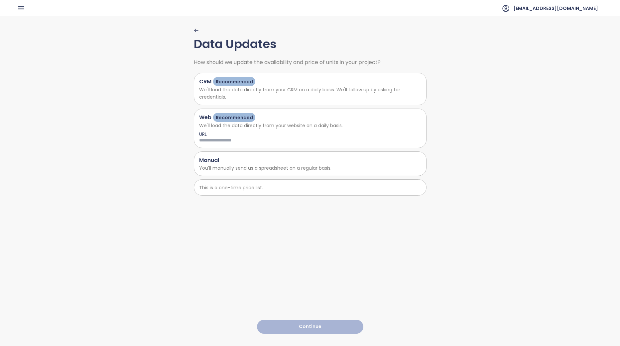
click at [255, 142] on input at bounding box center [265, 140] width 133 height 7
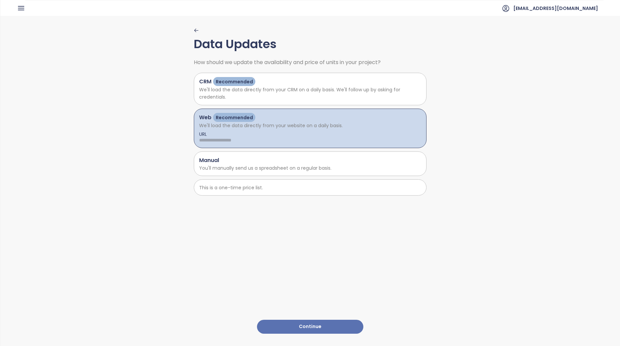
click at [259, 138] on input at bounding box center [265, 140] width 133 height 7
paste input "**********"
type input "**********"
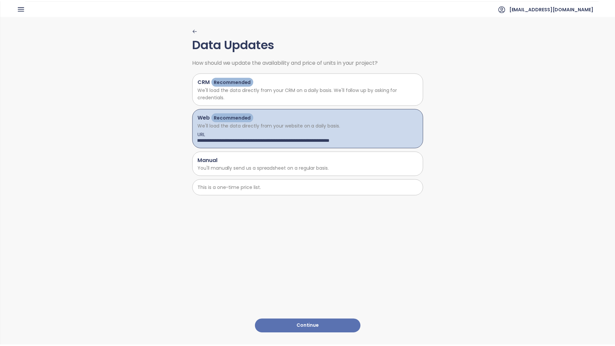
scroll to position [0, 0]
click at [328, 327] on button "Continue" at bounding box center [310, 327] width 106 height 14
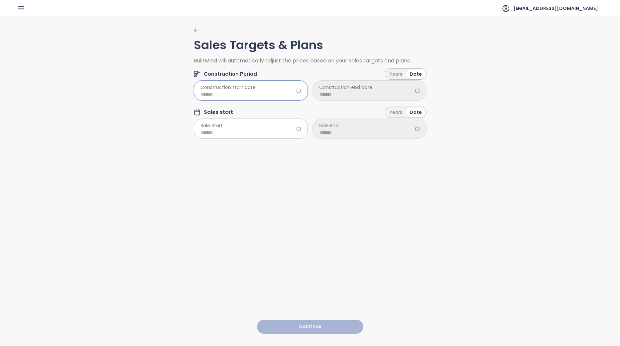
click at [262, 93] on input at bounding box center [251, 94] width 100 height 7
type input "*******"
click at [198, 107] on span "button" at bounding box center [197, 108] width 3 height 3
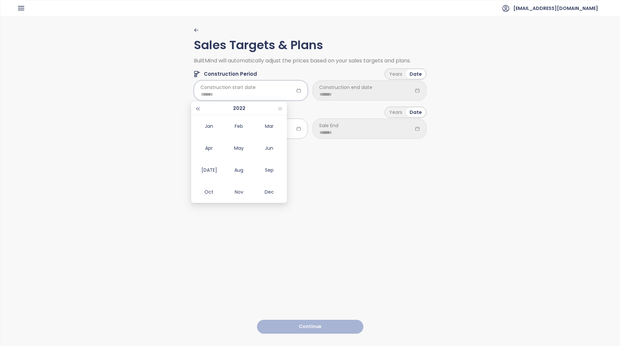
click at [198, 107] on span "button" at bounding box center [197, 108] width 3 height 3
type input "*******"
click at [281, 107] on button "button" at bounding box center [280, 108] width 7 height 13
click at [262, 149] on div "Jun" at bounding box center [269, 148] width 20 height 8
type input "*******"
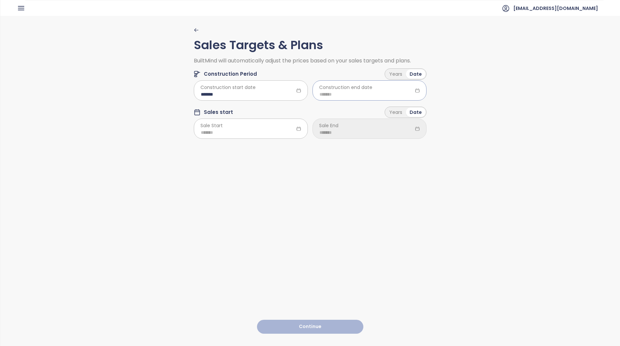
drag, startPoint x: 382, startPoint y: 85, endPoint x: 382, endPoint y: 91, distance: 6.0
click at [383, 88] on div at bounding box center [369, 90] width 114 height 20
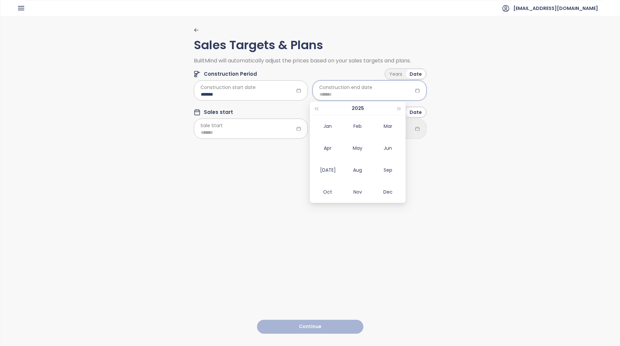
click at [380, 93] on input at bounding box center [369, 94] width 100 height 7
click at [327, 124] on div "Jan" at bounding box center [327, 126] width 20 height 8
type input "*******"
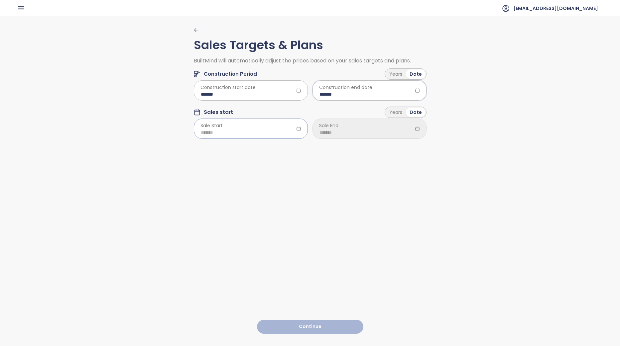
click at [249, 134] on input at bounding box center [251, 132] width 100 height 7
click at [240, 210] on div "Aug" at bounding box center [239, 208] width 20 height 8
type input "*******"
click at [373, 135] on input at bounding box center [369, 132] width 100 height 7
type input "*******"
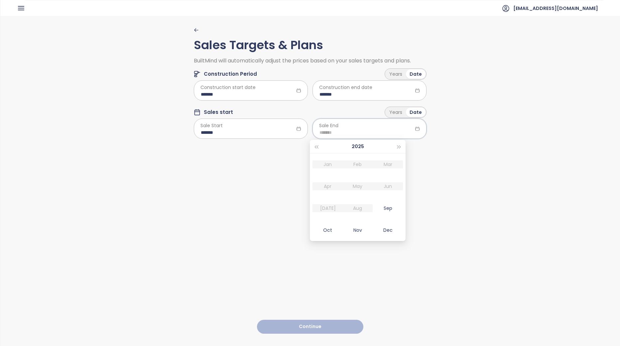
drag, startPoint x: 388, startPoint y: 231, endPoint x: 374, endPoint y: 244, distance: 18.8
click at [388, 230] on div "Dec" at bounding box center [388, 230] width 20 height 8
type input "*******"
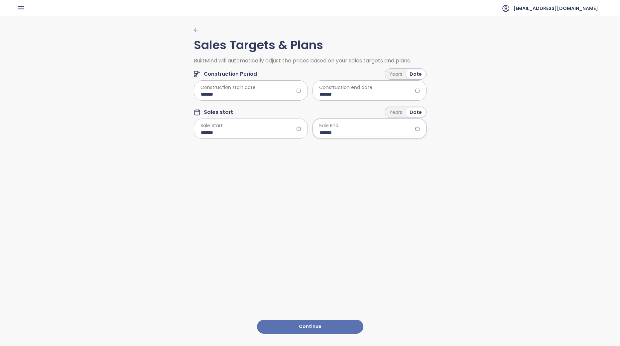
click at [332, 321] on button "Continue" at bounding box center [310, 327] width 106 height 14
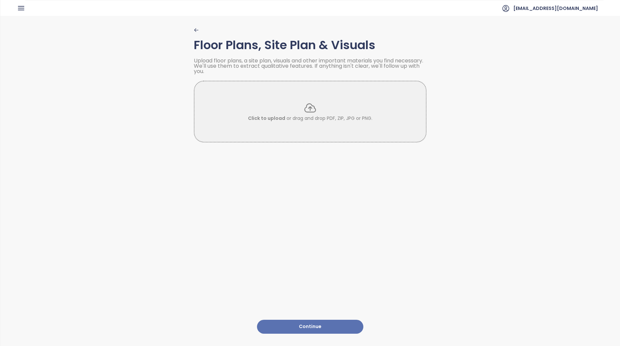
click at [336, 323] on button "Continue" at bounding box center [310, 327] width 106 height 14
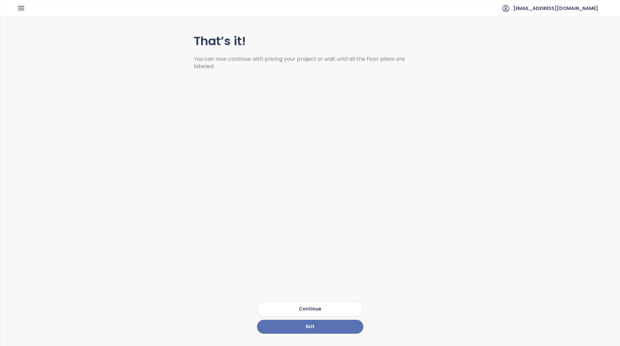
click at [335, 302] on button "Continue" at bounding box center [310, 309] width 106 height 15
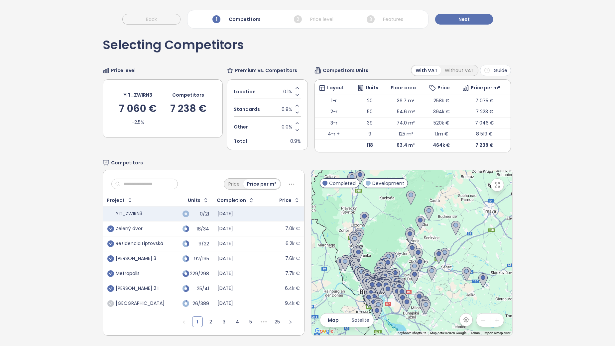
scroll to position [31, 0]
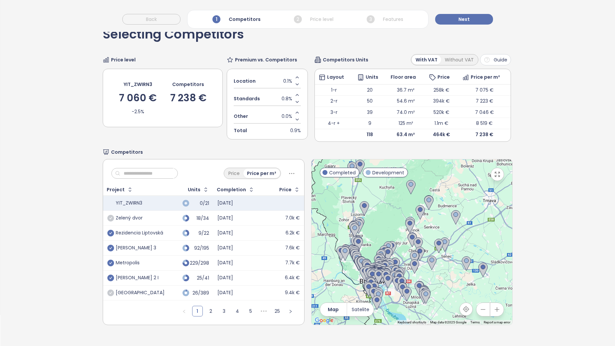
click at [109, 218] on icon "check-circle" at bounding box center [110, 218] width 7 height 7
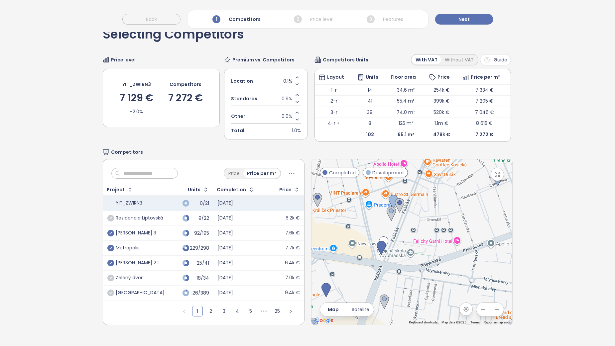
click at [112, 218] on icon "check-circle" at bounding box center [110, 218] width 7 height 7
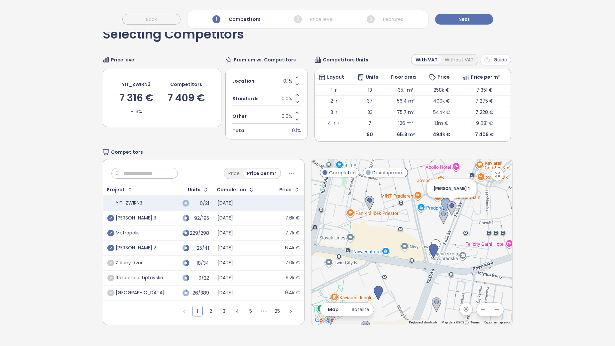
click at [449, 207] on img at bounding box center [451, 208] width 9 height 15
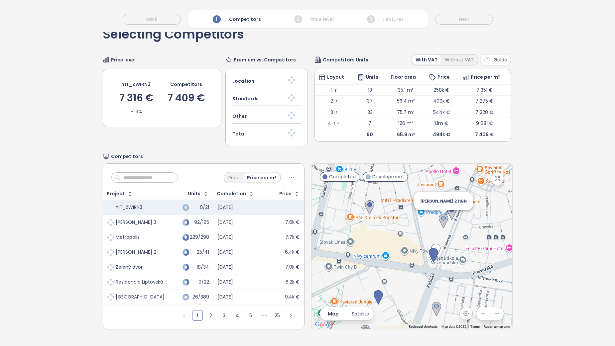
click at [439, 221] on img at bounding box center [443, 221] width 9 height 15
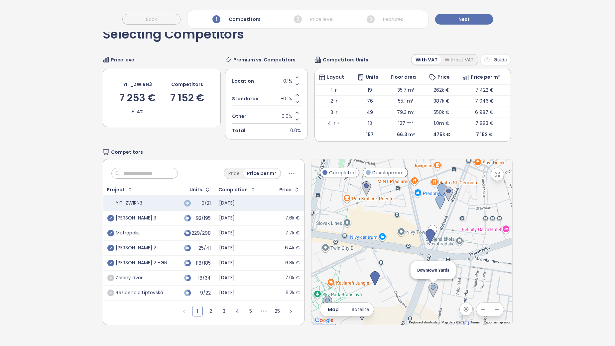
click at [429, 290] on img at bounding box center [432, 290] width 9 height 15
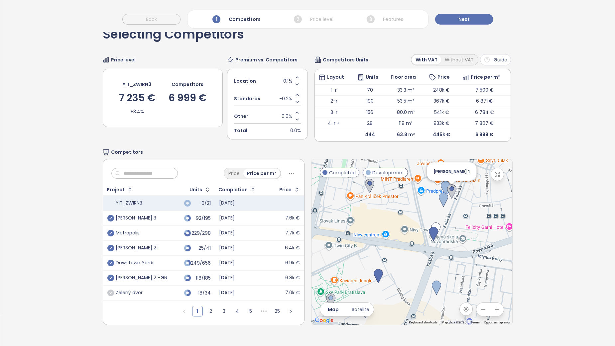
click at [448, 193] on img at bounding box center [451, 191] width 9 height 15
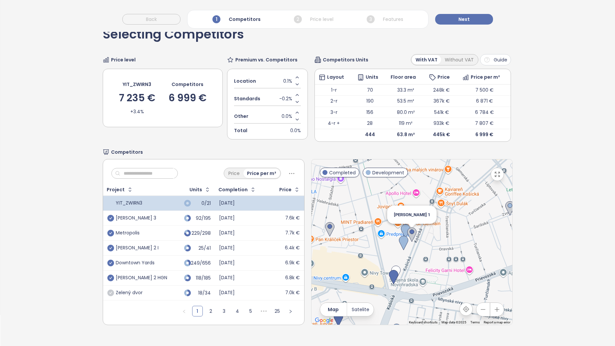
click at [409, 237] on img at bounding box center [411, 235] width 9 height 15
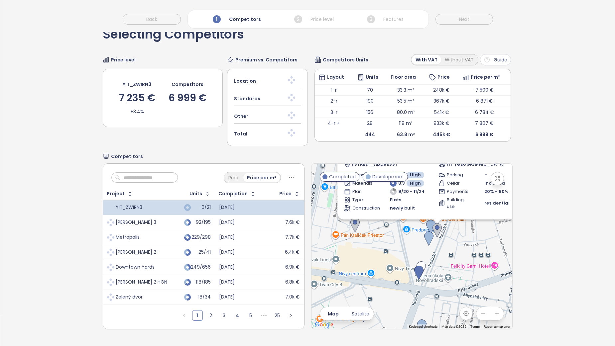
drag, startPoint x: 409, startPoint y: 272, endPoint x: 437, endPoint y: 228, distance: 51.6
click at [437, 228] on div "Include Zwirn 1 Completed výhodnejšia cena pri vyššej prvej splátke Košická 422…" at bounding box center [411, 246] width 201 height 165
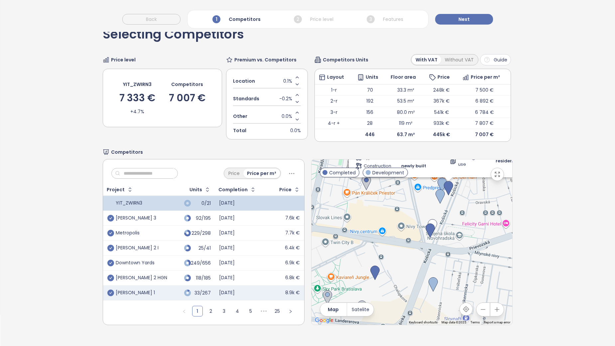
click at [428, 271] on div "Include Zwirn 1 Completed výhodnejšia cena pri vyššej prvej splátke Košická 422…" at bounding box center [411, 241] width 201 height 165
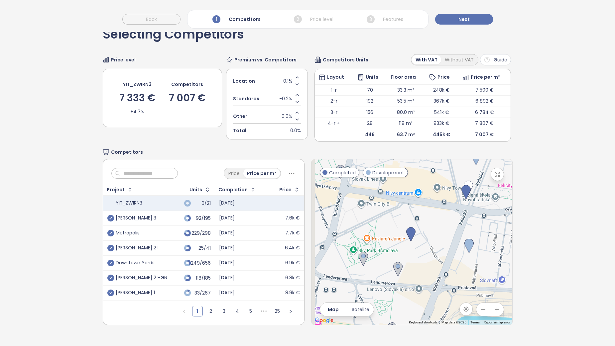
drag, startPoint x: 398, startPoint y: 278, endPoint x: 436, endPoint y: 235, distance: 57.2
click at [436, 235] on div at bounding box center [411, 241] width 201 height 165
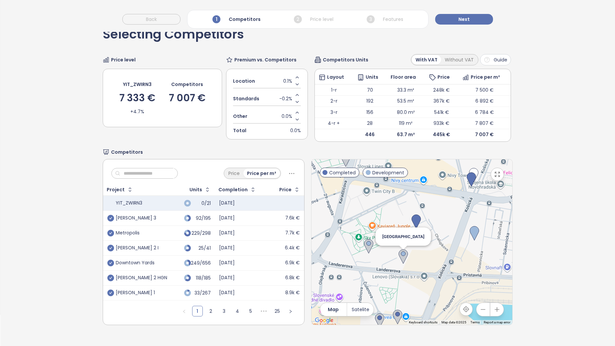
click at [400, 255] on img at bounding box center [402, 256] width 9 height 15
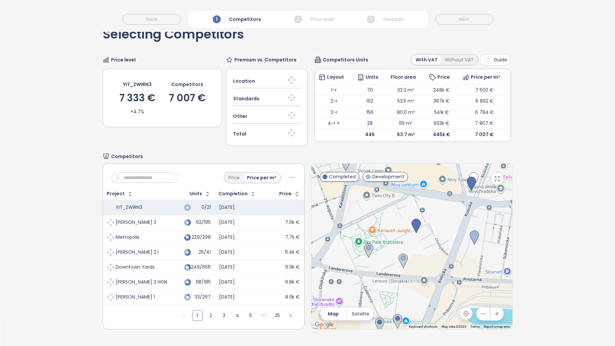
click at [401, 244] on div "To navigate, press the arrow keys." at bounding box center [411, 246] width 201 height 165
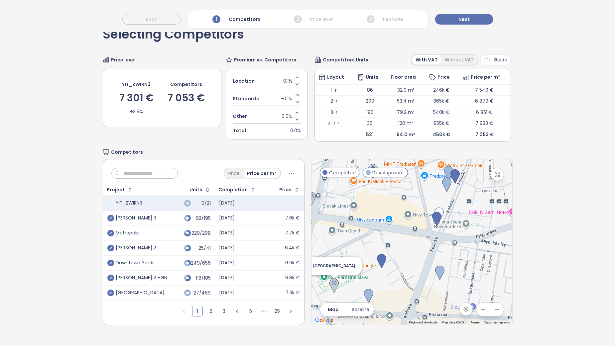
click at [329, 285] on div "[GEOGRAPHIC_DATA]" at bounding box center [411, 241] width 201 height 165
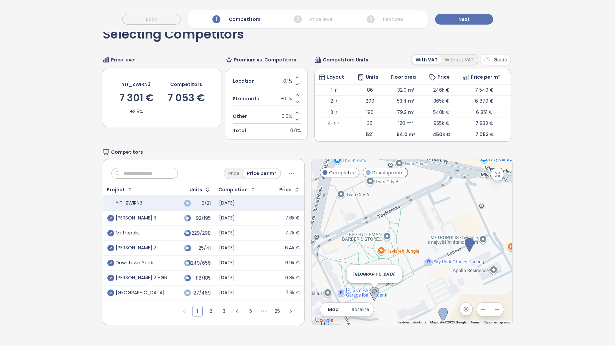
click at [370, 297] on img at bounding box center [373, 294] width 9 height 15
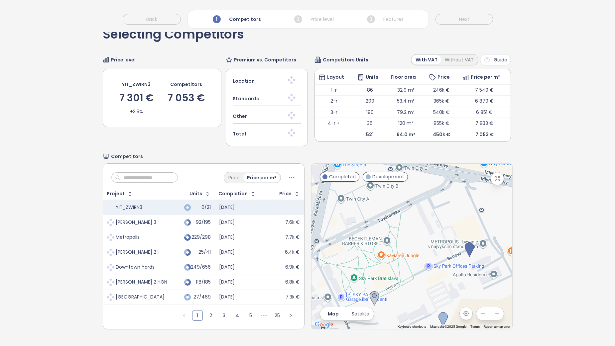
drag, startPoint x: 399, startPoint y: 305, endPoint x: 420, endPoint y: 206, distance: 101.6
click at [420, 206] on div "To navigate, press the arrow keys." at bounding box center [411, 246] width 201 height 165
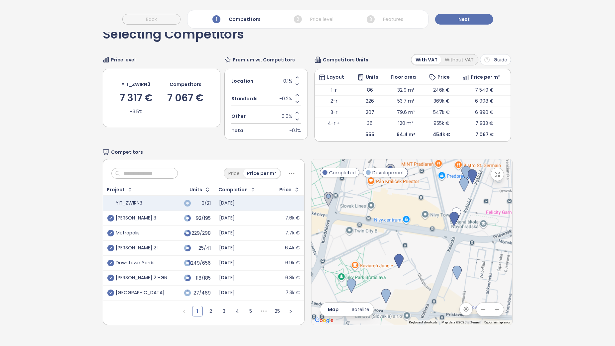
drag, startPoint x: 418, startPoint y: 300, endPoint x: 431, endPoint y: 233, distance: 68.4
click at [431, 235] on div at bounding box center [411, 241] width 201 height 165
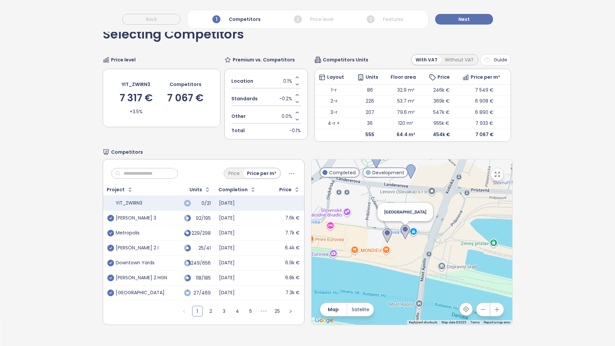
click at [400, 232] on img at bounding box center [404, 232] width 9 height 15
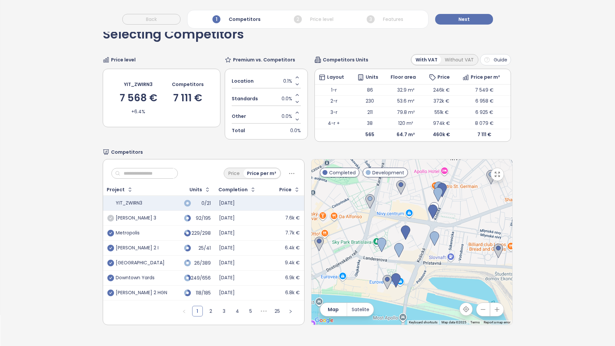
click at [110, 217] on icon "check-circle" at bounding box center [110, 218] width 7 height 7
click at [467, 18] on span "Next" at bounding box center [463, 19] width 11 height 7
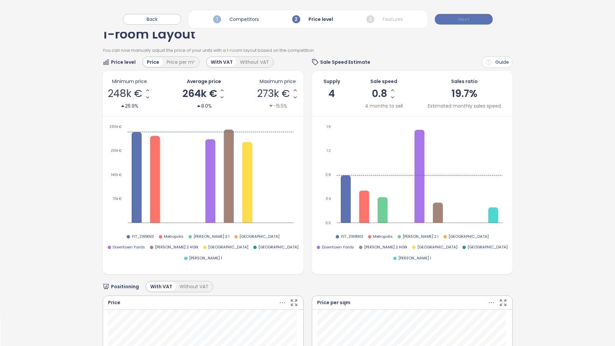
scroll to position [0, 0]
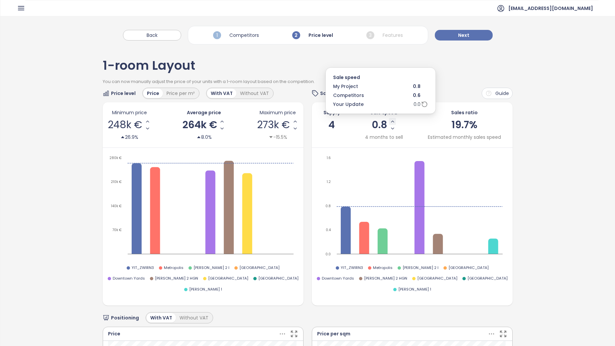
click at [391, 121] on icon "Increase Sale Speed - Monthly" at bounding box center [392, 121] width 5 height 5
click at [391, 122] on icon "Increase Sale Speed - Monthly" at bounding box center [392, 121] width 3 height 1
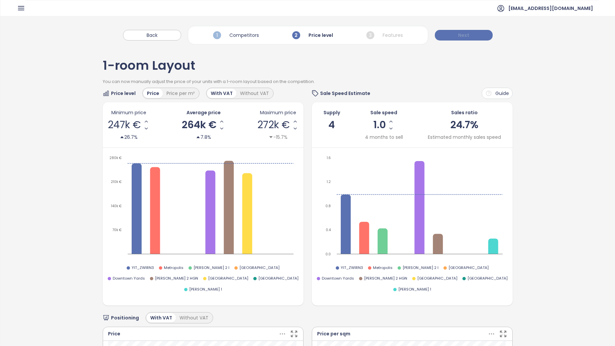
click at [464, 36] on span "Next" at bounding box center [463, 35] width 11 height 7
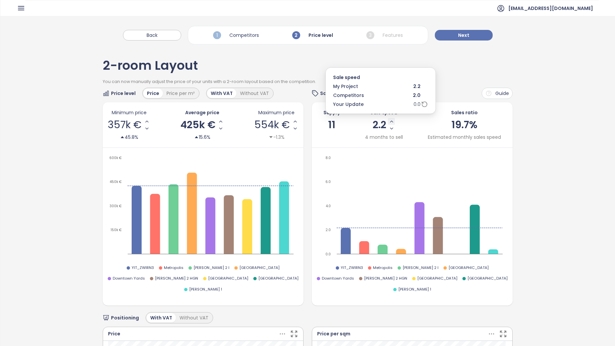
click at [389, 123] on icon "Increase Sale Speed - Monthly" at bounding box center [391, 121] width 5 height 5
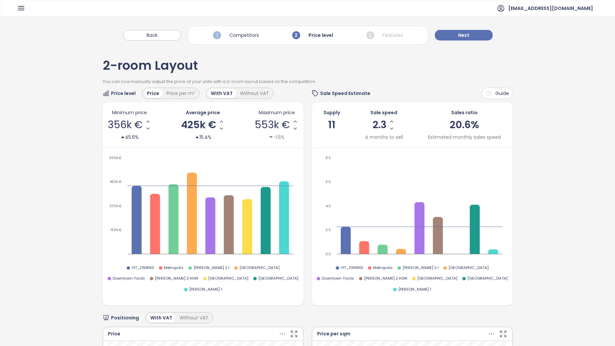
click at [389, 123] on icon "Increase Sale Speed - Monthly" at bounding box center [391, 121] width 5 height 5
click at [389, 121] on icon "Increase Sale Speed - Monthly" at bounding box center [391, 121] width 5 height 5
click at [468, 35] on button "Next" at bounding box center [464, 35] width 58 height 11
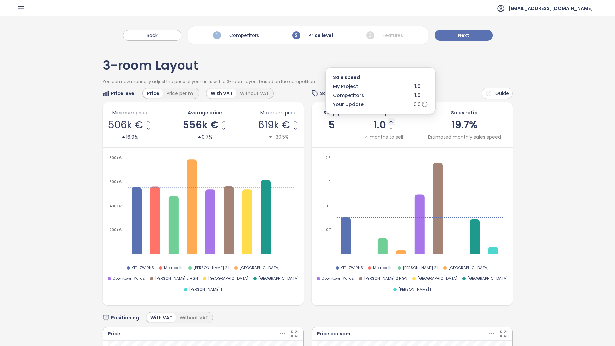
click at [389, 121] on icon "Increase Sale Speed - Monthly" at bounding box center [390, 121] width 5 height 5
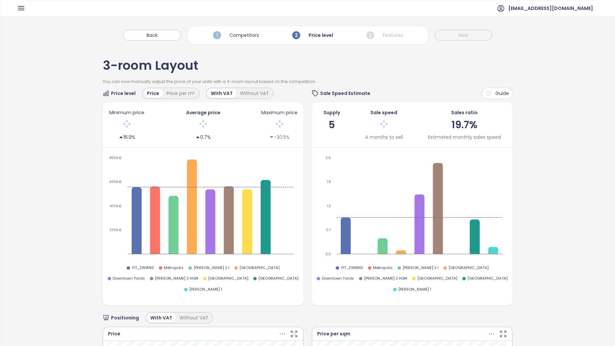
click at [389, 121] on div at bounding box center [383, 125] width 38 height 14
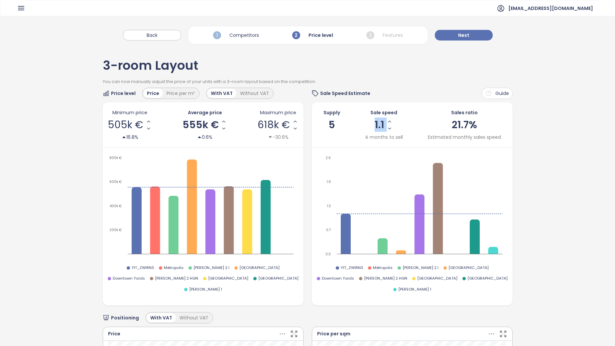
click at [389, 121] on button "Increase Sale Speed - Monthly" at bounding box center [389, 121] width 7 height 7
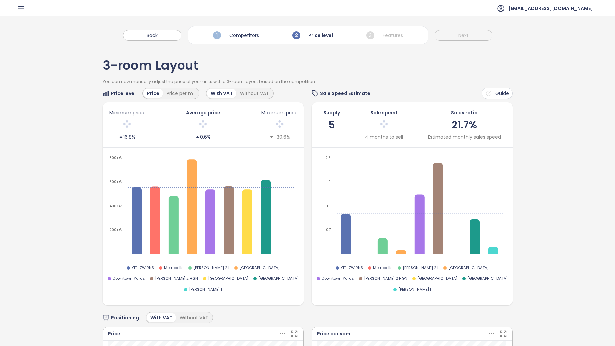
click at [389, 121] on div at bounding box center [383, 125] width 38 height 14
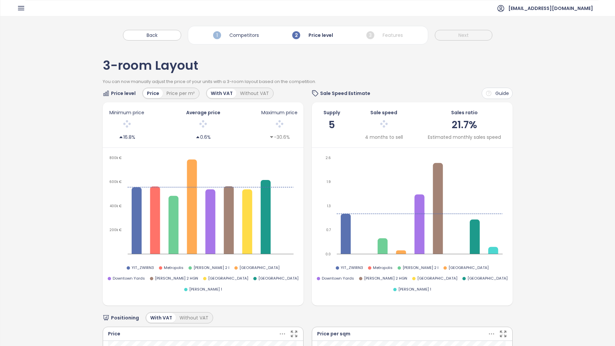
click at [389, 121] on div at bounding box center [383, 125] width 38 height 14
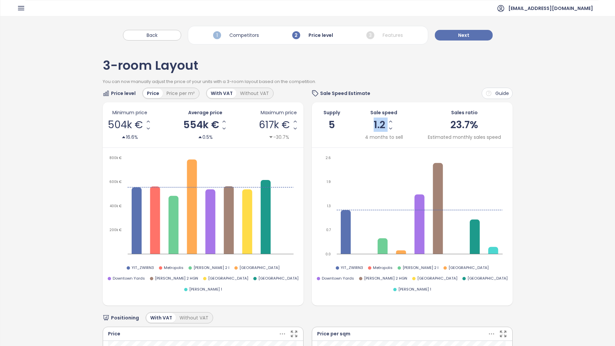
click at [388, 121] on icon "Increase Sale Speed - Monthly" at bounding box center [390, 121] width 5 height 5
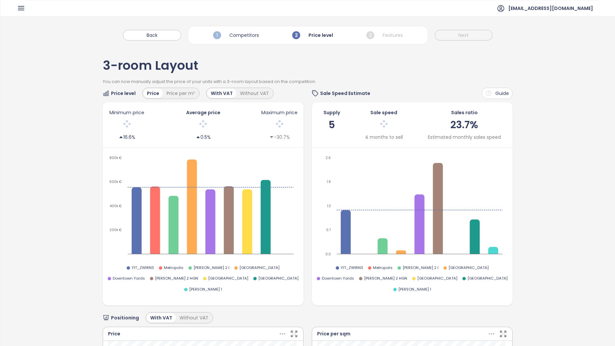
click at [388, 121] on div at bounding box center [383, 125] width 38 height 14
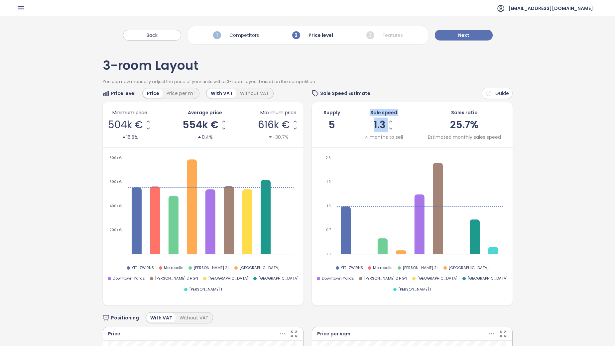
click at [388, 121] on icon "Increase Sale Speed - Monthly" at bounding box center [390, 121] width 5 height 5
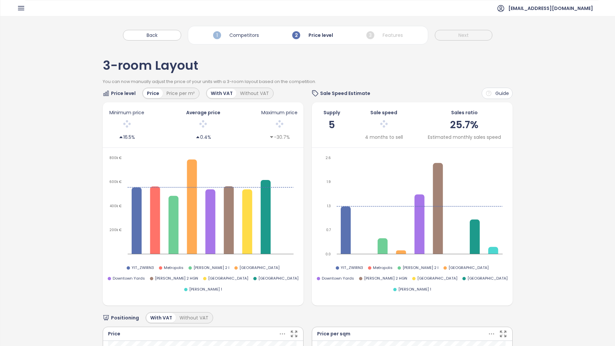
click at [388, 121] on div at bounding box center [383, 125] width 38 height 14
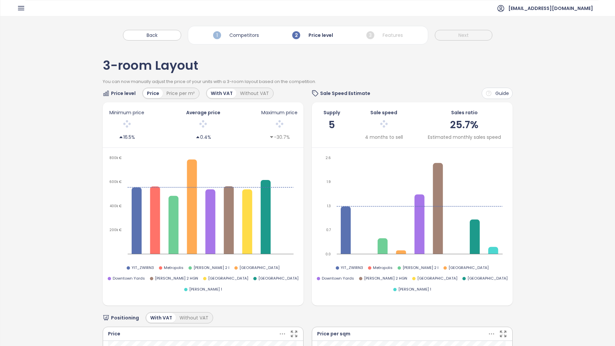
click at [388, 121] on div at bounding box center [383, 125] width 38 height 14
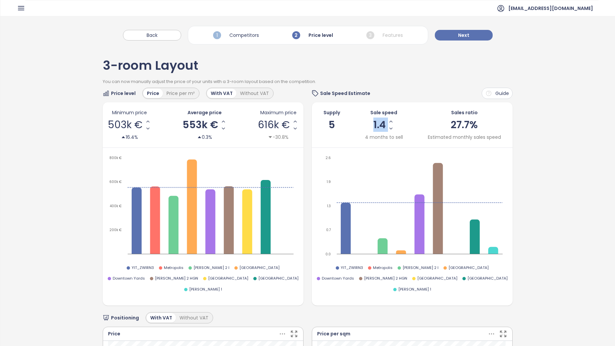
click at [389, 121] on icon "Increase Sale Speed - Monthly" at bounding box center [390, 121] width 3 height 1
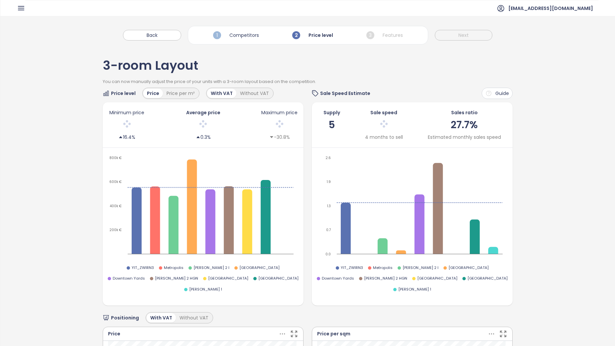
click at [400, 114] on div "Supply 5 Sale speed 4 months to sell Sales ratio 27.7% Estimated monthly sales …" at bounding box center [412, 125] width 191 height 32
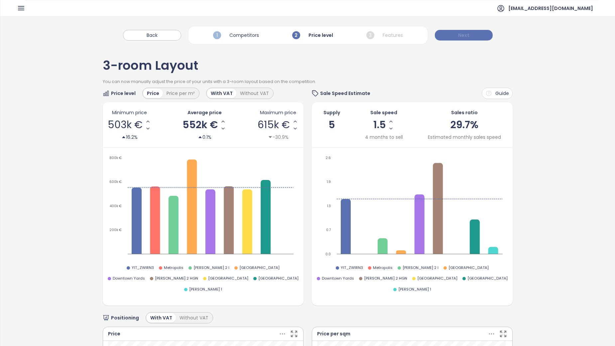
click at [474, 37] on button "Next" at bounding box center [464, 35] width 58 height 11
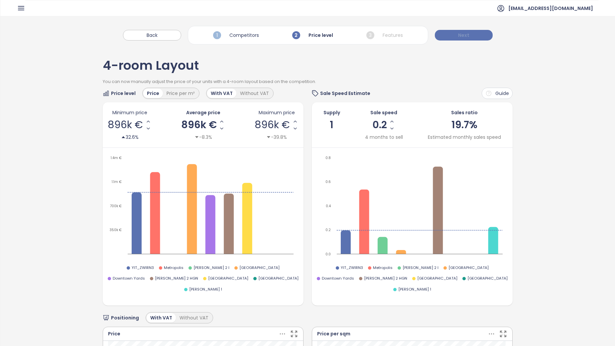
click at [478, 33] on button "Next" at bounding box center [464, 35] width 58 height 11
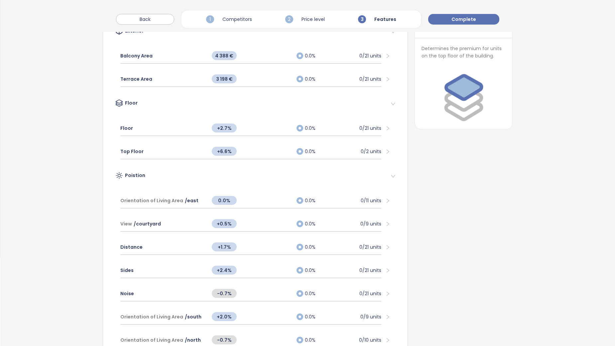
scroll to position [66, 0]
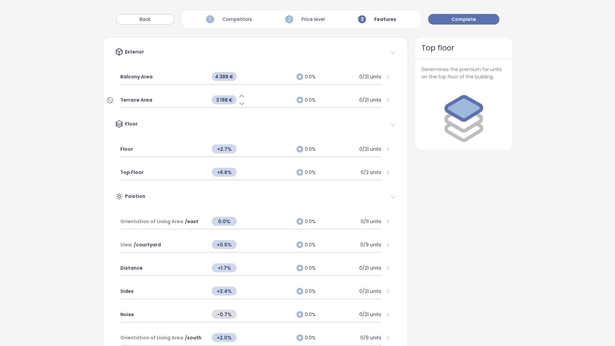
click at [327, 102] on div "0.0% 0/21 units" at bounding box center [338, 99] width 85 height 7
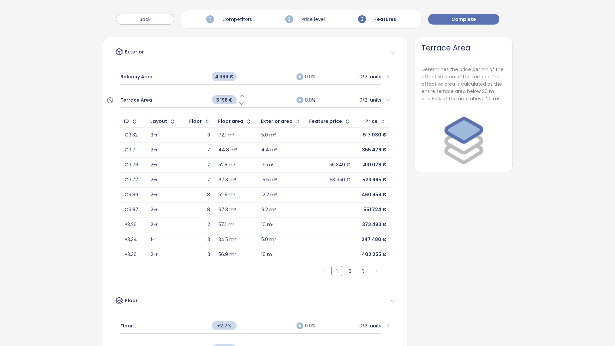
click at [343, 99] on div "0.0% 0/21 units" at bounding box center [338, 99] width 85 height 7
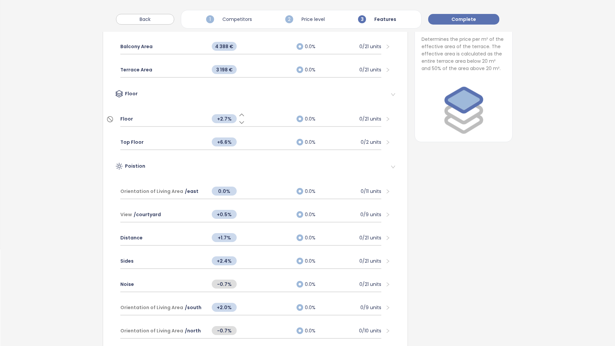
scroll to position [133, 0]
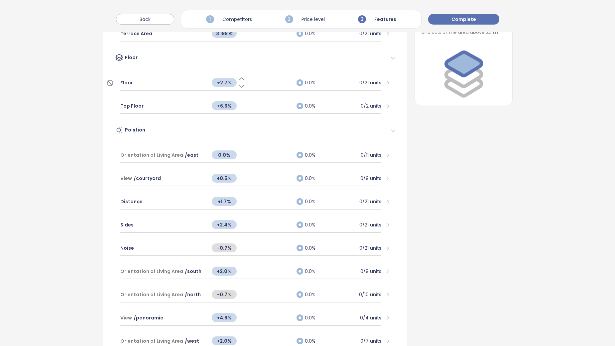
click at [220, 85] on span "+2.7%" at bounding box center [224, 82] width 25 height 9
type input "*"
type input "***"
click at [228, 109] on span "+6.6%" at bounding box center [224, 105] width 25 height 9
type input "*"
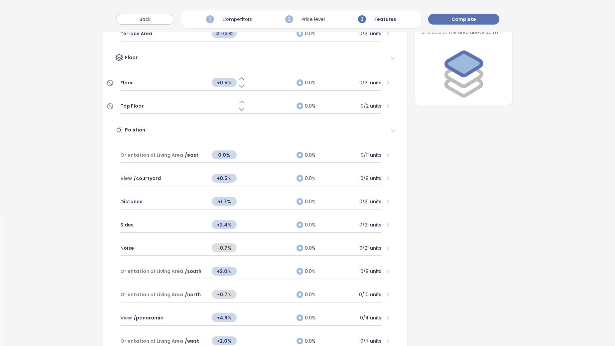
type input "*"
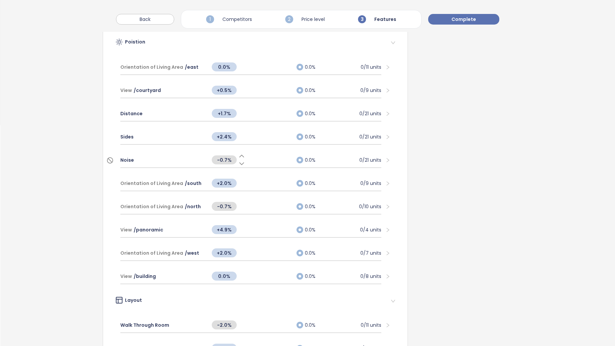
scroll to position [233, 0]
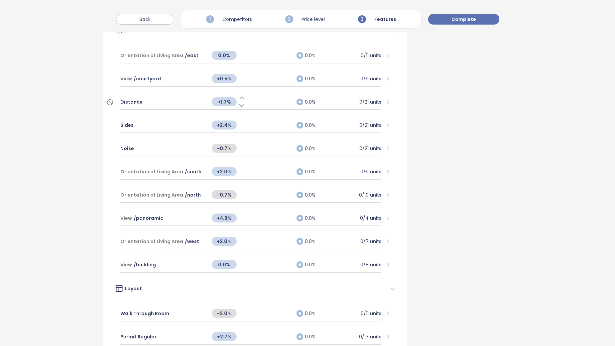
click at [225, 104] on span "+1.7%" at bounding box center [224, 101] width 25 height 9
type input "*"
type input "***"
click at [224, 128] on span "+2.4%" at bounding box center [224, 125] width 25 height 9
type input "*"
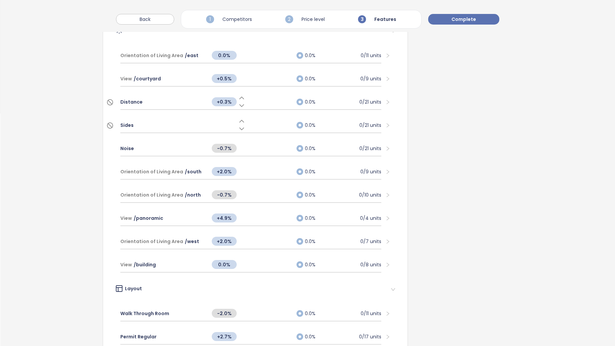
type input "*"
type input "***"
click at [225, 172] on span "+2.0%" at bounding box center [224, 171] width 25 height 9
type input "*"
click at [226, 195] on span "-0.7%" at bounding box center [224, 194] width 25 height 9
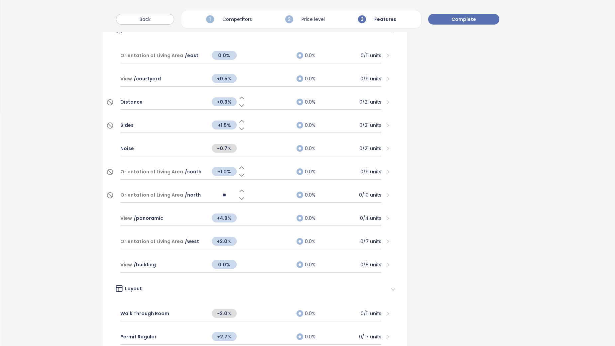
type input "*"
click at [227, 240] on span "+2.0%" at bounding box center [224, 241] width 25 height 9
type input "***"
click at [373, 216] on div "0/4 units" at bounding box center [370, 218] width 21 height 7
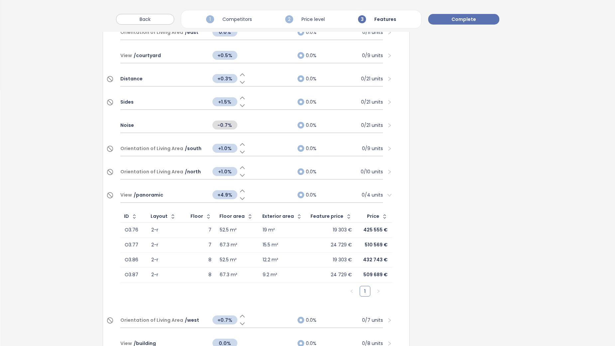
scroll to position [266, 0]
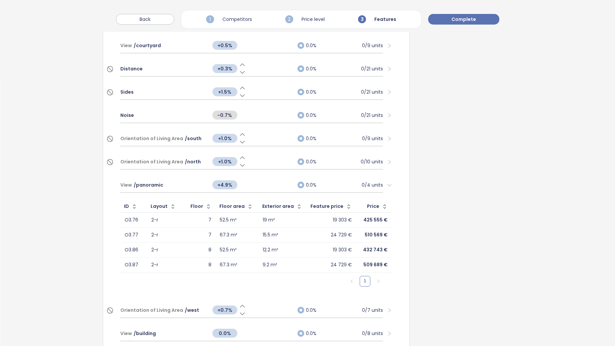
click at [383, 180] on div "View / panoramic +4.9% 0.0% 0/4 units" at bounding box center [256, 185] width 282 height 23
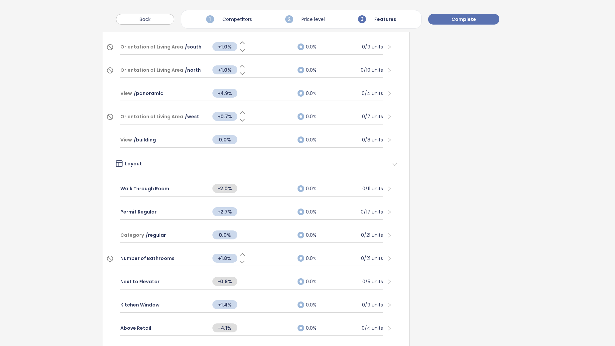
scroll to position [399, 0]
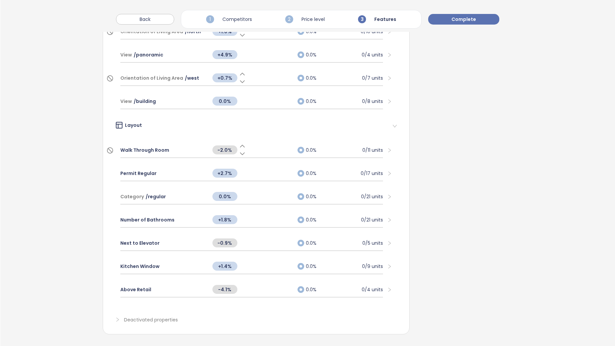
click at [219, 146] on span "-2.0%" at bounding box center [224, 150] width 25 height 9
type input "****"
click at [223, 292] on div "-4.1%" at bounding box center [228, 289] width 33 height 14
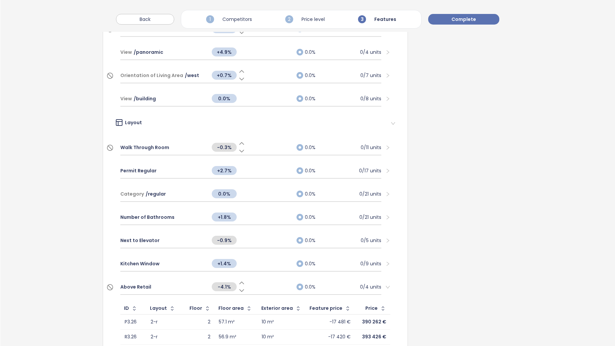
click at [224, 287] on span "-4.1%" at bounding box center [224, 286] width 25 height 9
type input "**"
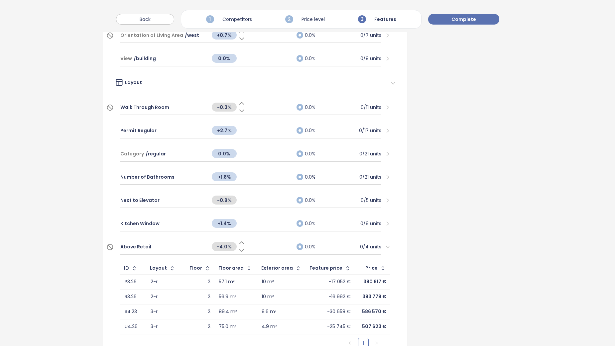
scroll to position [503, 0]
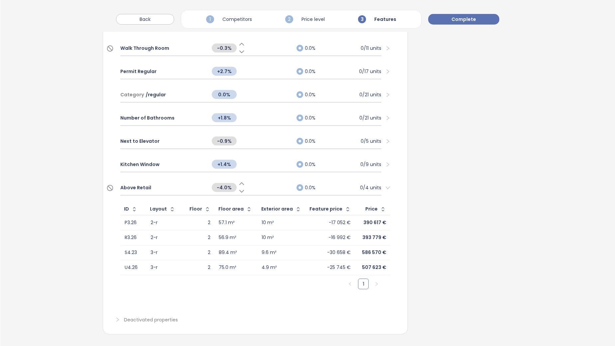
click at [270, 180] on div "-4.0%" at bounding box center [250, 187] width 85 height 14
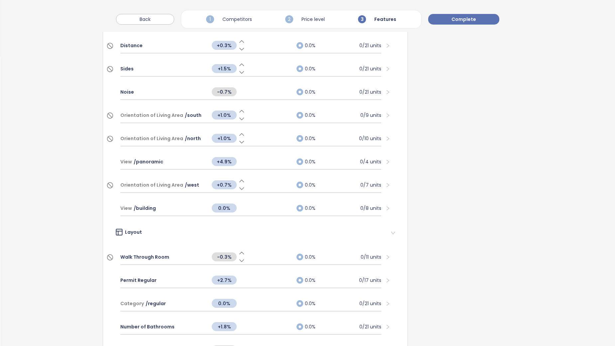
scroll to position [268, 0]
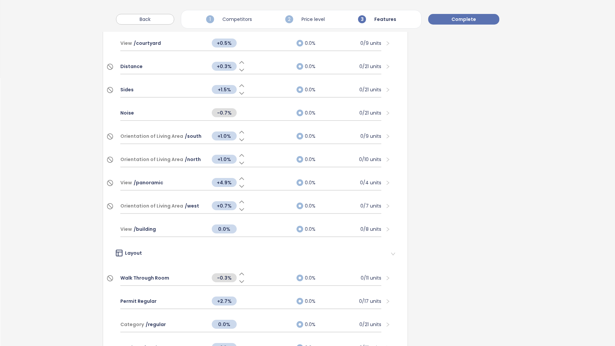
click at [224, 183] on span "+4.9%" at bounding box center [224, 182] width 25 height 9
type input "*"
click at [460, 186] on div "Above Retail Determines the impact of being located above a retail space." at bounding box center [463, 148] width 98 height 627
click at [385, 180] on icon "right" at bounding box center [387, 182] width 5 height 5
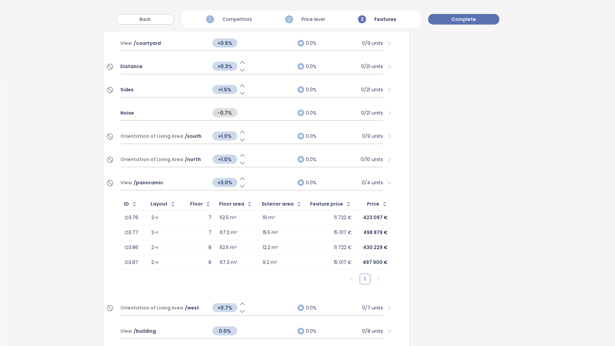
click at [387, 181] on icon "right" at bounding box center [389, 182] width 5 height 5
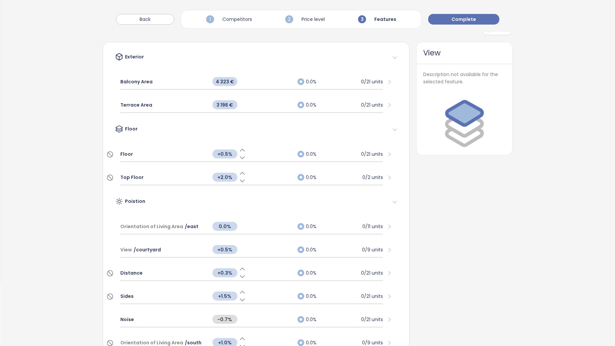
scroll to position [0, 0]
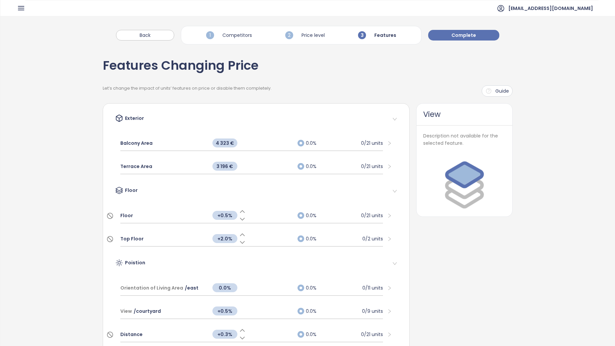
click at [387, 166] on icon "right" at bounding box center [389, 166] width 5 height 5
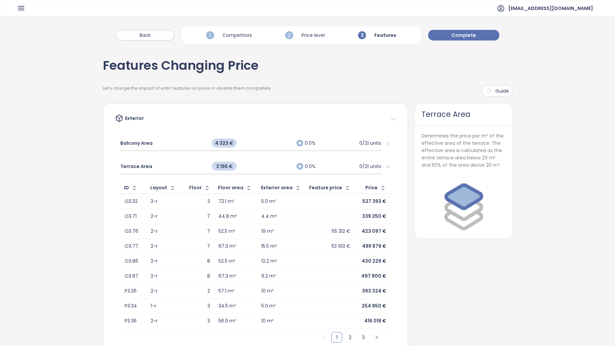
click at [386, 164] on icon "right" at bounding box center [387, 166] width 5 height 5
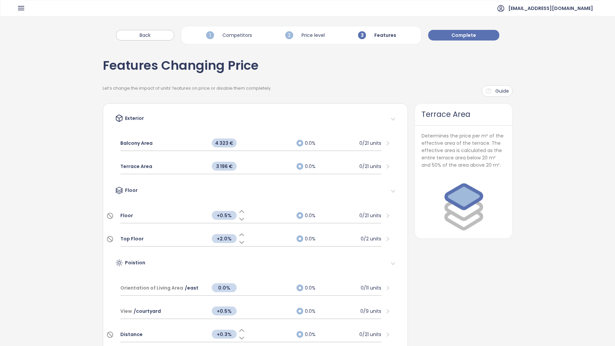
click at [463, 35] on span "Complete" at bounding box center [463, 35] width 25 height 7
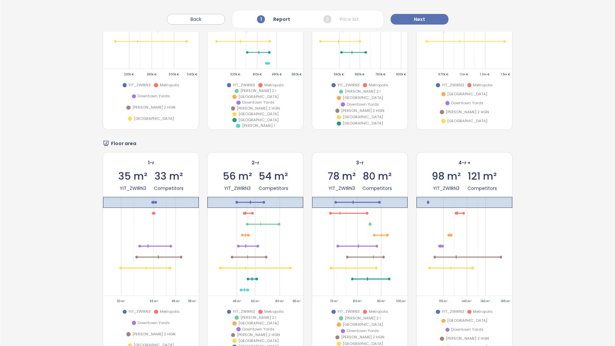
scroll to position [963, 0]
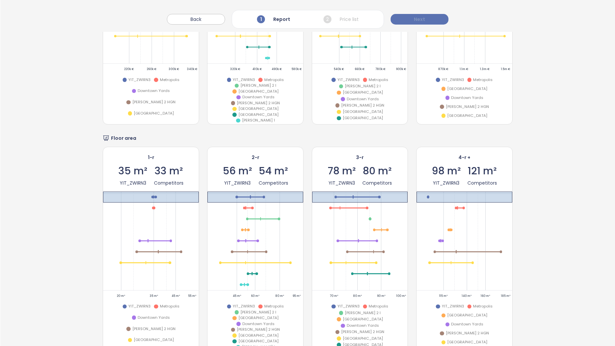
click at [416, 20] on span "Next" at bounding box center [419, 19] width 11 height 7
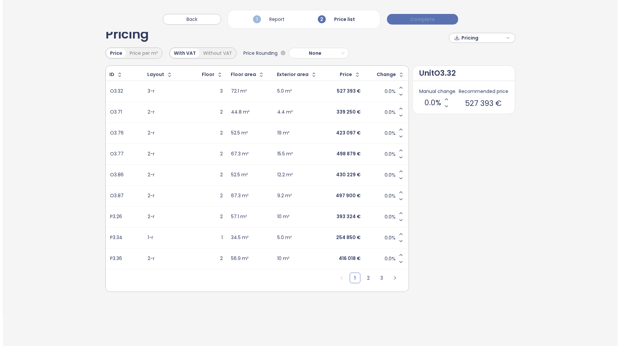
scroll to position [0, 0]
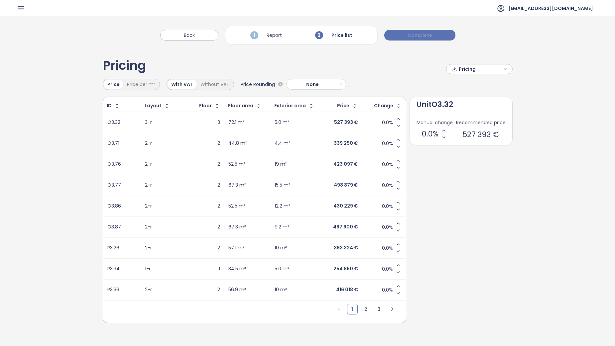
click at [426, 36] on span "Complete" at bounding box center [419, 35] width 25 height 7
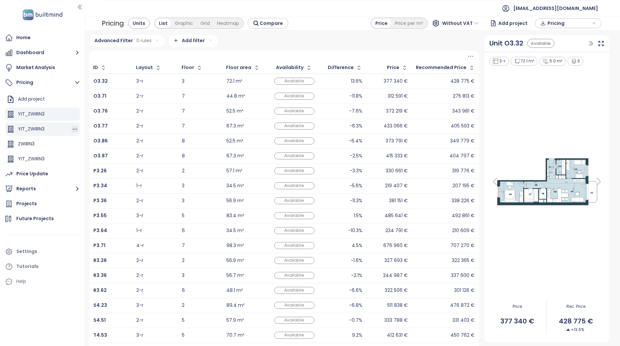
click at [71, 128] on icon "button" at bounding box center [74, 129] width 7 height 7
click at [86, 125] on button "Delete" at bounding box center [93, 127] width 30 height 8
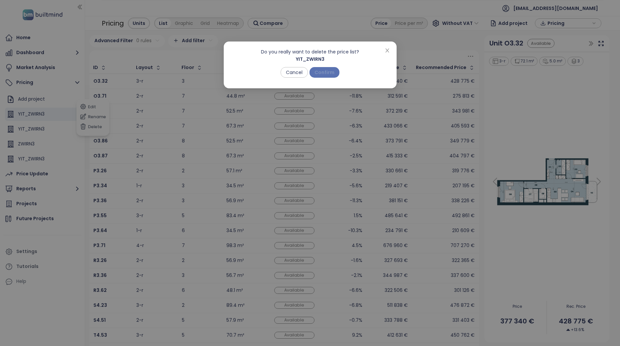
click at [326, 75] on span "Confirm" at bounding box center [324, 72] width 20 height 7
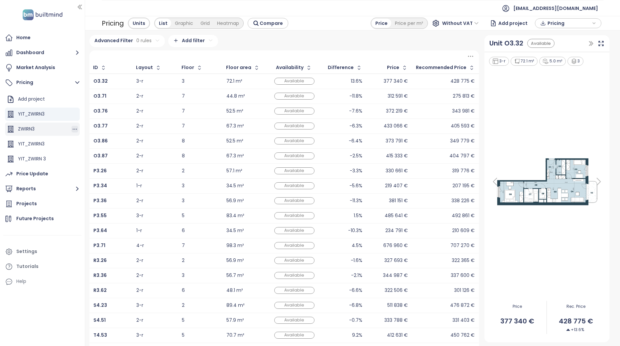
click at [73, 129] on icon "button" at bounding box center [75, 129] width 4 height 1
click at [93, 127] on button "Delete" at bounding box center [93, 127] width 30 height 8
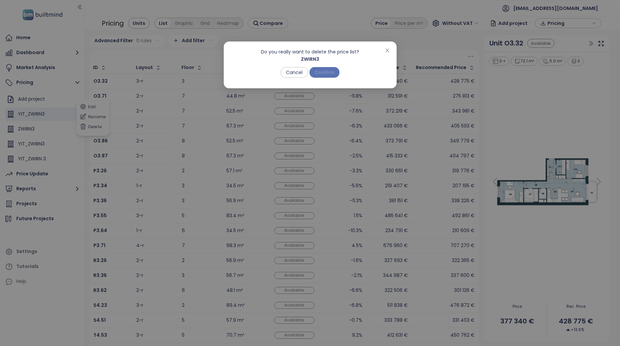
click at [321, 70] on span "Confirm" at bounding box center [324, 72] width 20 height 7
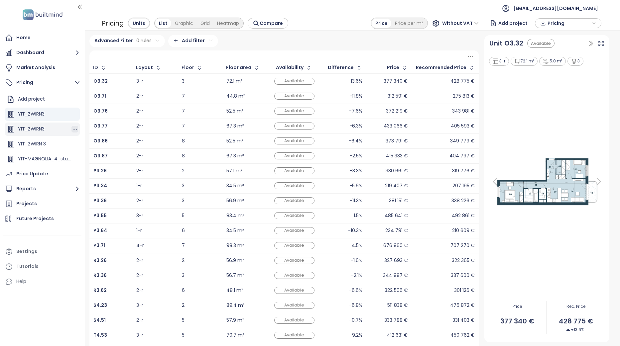
click at [71, 129] on icon "button" at bounding box center [74, 129] width 7 height 7
click at [90, 130] on button "Delete" at bounding box center [93, 127] width 30 height 8
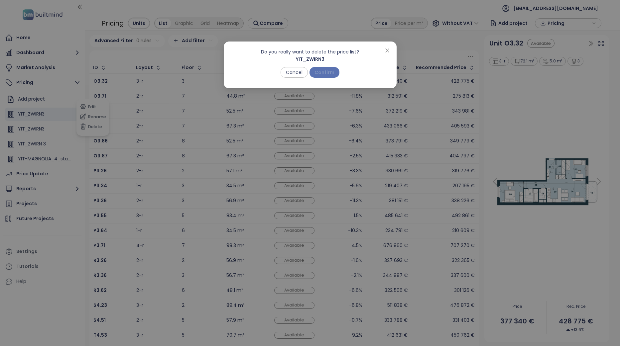
click at [324, 67] on button "Confirm" at bounding box center [324, 72] width 30 height 11
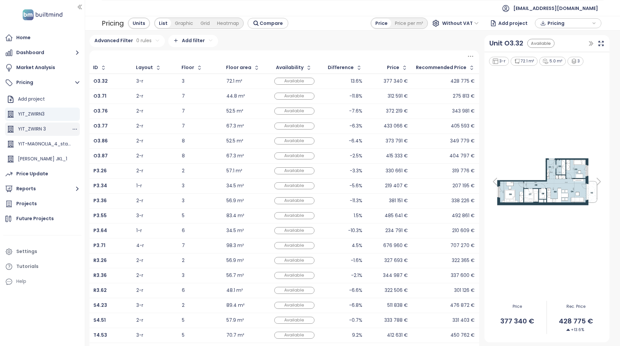
click at [45, 126] on div "YIT_ZWIRN 3" at bounding box center [32, 129] width 28 height 8
click at [48, 114] on div "YIT_ZWIRN3" at bounding box center [42, 114] width 75 height 13
click at [357, 68] on icon "button" at bounding box center [358, 67] width 7 height 7
click at [358, 67] on icon "button" at bounding box center [359, 67] width 3 height 1
click at [358, 79] on div "19.3%" at bounding box center [356, 81] width 12 height 4
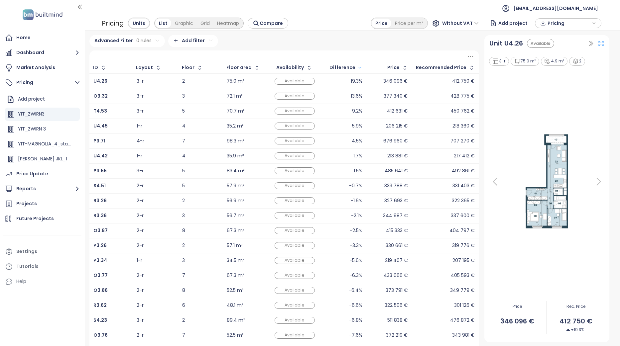
click at [597, 43] on icon at bounding box center [600, 43] width 7 height 7
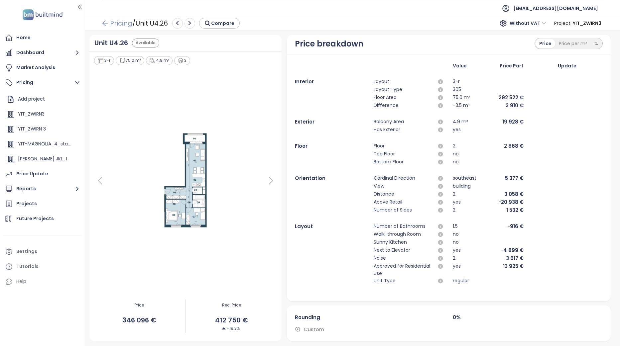
click at [110, 22] on link "Pricing" at bounding box center [117, 23] width 31 height 12
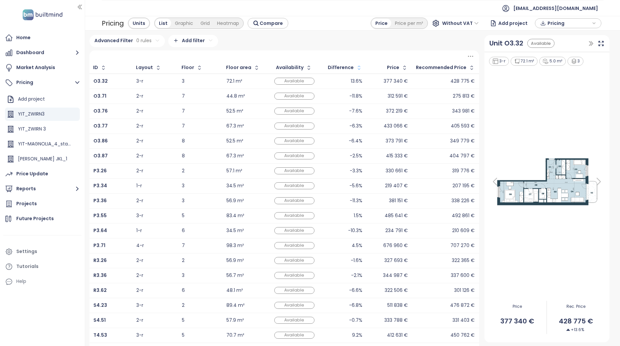
click at [358, 67] on icon "button" at bounding box center [358, 67] width 3 height 4
click at [358, 67] on icon "button" at bounding box center [359, 68] width 5 height 8
click at [349, 43] on div "Advanced Filter 0 rules Add filter" at bounding box center [283, 41] width 389 height 12
click at [71, 130] on icon "button" at bounding box center [74, 129] width 7 height 7
click at [96, 128] on button "Delete" at bounding box center [93, 127] width 30 height 8
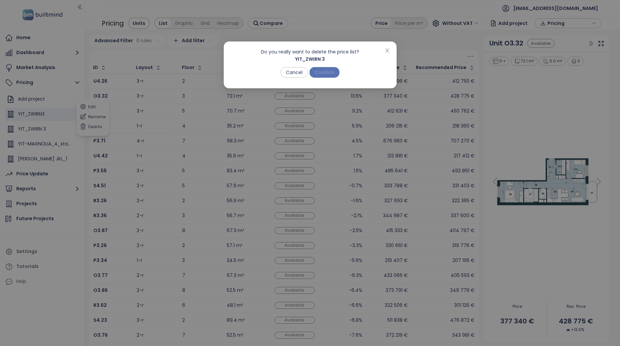
click at [324, 72] on span "Confirm" at bounding box center [324, 72] width 20 height 7
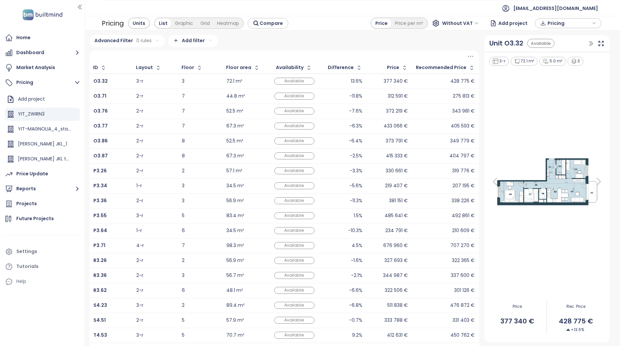
click at [309, 37] on div "Advanced Filter 0 rules Add filter" at bounding box center [283, 41] width 389 height 12
click at [245, 45] on div "Advanced Filter 0 rules Add filter" at bounding box center [283, 41] width 389 height 12
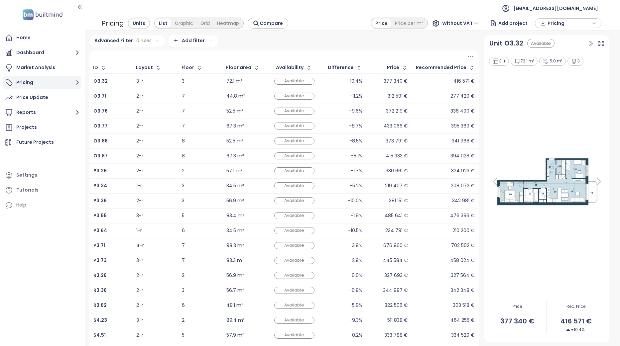
click at [45, 86] on button "Pricing" at bounding box center [42, 82] width 78 height 13
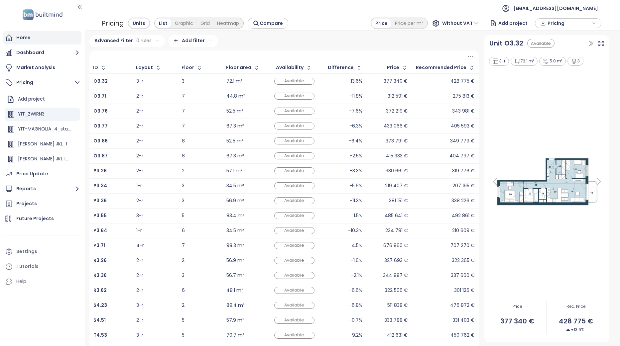
click at [45, 39] on div "Home" at bounding box center [42, 37] width 78 height 13
